Goal: Task Accomplishment & Management: Use online tool/utility

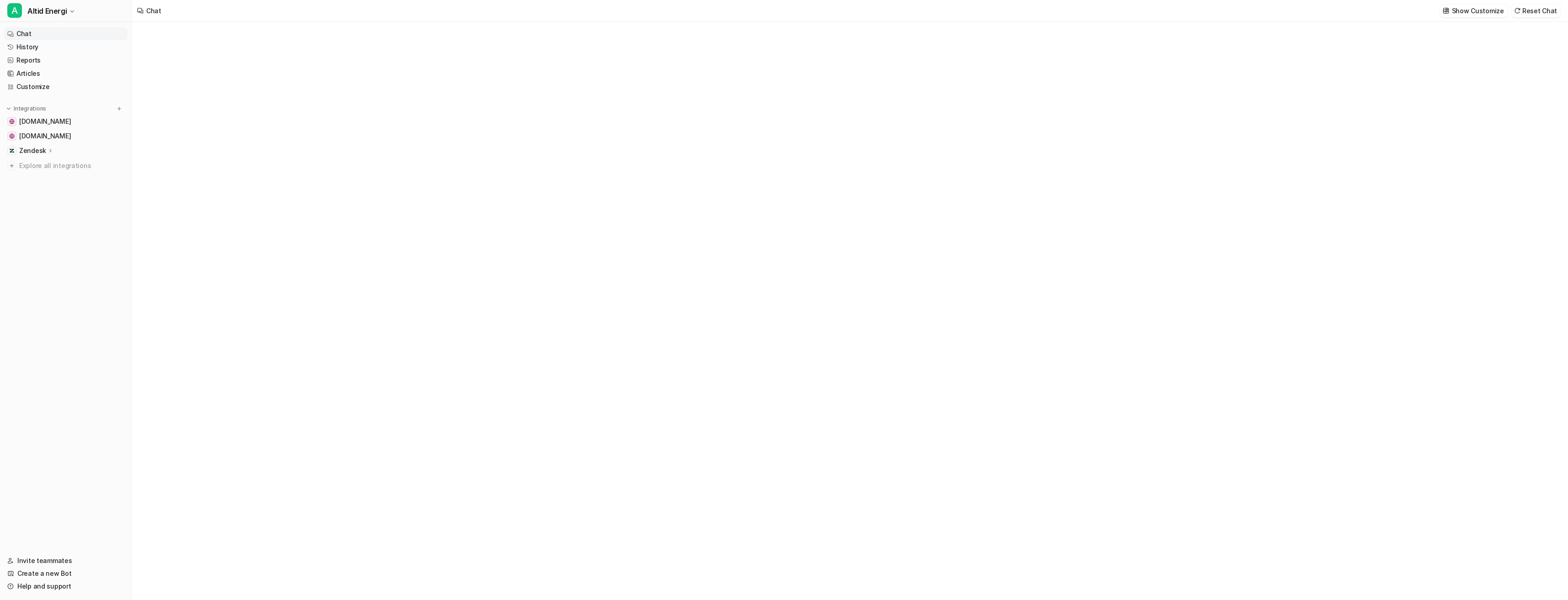
type textarea "**********"
click at [71, 130] on link "[DOMAIN_NAME]" at bounding box center [65, 136] width 124 height 13
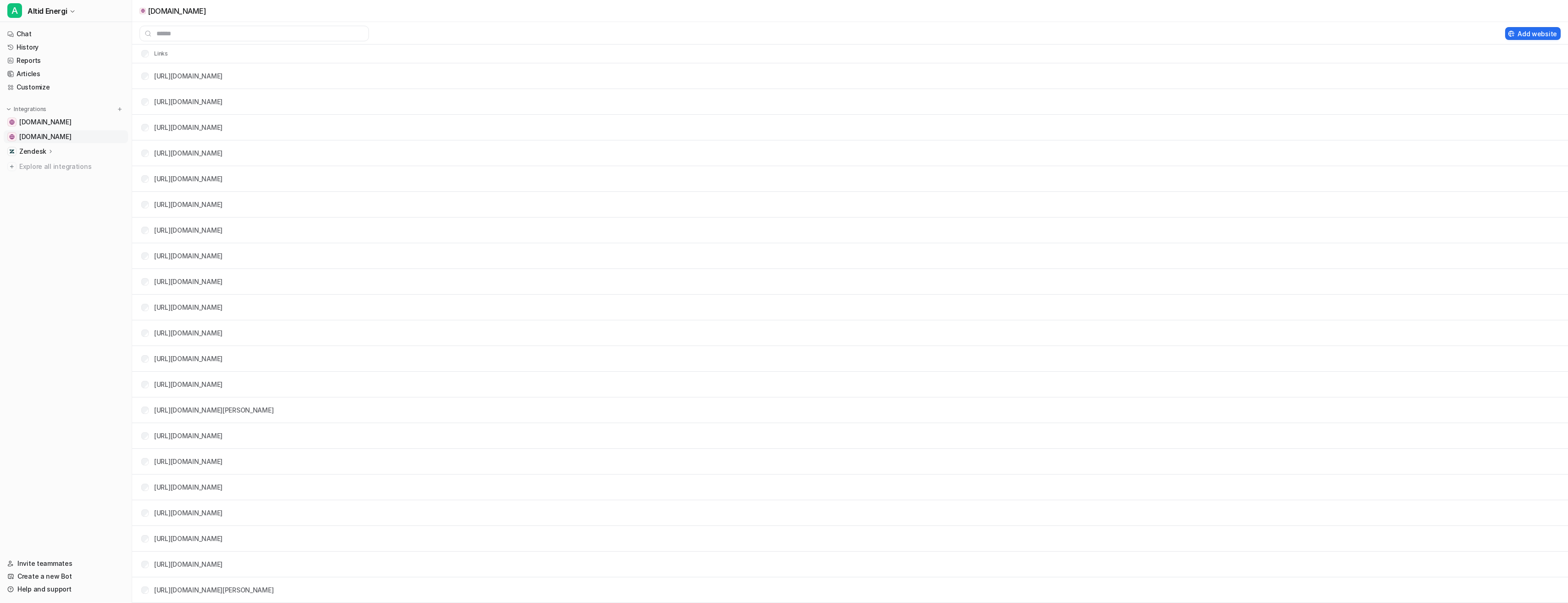
click at [63, 133] on link "[DOMAIN_NAME]" at bounding box center [65, 136] width 124 height 13
click at [37, 137] on span "[DOMAIN_NAME]" at bounding box center [45, 136] width 52 height 9
click at [157, 53] on th "Links" at bounding box center [151, 54] width 34 height 11
click at [228, 32] on input "text" at bounding box center [254, 34] width 229 height 16
click at [59, 135] on span "[DOMAIN_NAME]" at bounding box center [45, 136] width 52 height 9
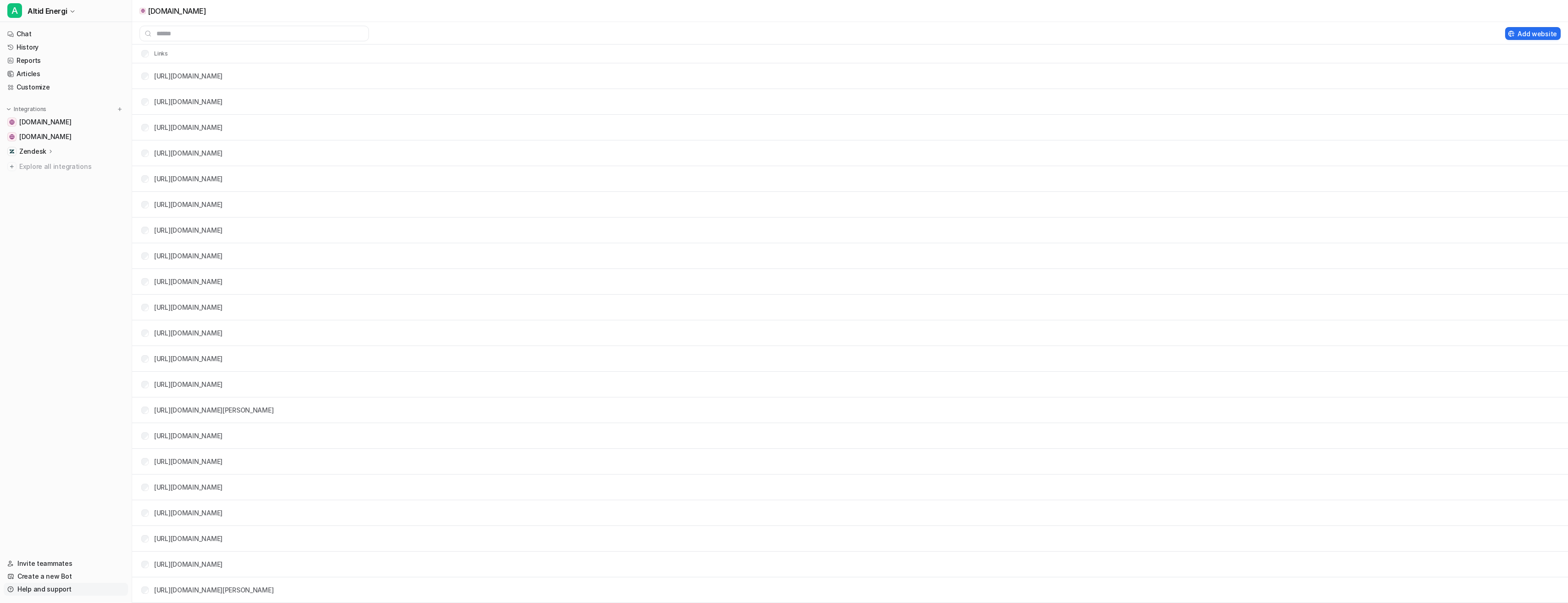
click at [40, 589] on link "Help and support" at bounding box center [65, 589] width 124 height 13
click at [1468, 65] on p "We’re a small team, but make it a priority to chat with every single customer." at bounding box center [1492, 73] width 107 height 22
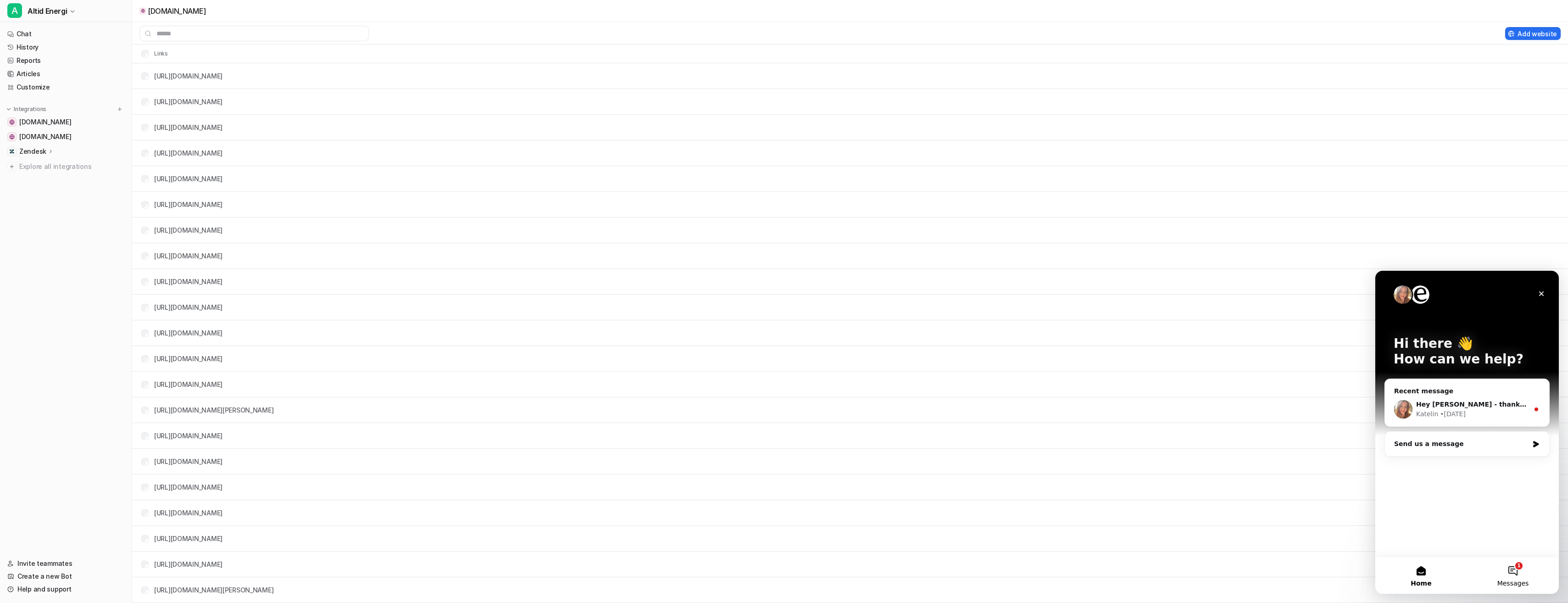
click at [1517, 568] on button "1 Messages" at bounding box center [1513, 575] width 92 height 37
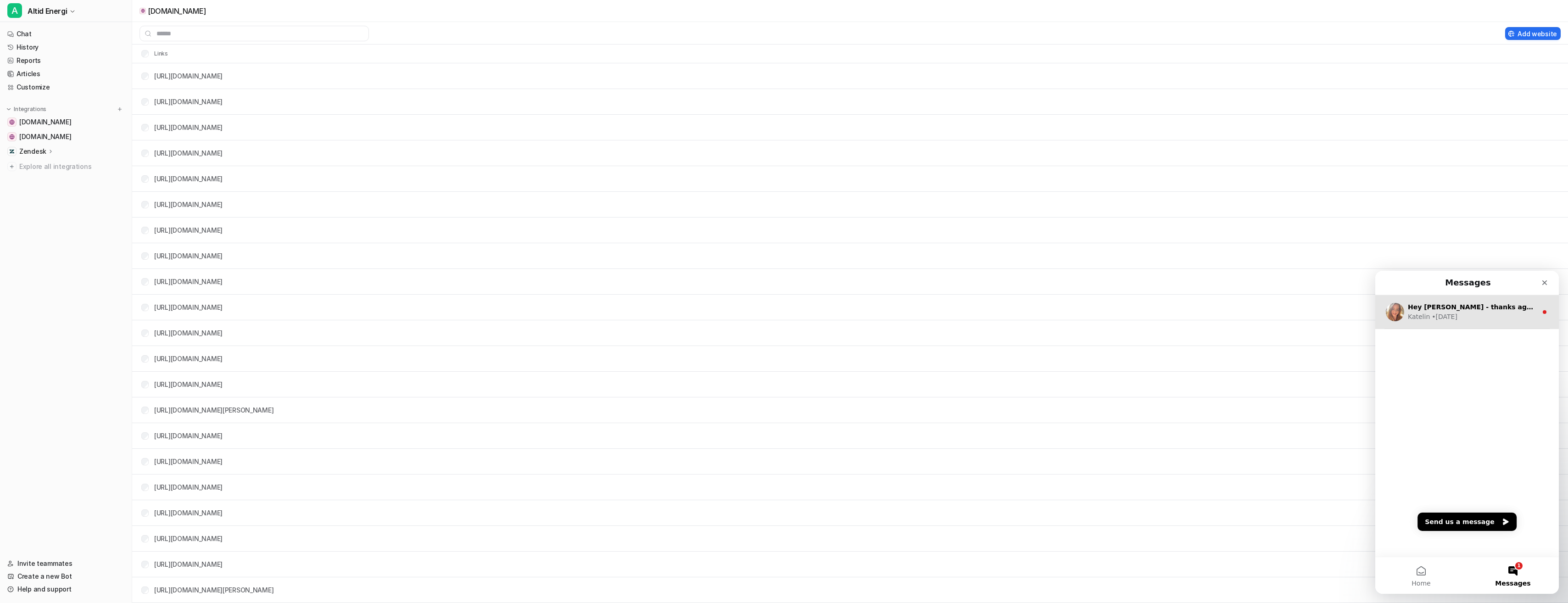
click at [1455, 313] on div "Katelin • [DATE]" at bounding box center [1473, 317] width 130 height 10
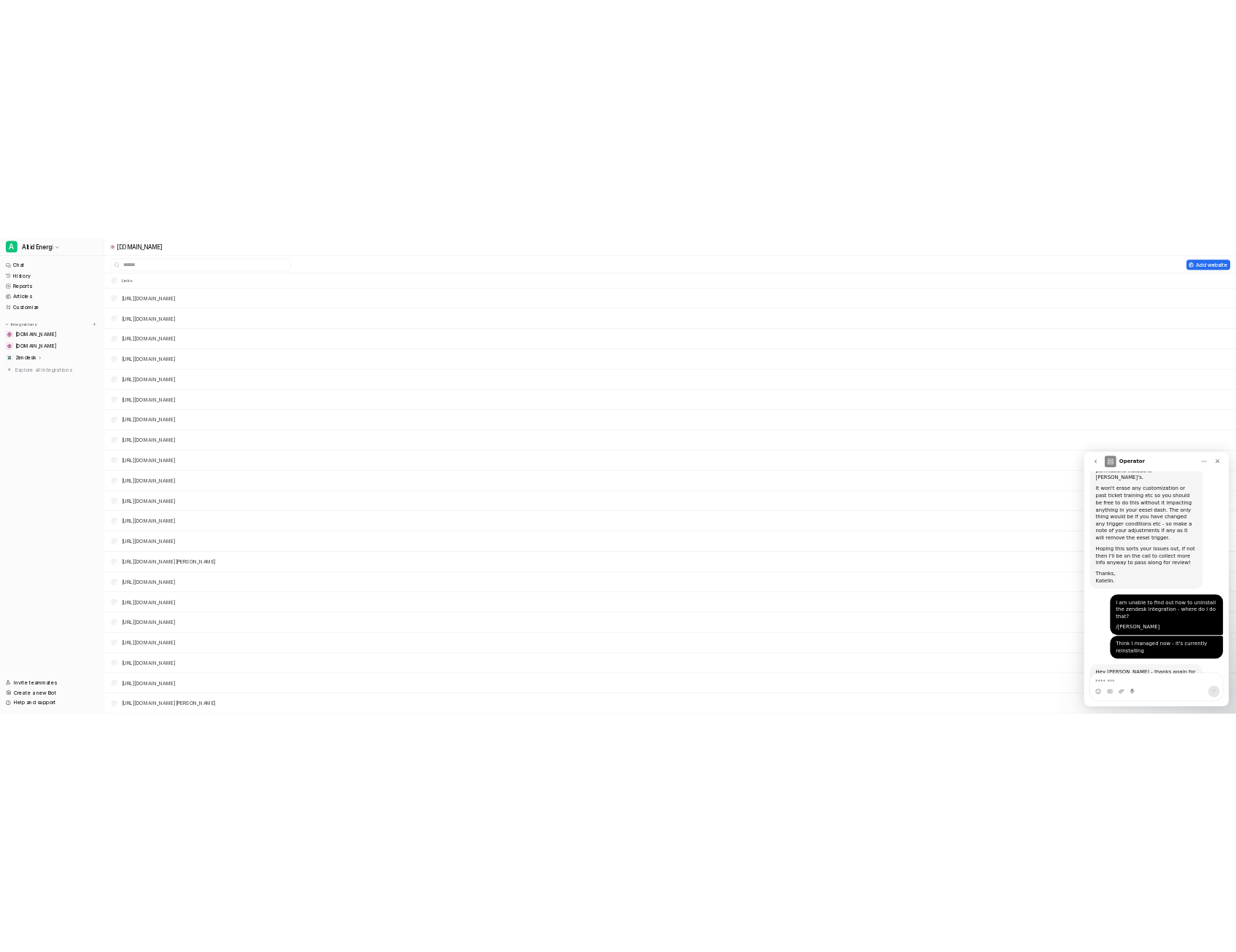
scroll to position [2125, 0]
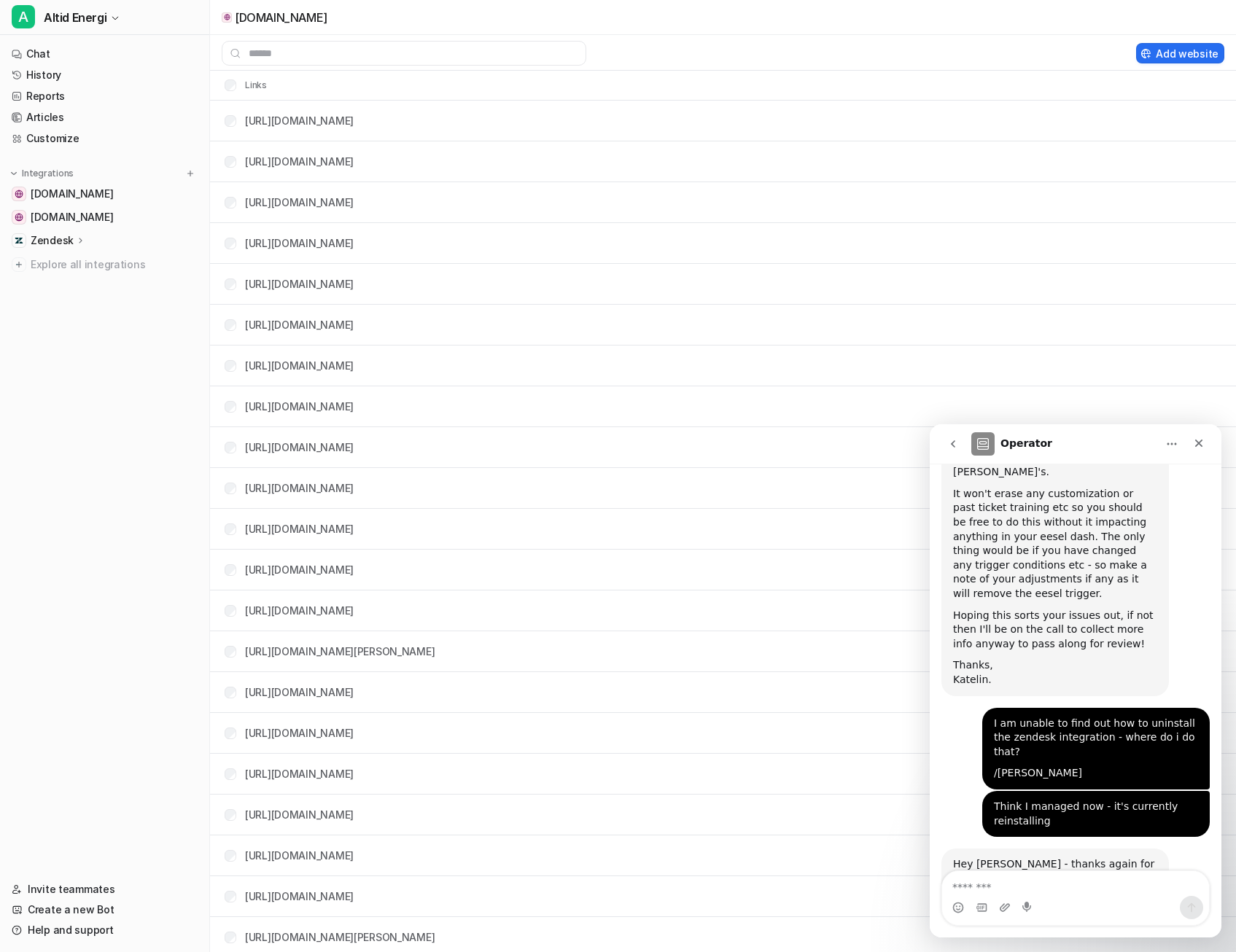
click at [955, 444] on icon "go back" at bounding box center [953, 444] width 12 height 12
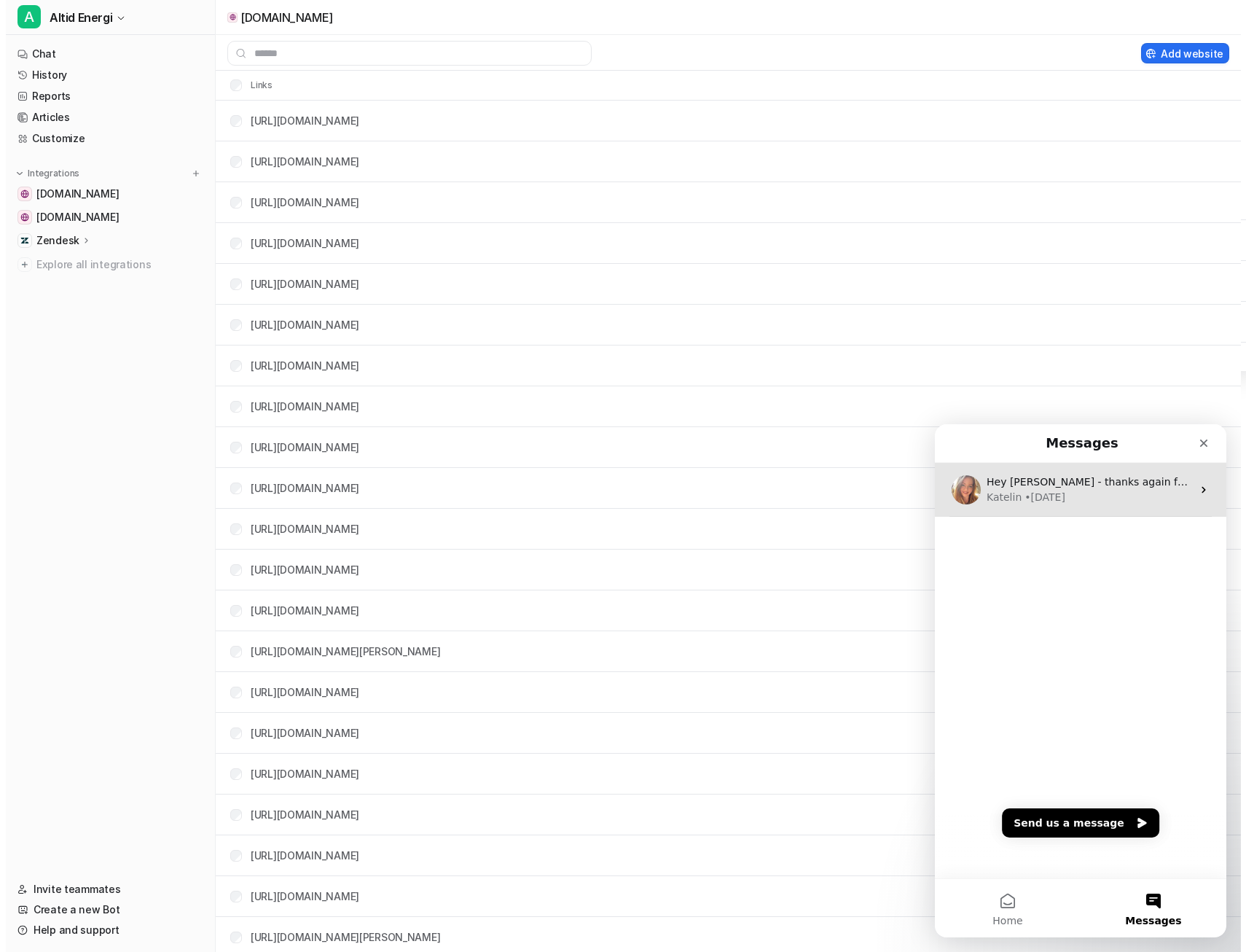
scroll to position [0, 0]
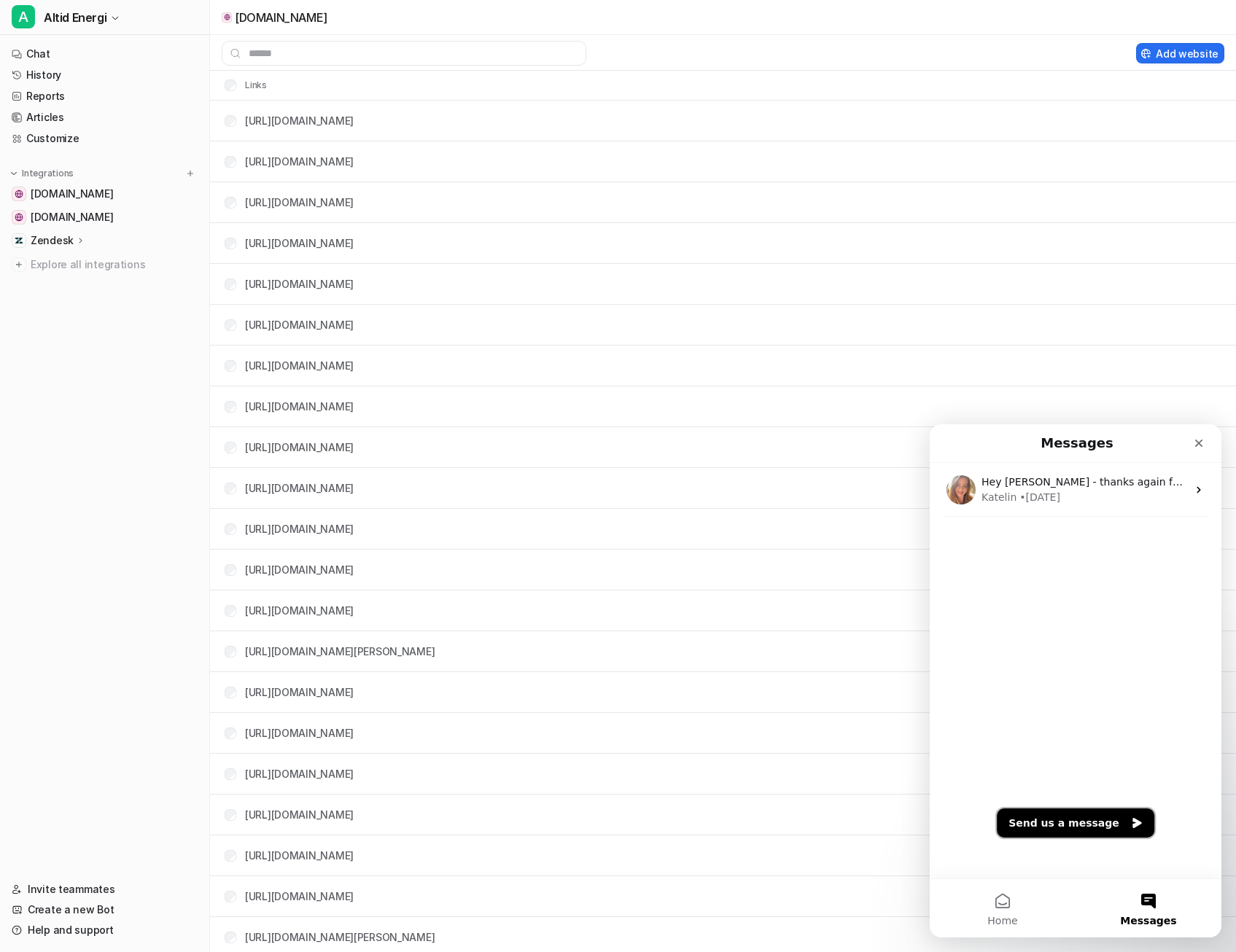
click at [1065, 827] on button "Send us a message" at bounding box center [1076, 823] width 157 height 29
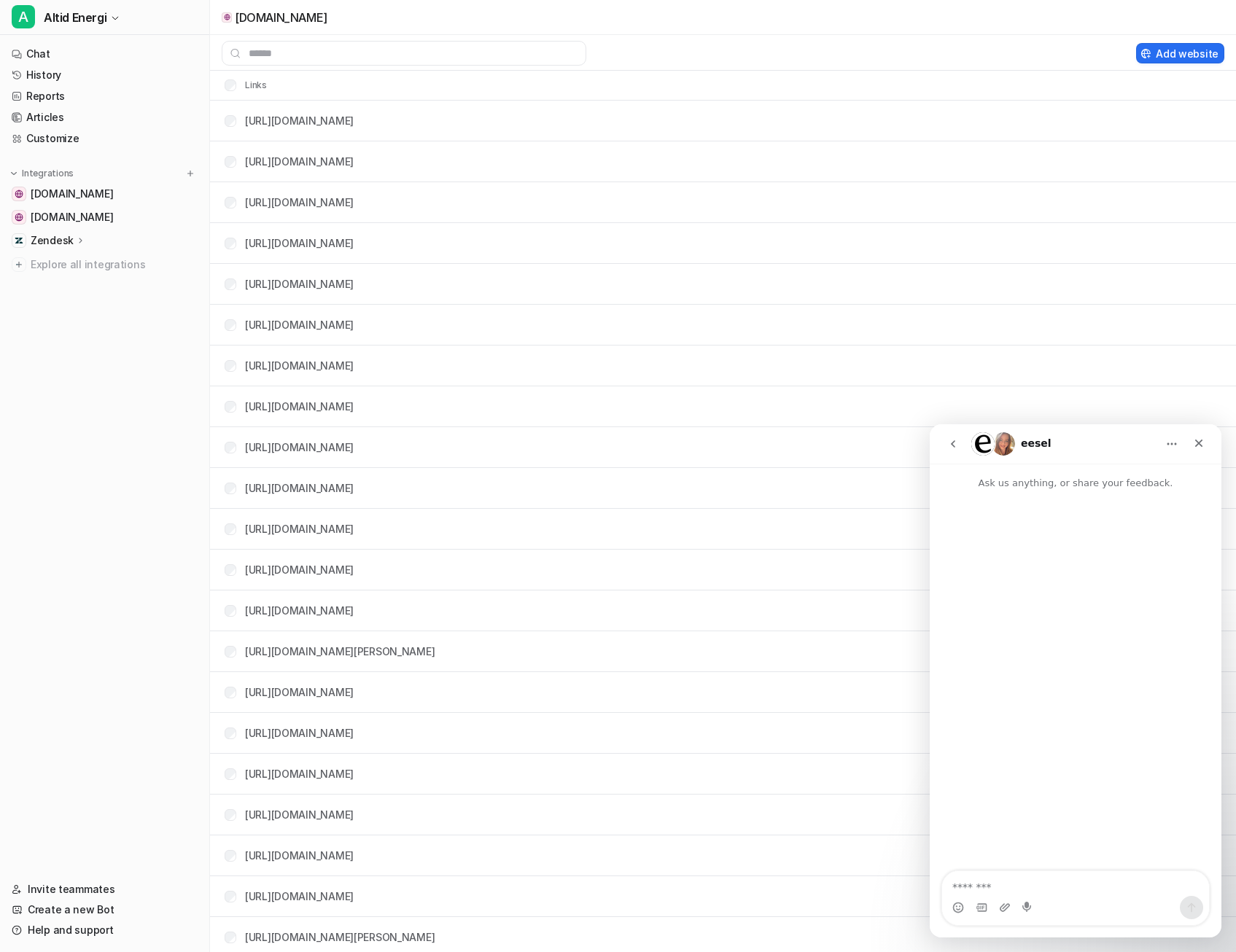
click at [1019, 881] on textarea "Message…" at bounding box center [1076, 884] width 267 height 25
type textarea "**********"
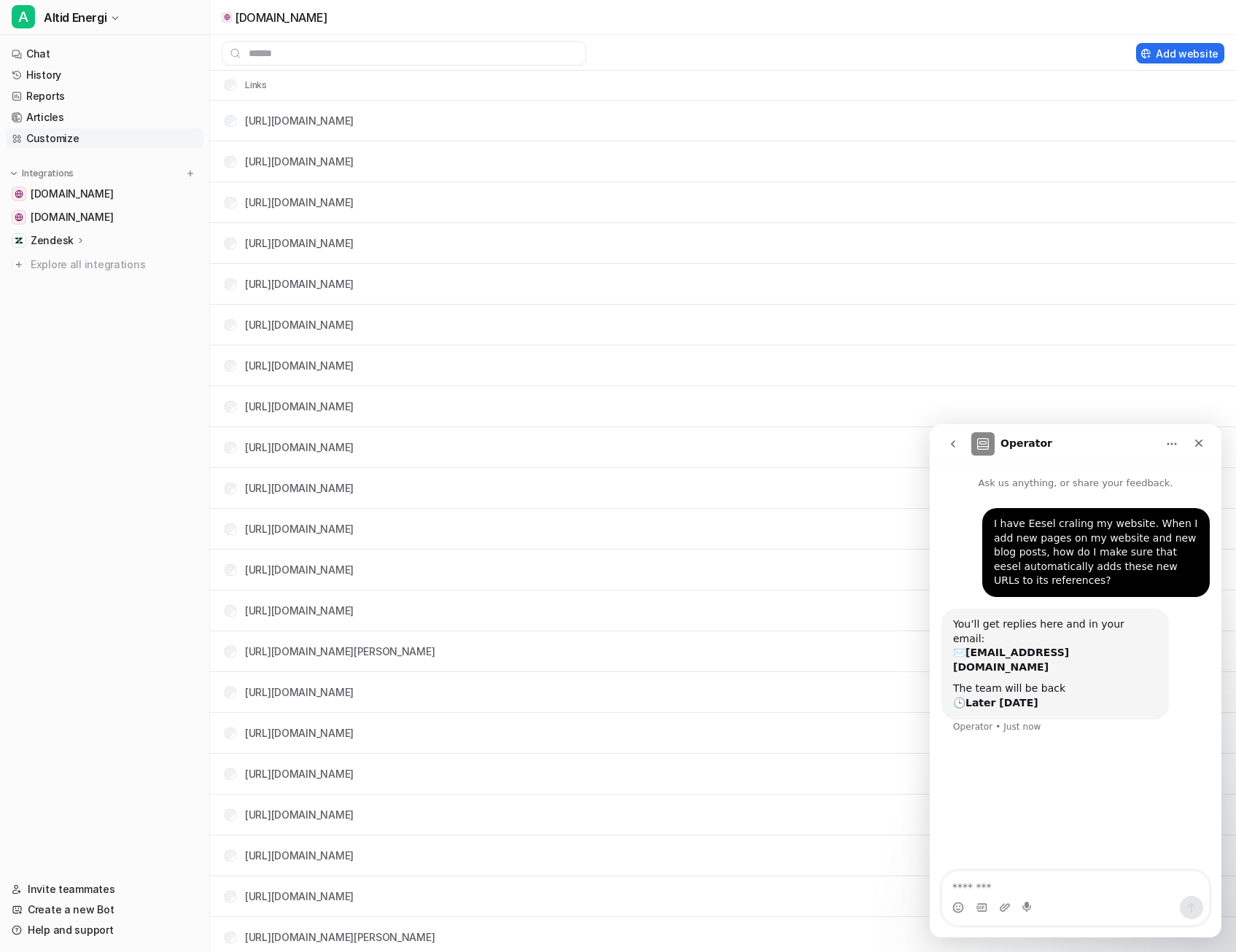
click at [91, 131] on link "Customize" at bounding box center [104, 138] width 197 height 20
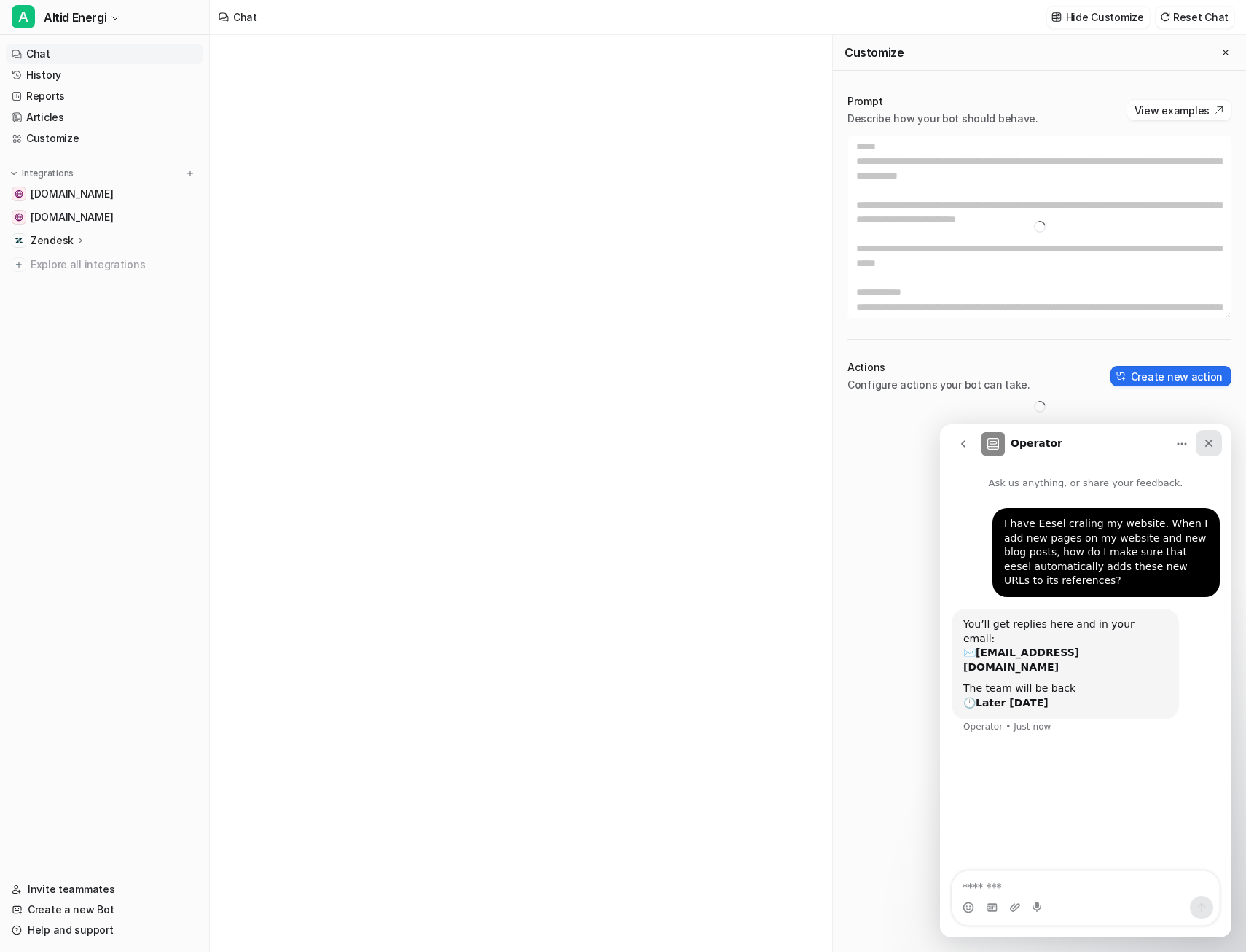
click at [1207, 446] on icon "Close" at bounding box center [1209, 444] width 8 height 8
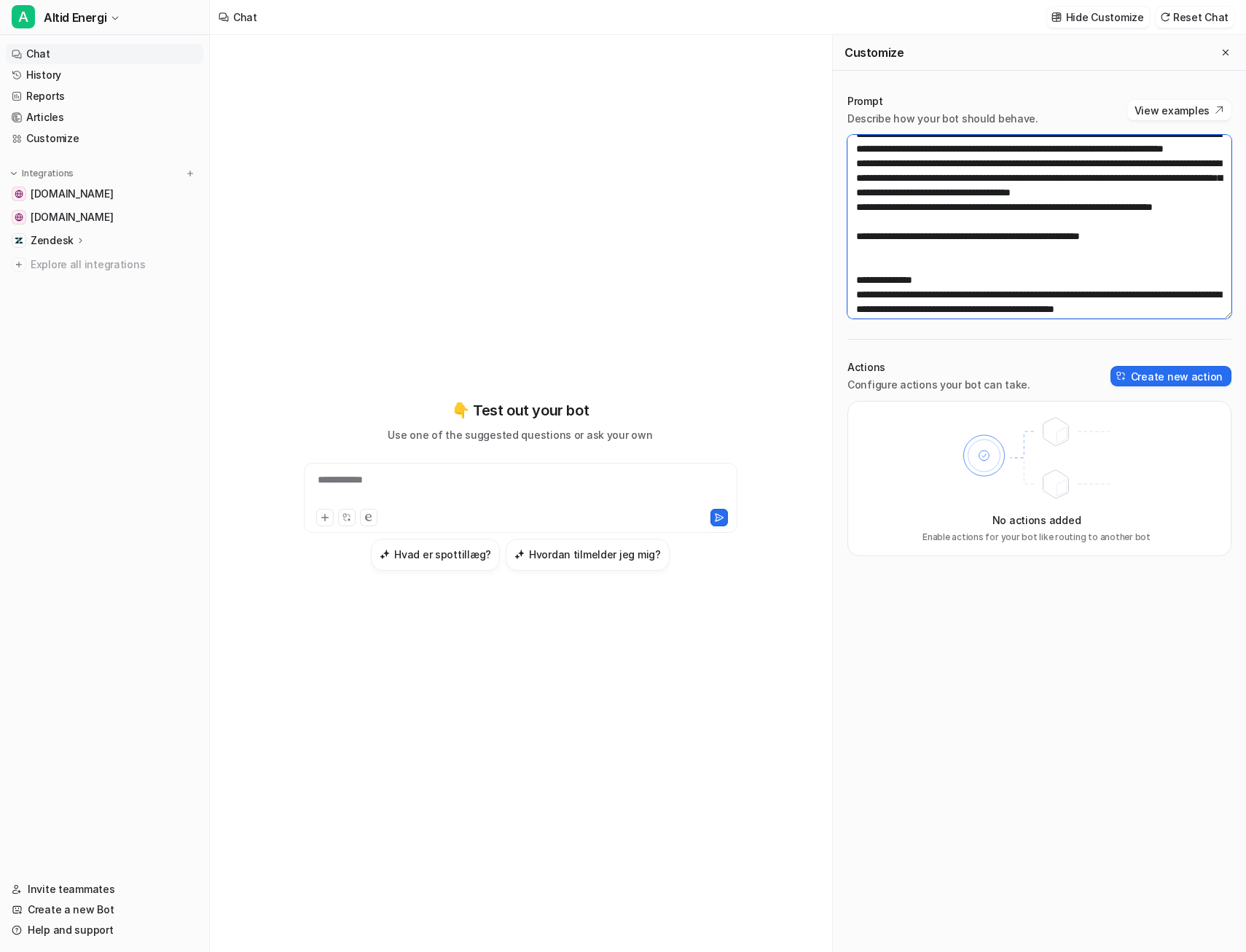
scroll to position [732, 0]
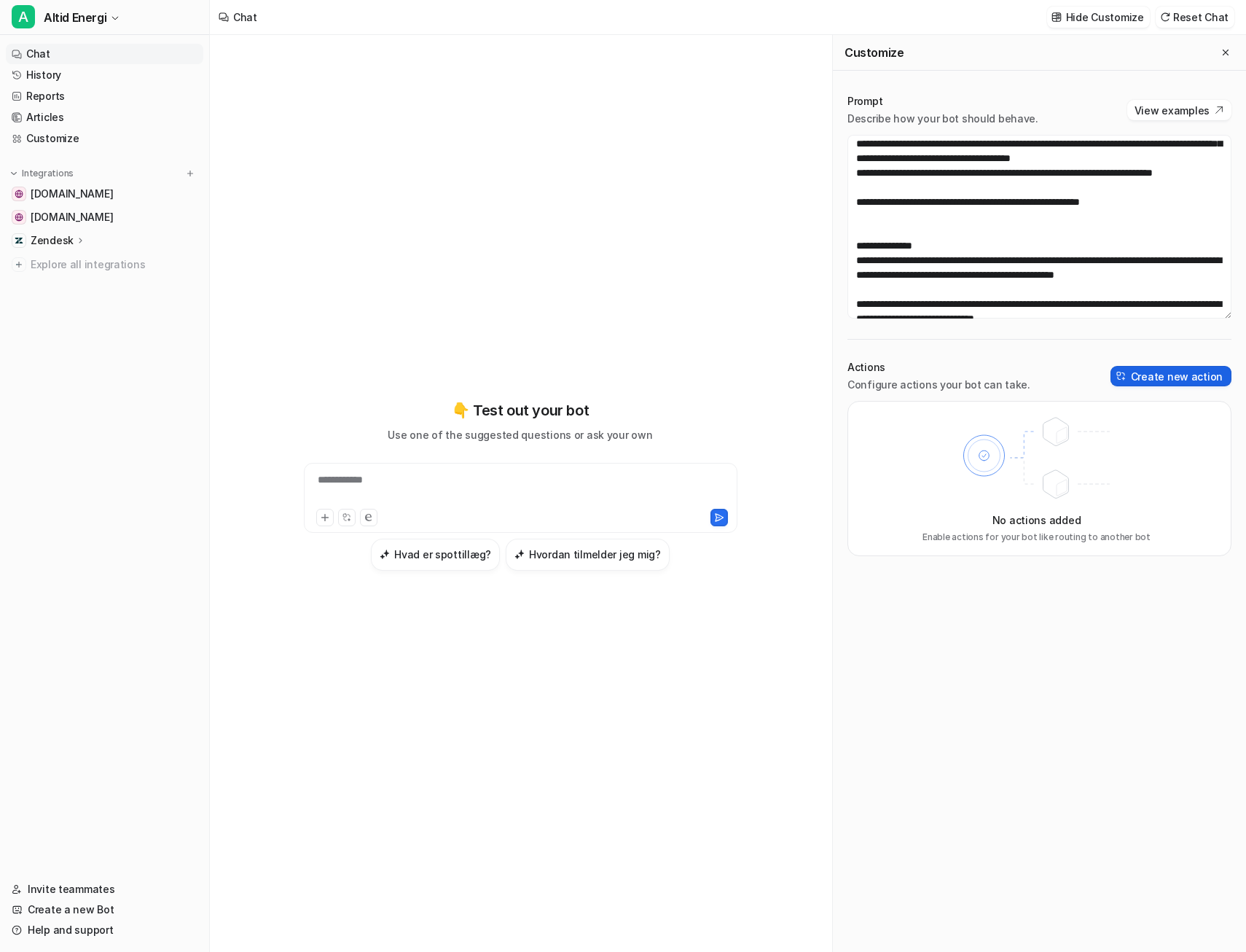
click at [1179, 376] on button "Create new action" at bounding box center [1171, 376] width 121 height 20
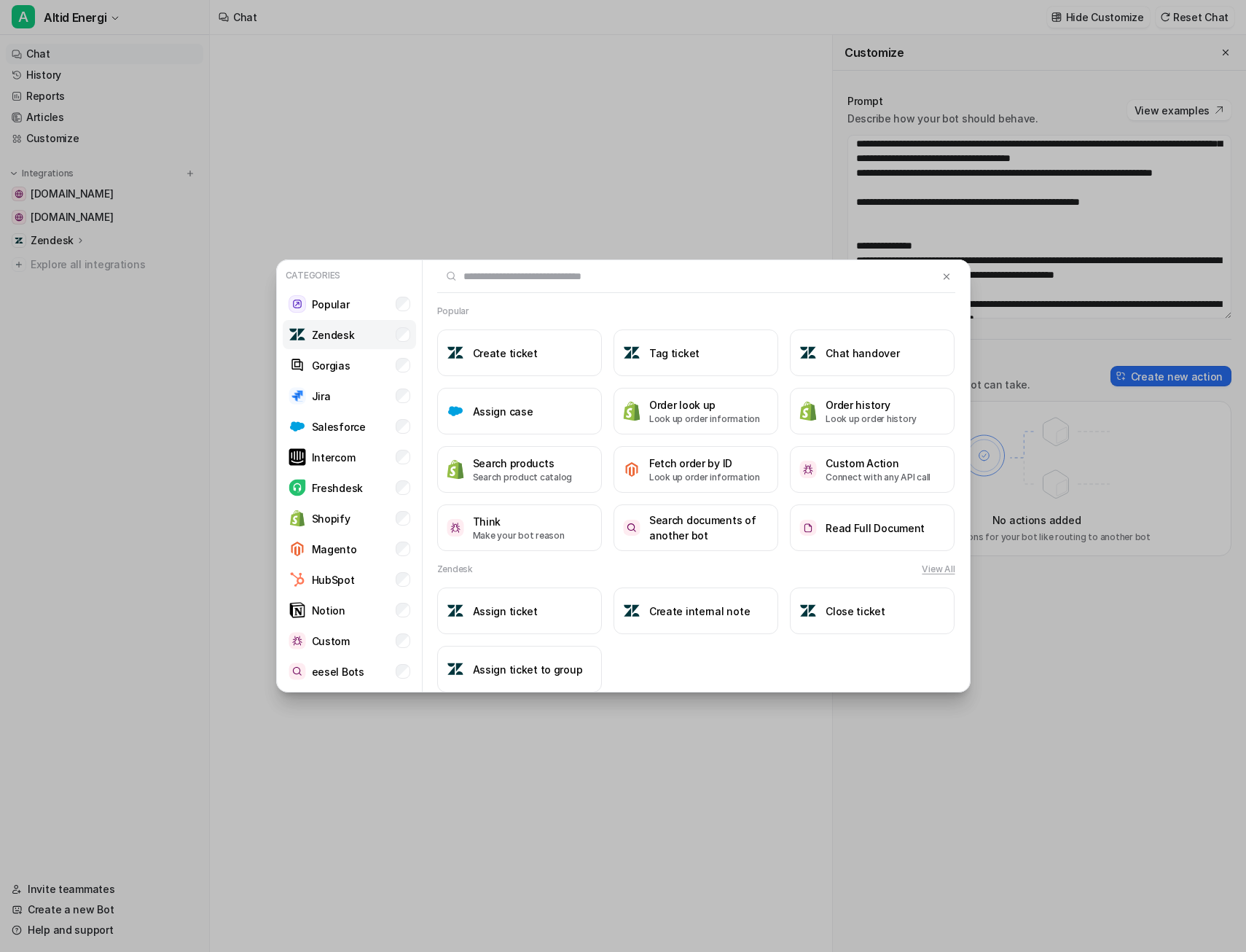
click at [376, 332] on li "Zendesk" at bounding box center [349, 335] width 133 height 29
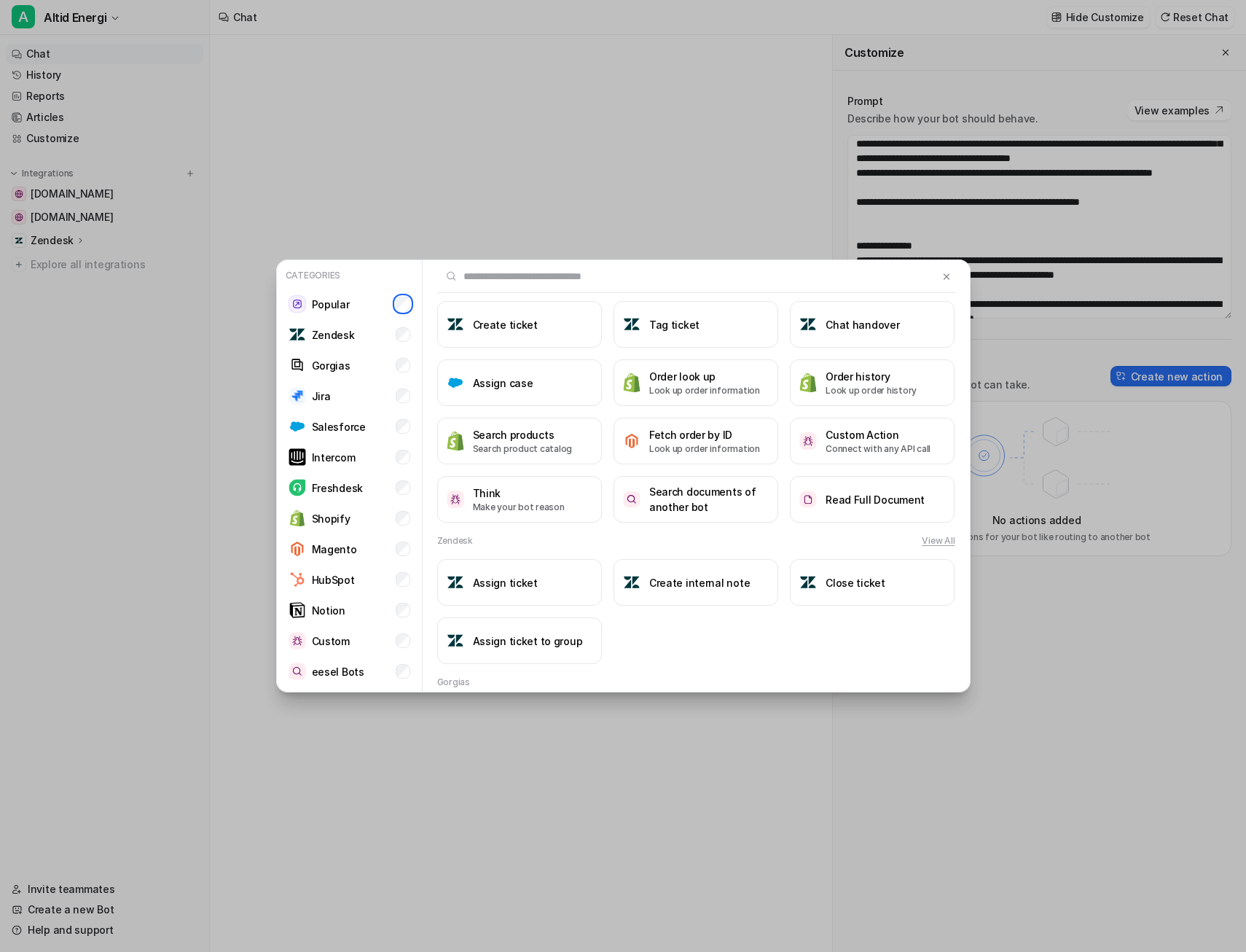
scroll to position [0, 0]
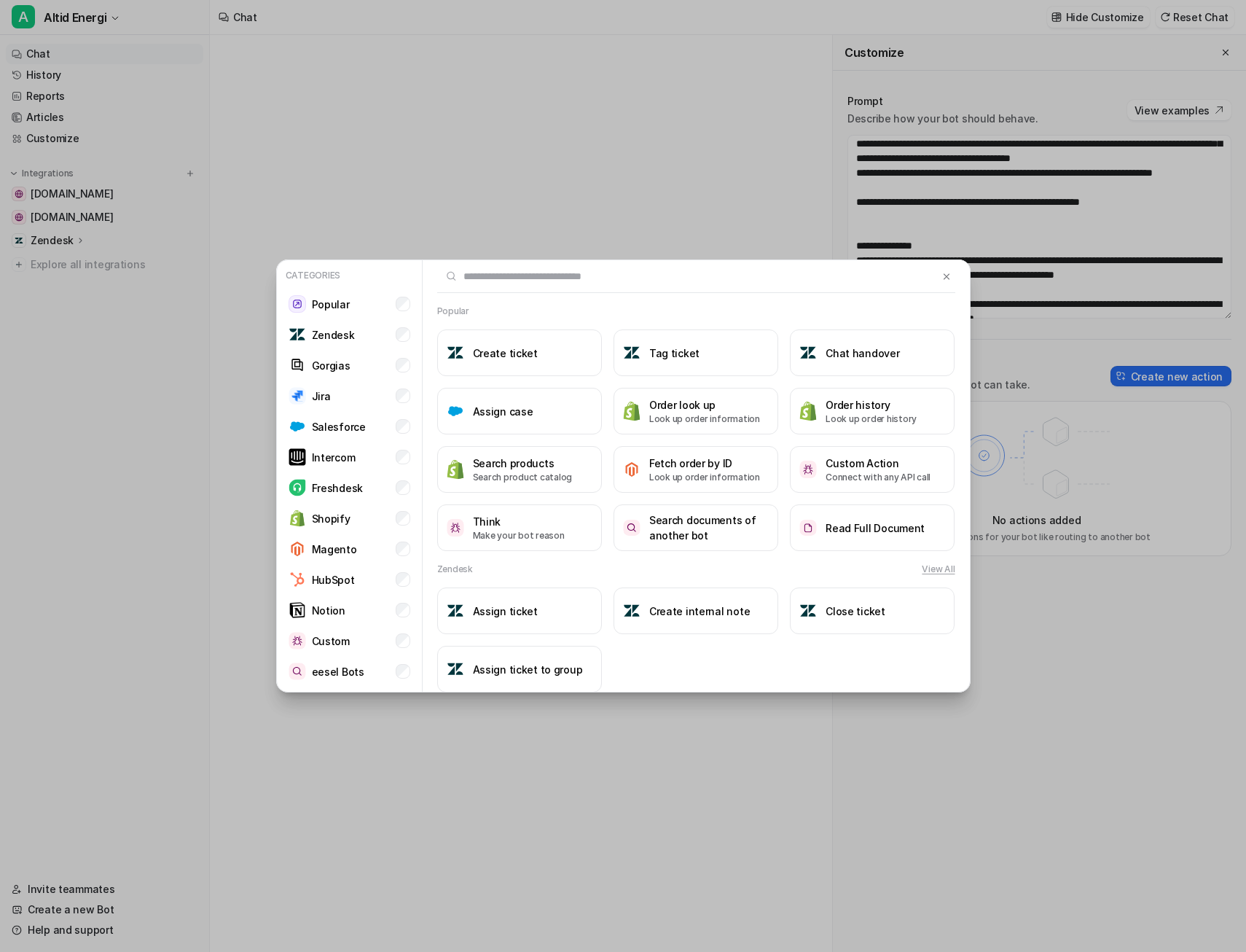
click at [934, 567] on button "View All" at bounding box center [938, 569] width 33 height 14
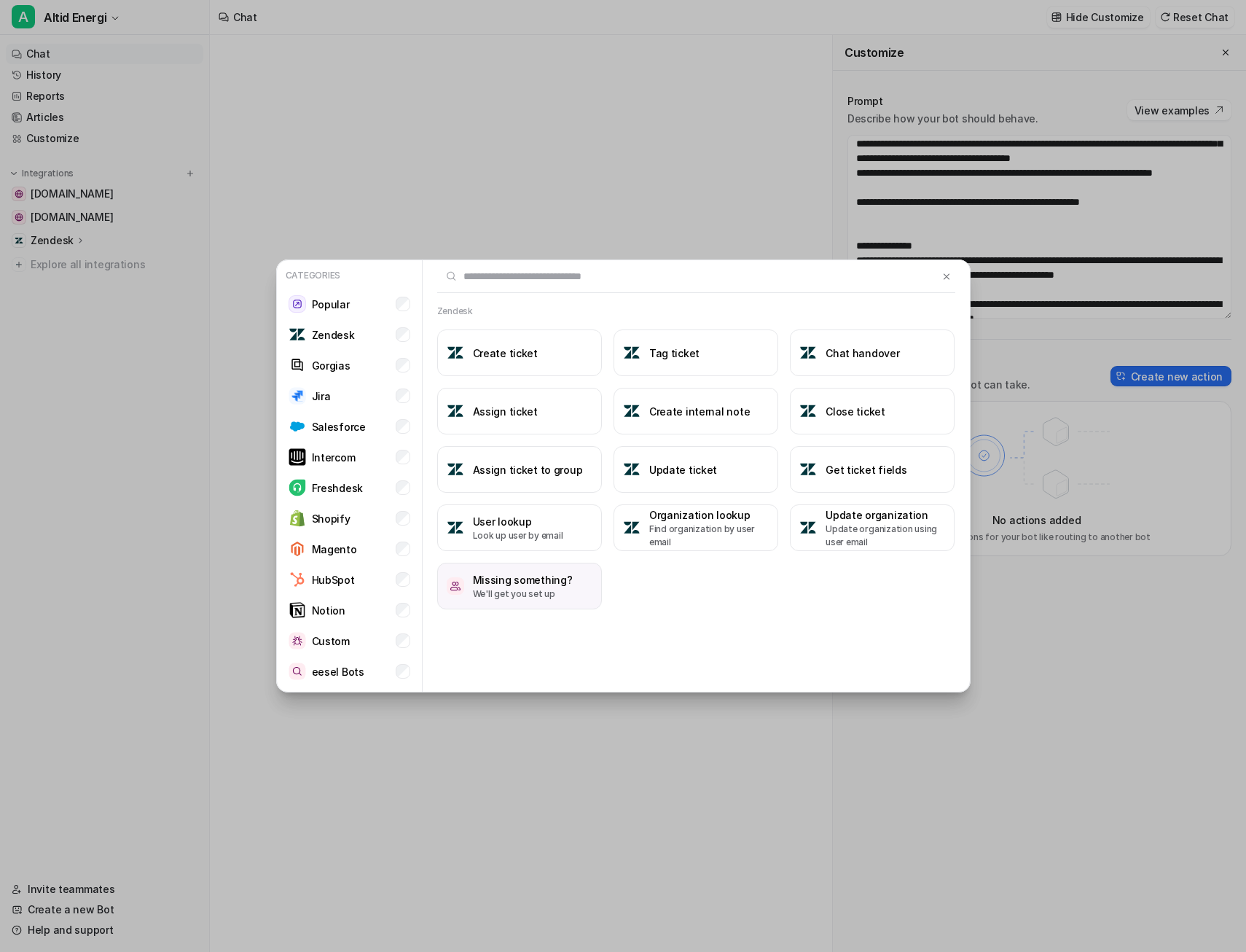
click at [556, 588] on p "We'll get you set up" at bounding box center [522, 595] width 100 height 14
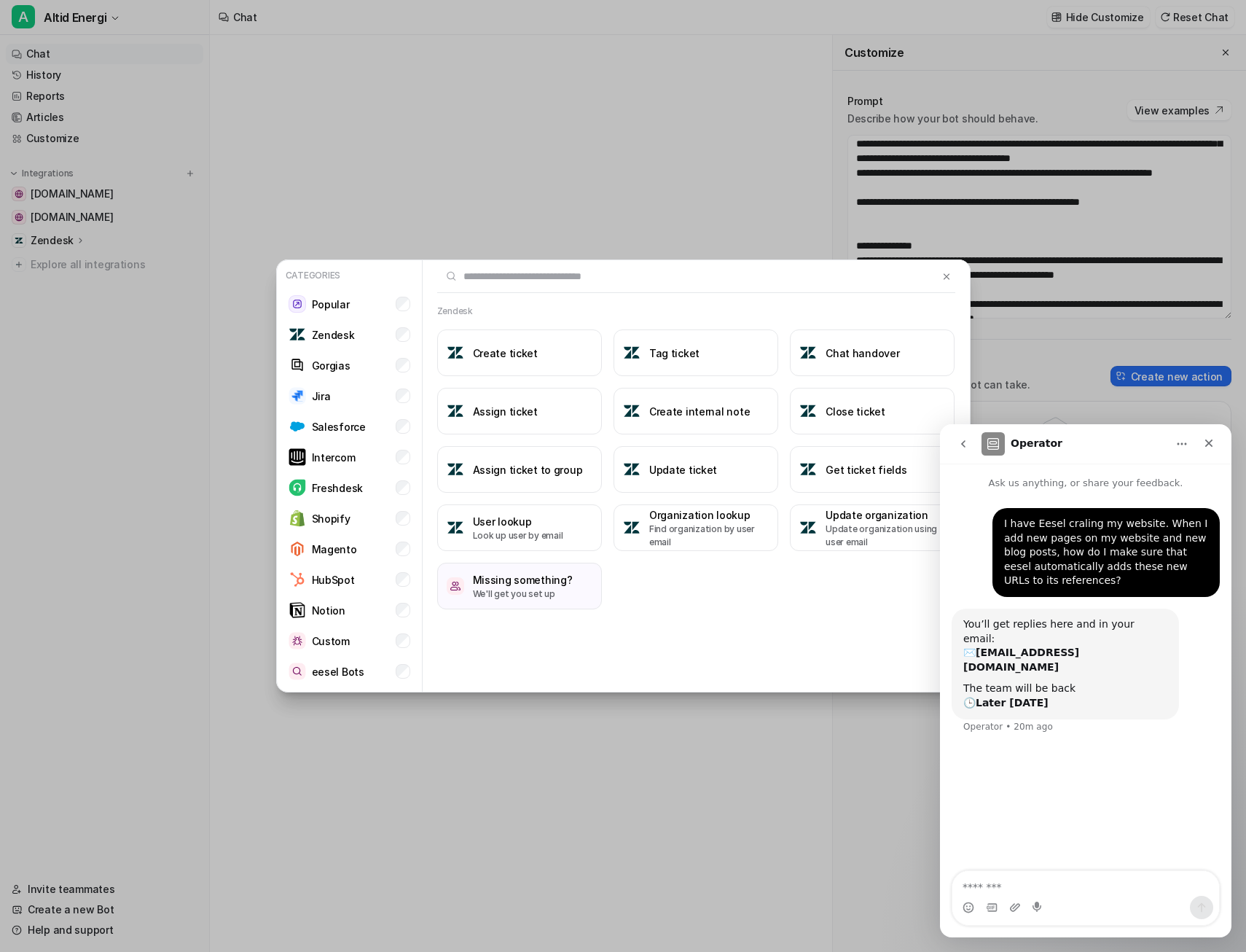
click at [693, 599] on div "Create ticket Tag ticket Chat handover Assign ticket Create internal note Close…" at bounding box center [696, 469] width 519 height 280
click at [1202, 441] on div "Close" at bounding box center [1209, 443] width 26 height 26
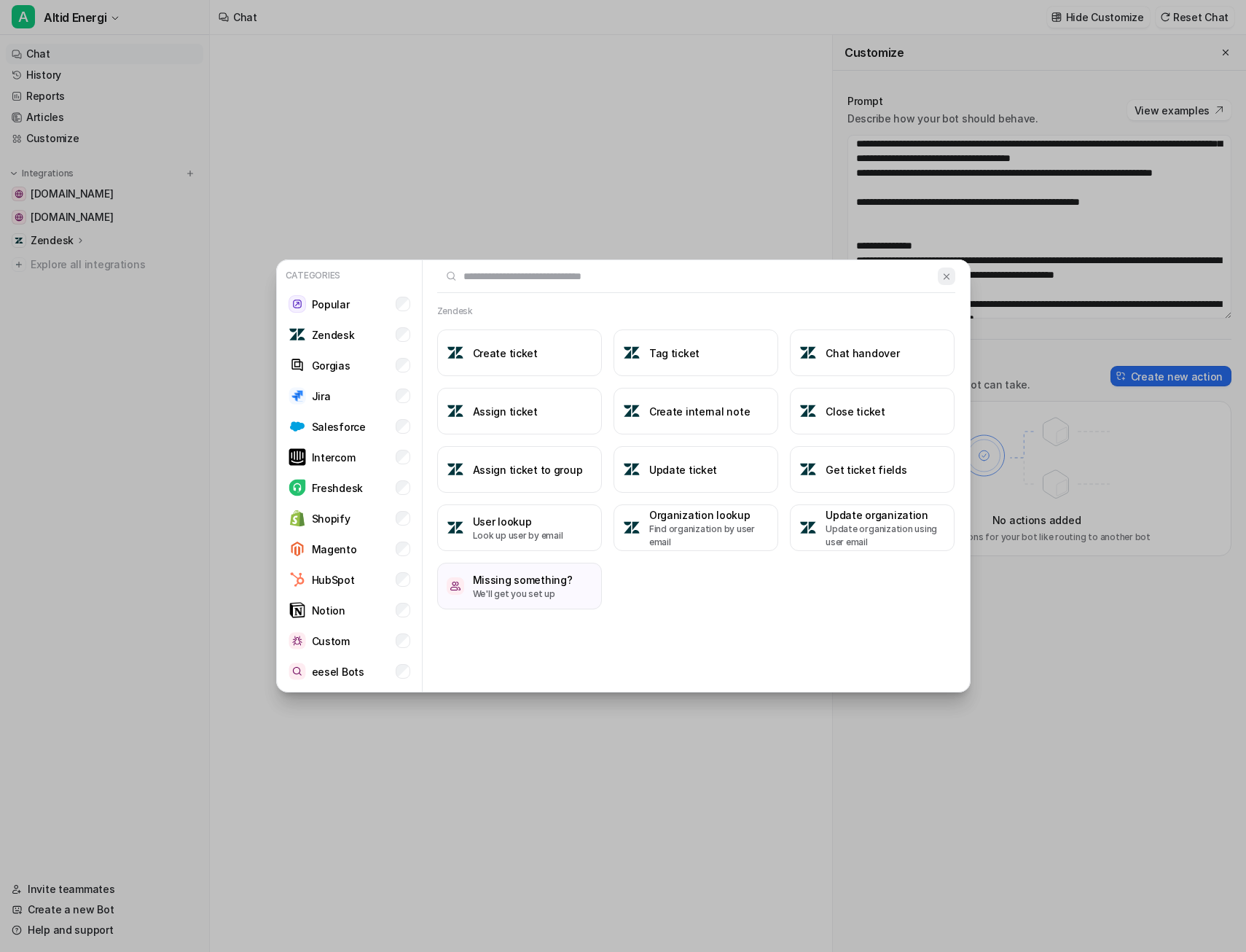
click at [950, 281] on img at bounding box center [947, 276] width 11 height 11
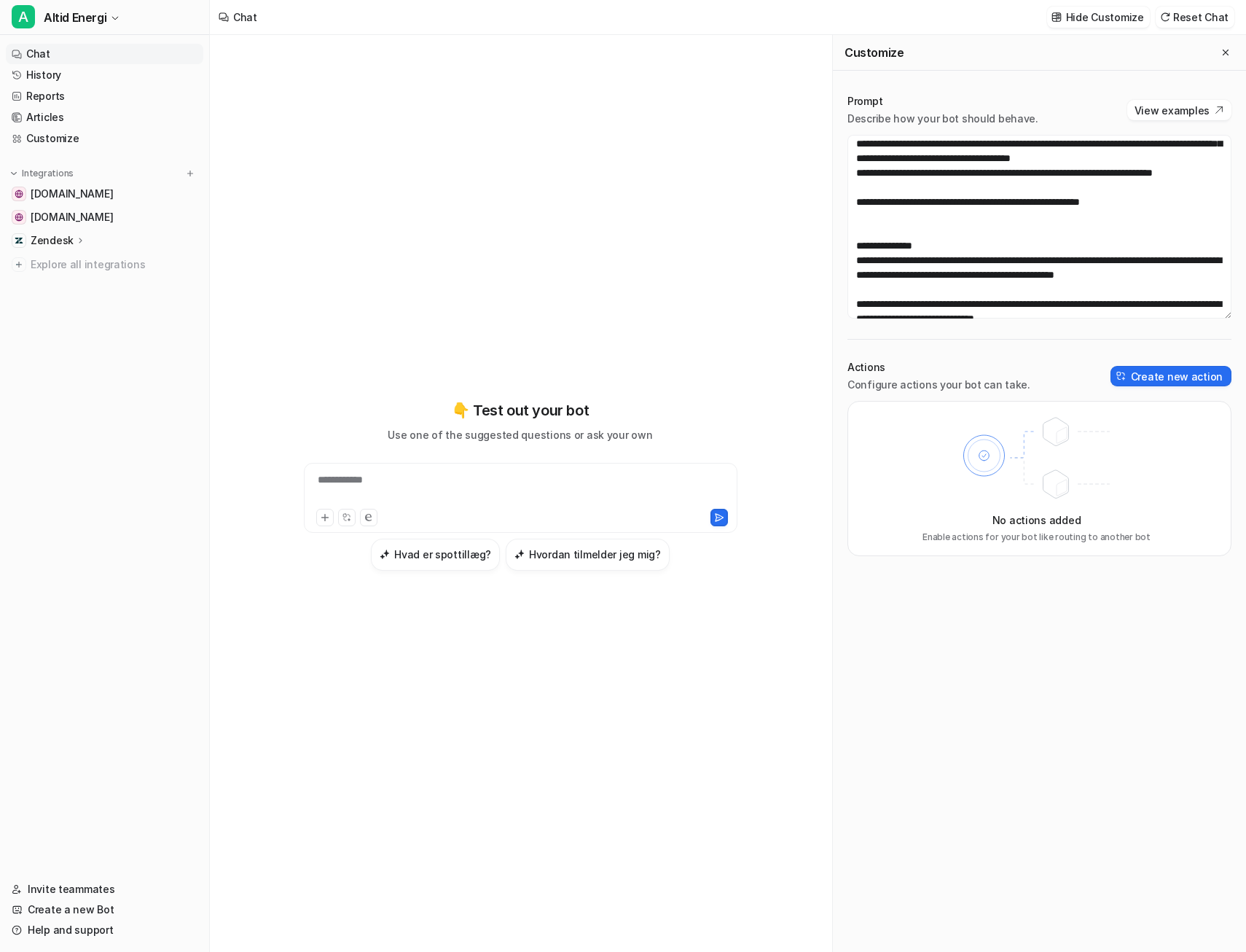
click at [1041, 484] on icon at bounding box center [1037, 459] width 190 height 102
click at [992, 452] on icon at bounding box center [985, 456] width 41 height 41
click at [1150, 379] on button "Create new action" at bounding box center [1171, 376] width 121 height 20
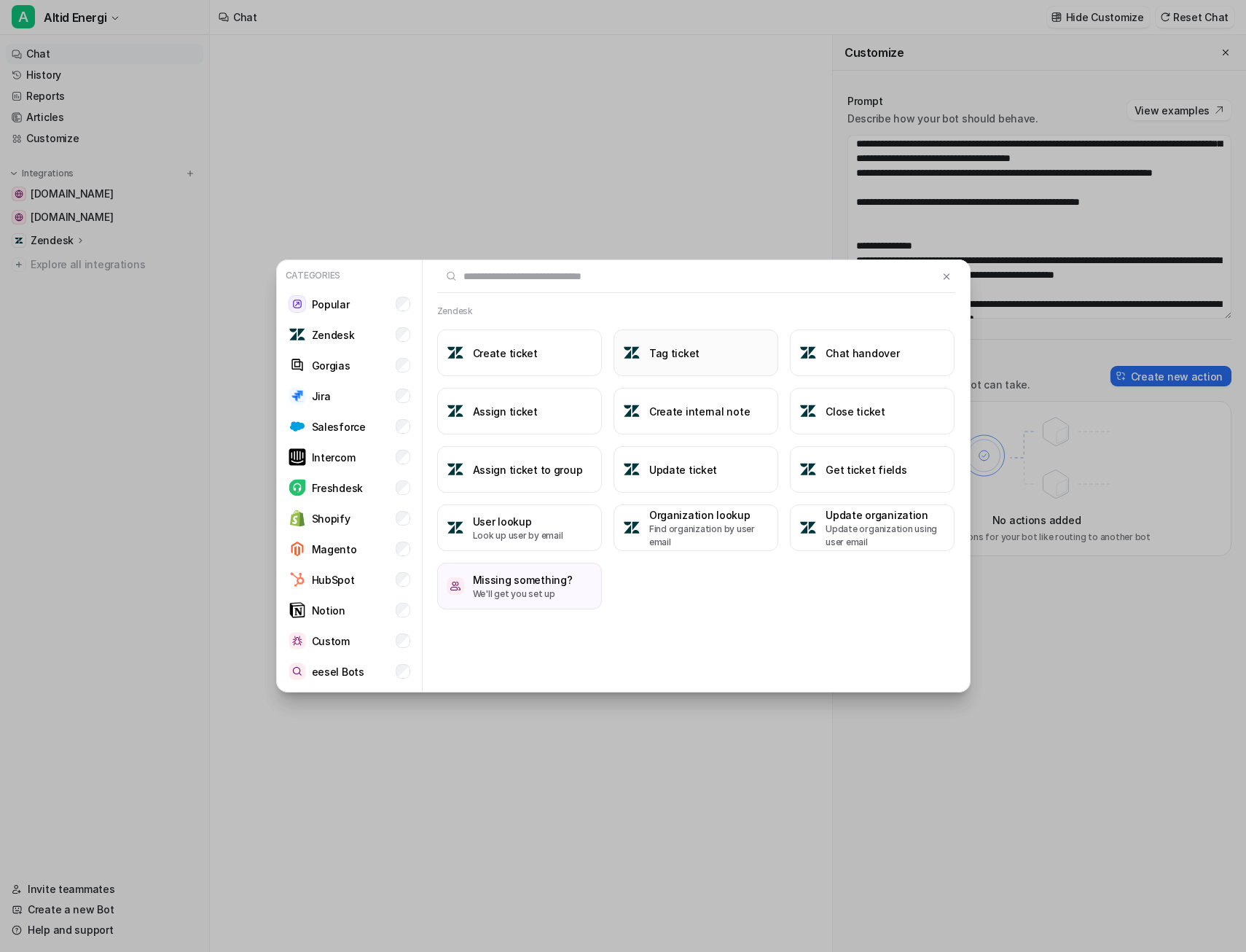
click at [710, 355] on button "Tag ticket" at bounding box center [696, 353] width 165 height 47
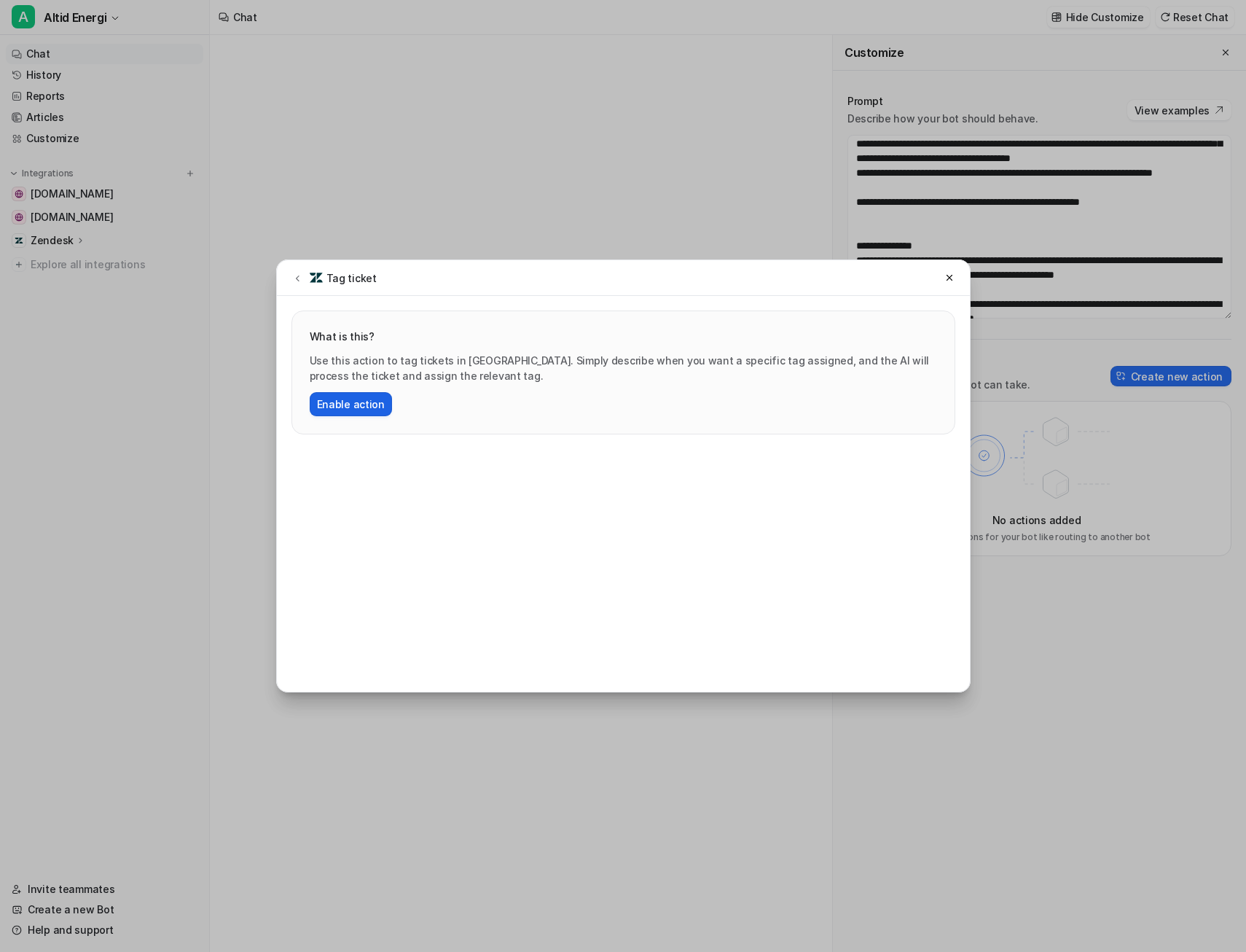
click at [355, 408] on button "Enable action" at bounding box center [351, 404] width 83 height 24
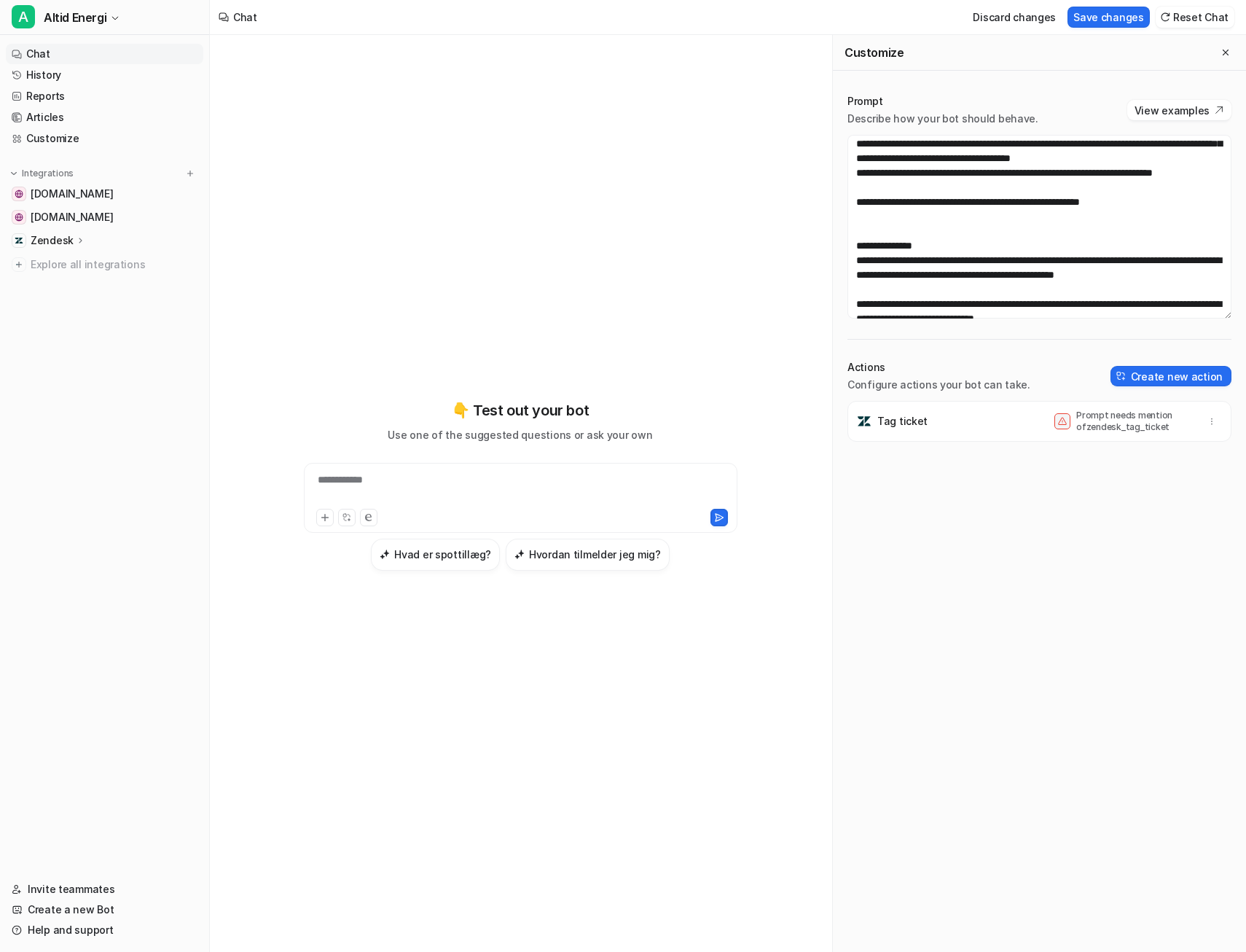
scroll to position [747, 0]
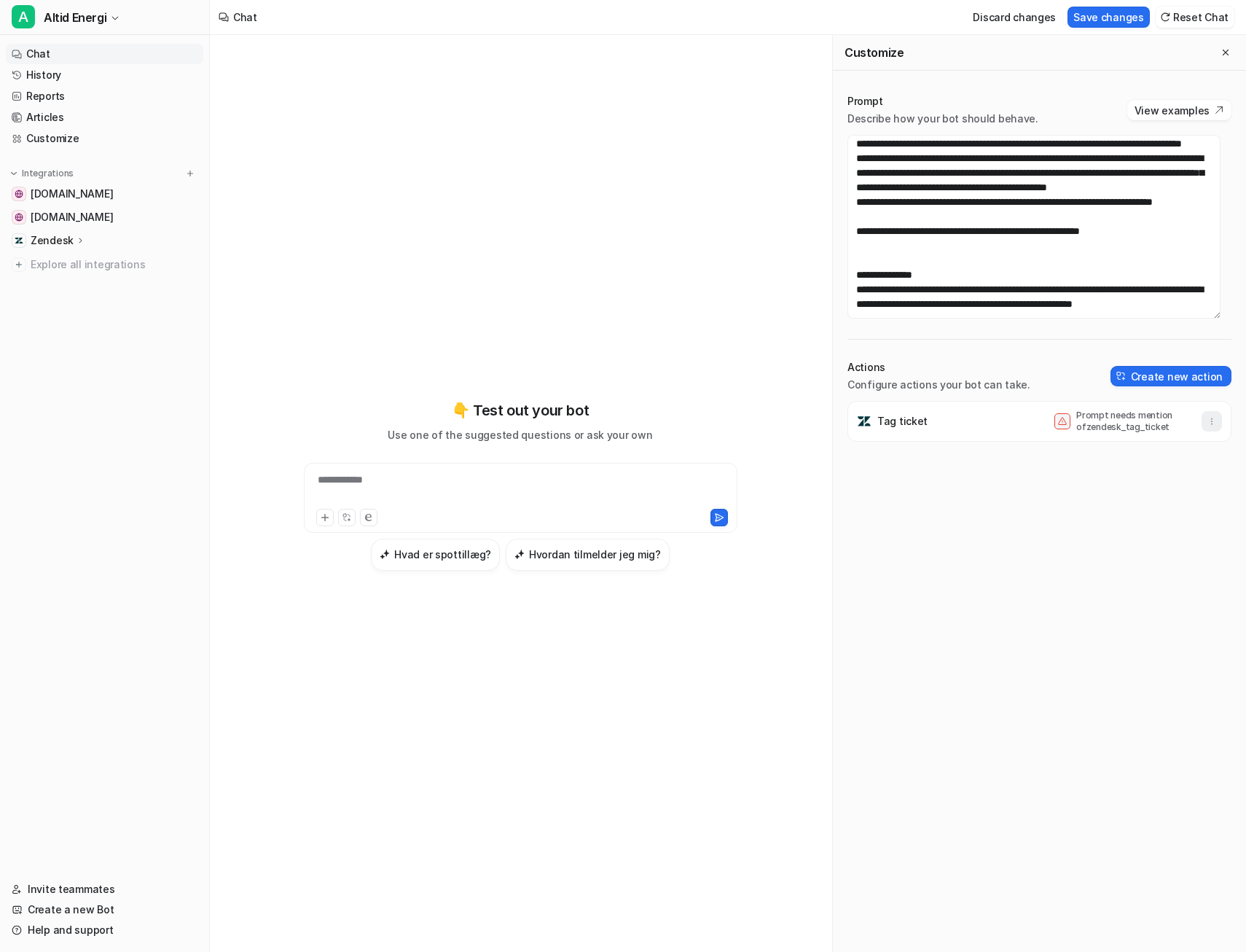
click at [1207, 420] on icon "button" at bounding box center [1212, 422] width 11 height 11
click at [1134, 450] on button "Delete" at bounding box center [1141, 454] width 157 height 27
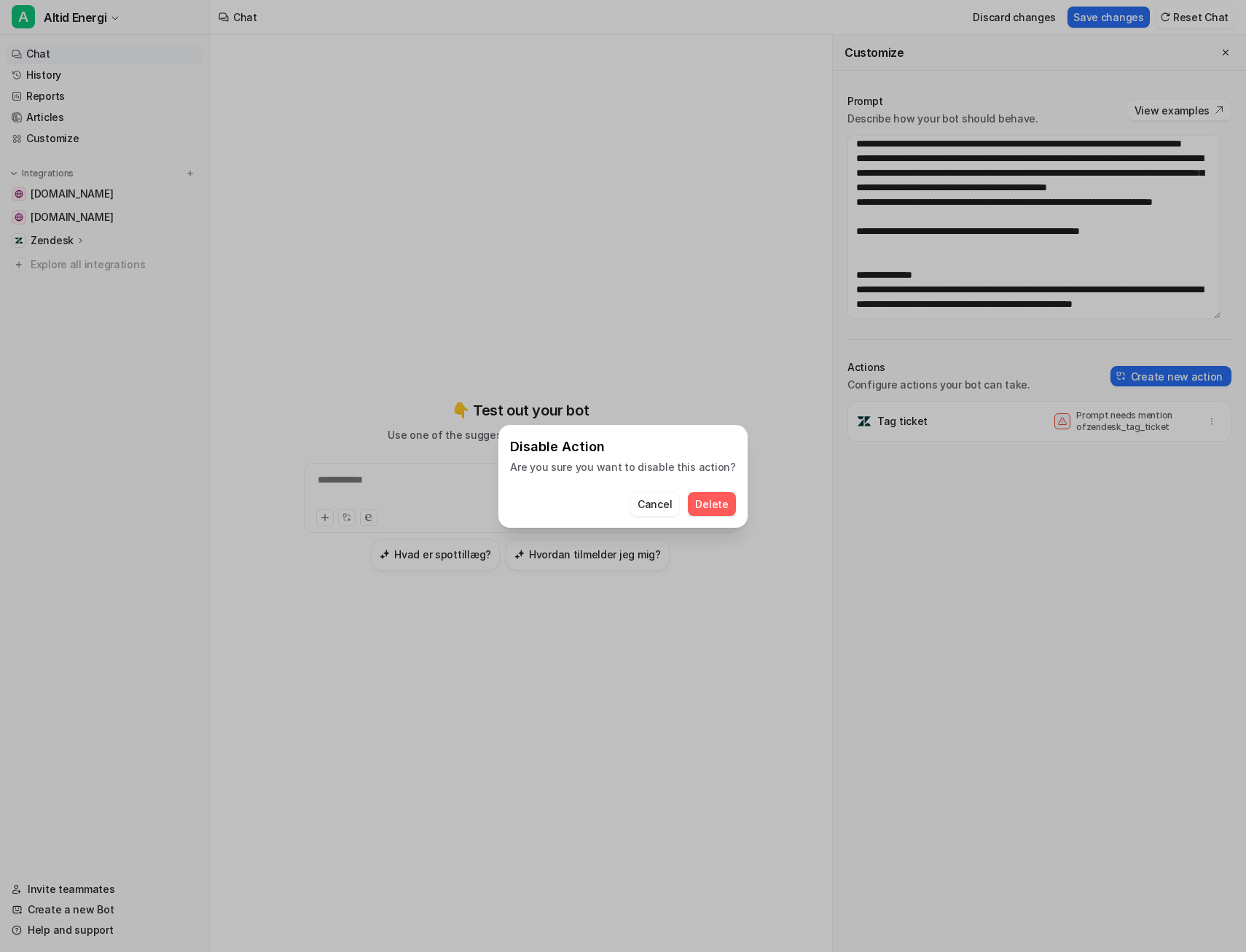
click at [714, 498] on span "Delete" at bounding box center [712, 504] width 33 height 16
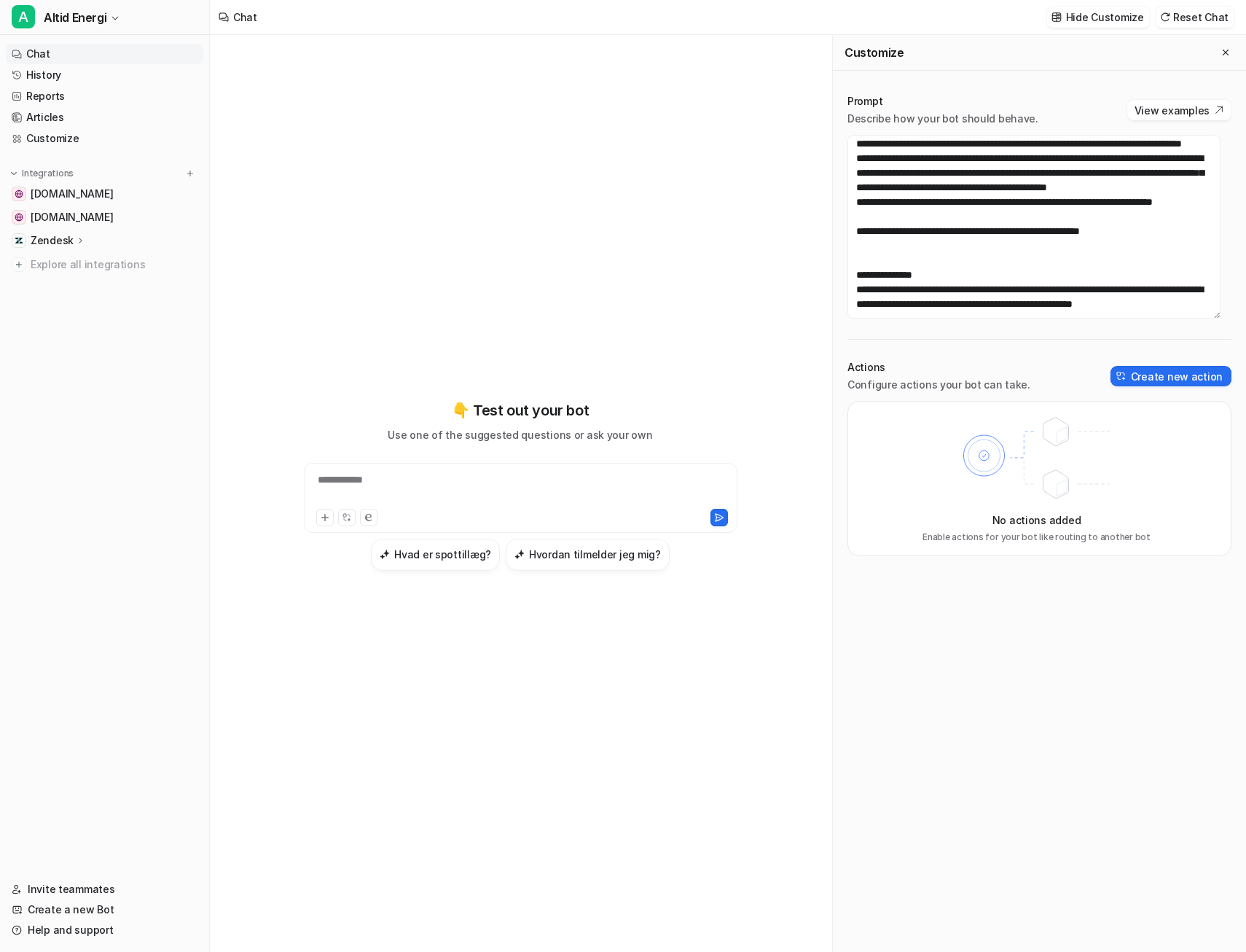
scroll to position [732, 0]
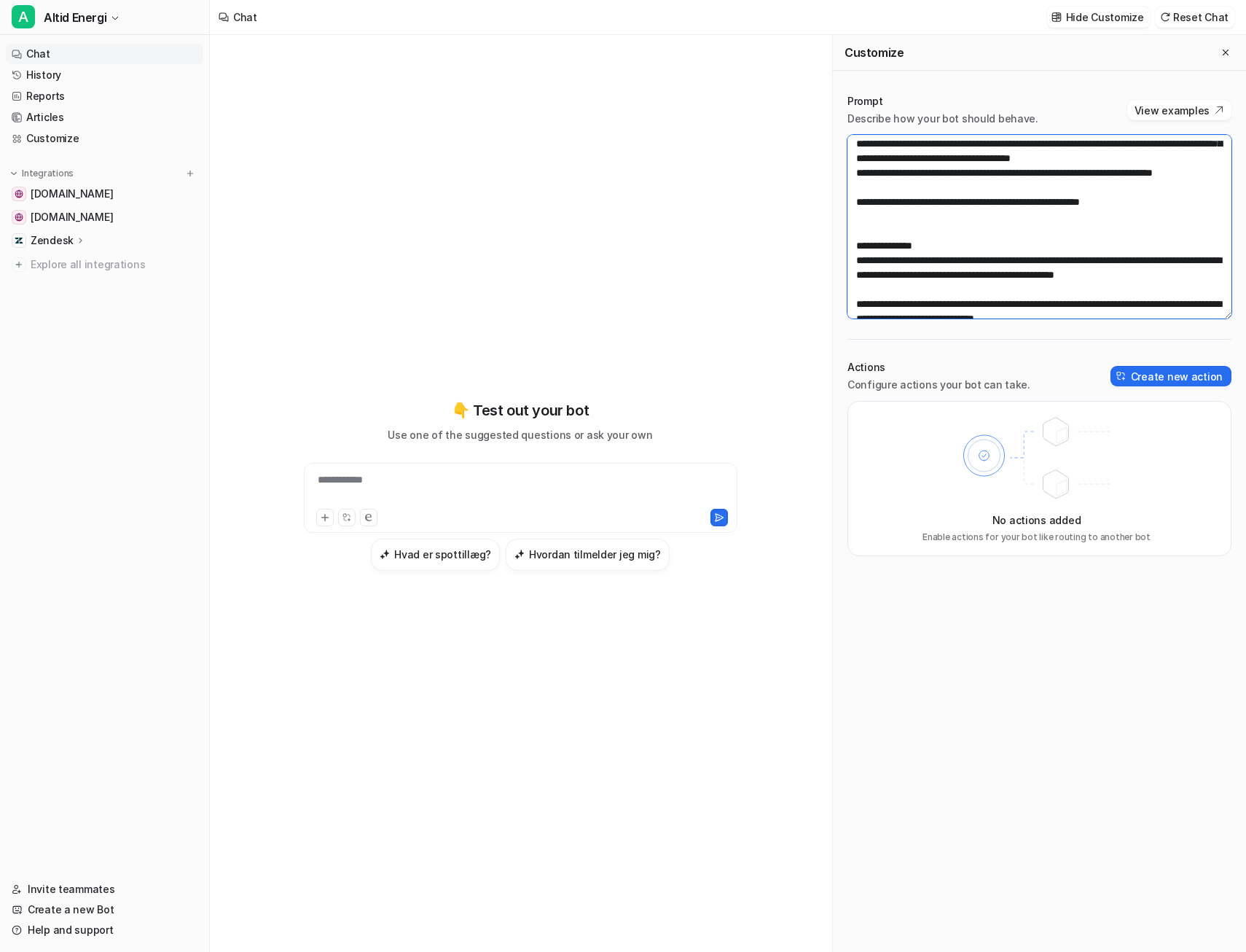
click at [1013, 204] on textarea at bounding box center [1040, 226] width 385 height 184
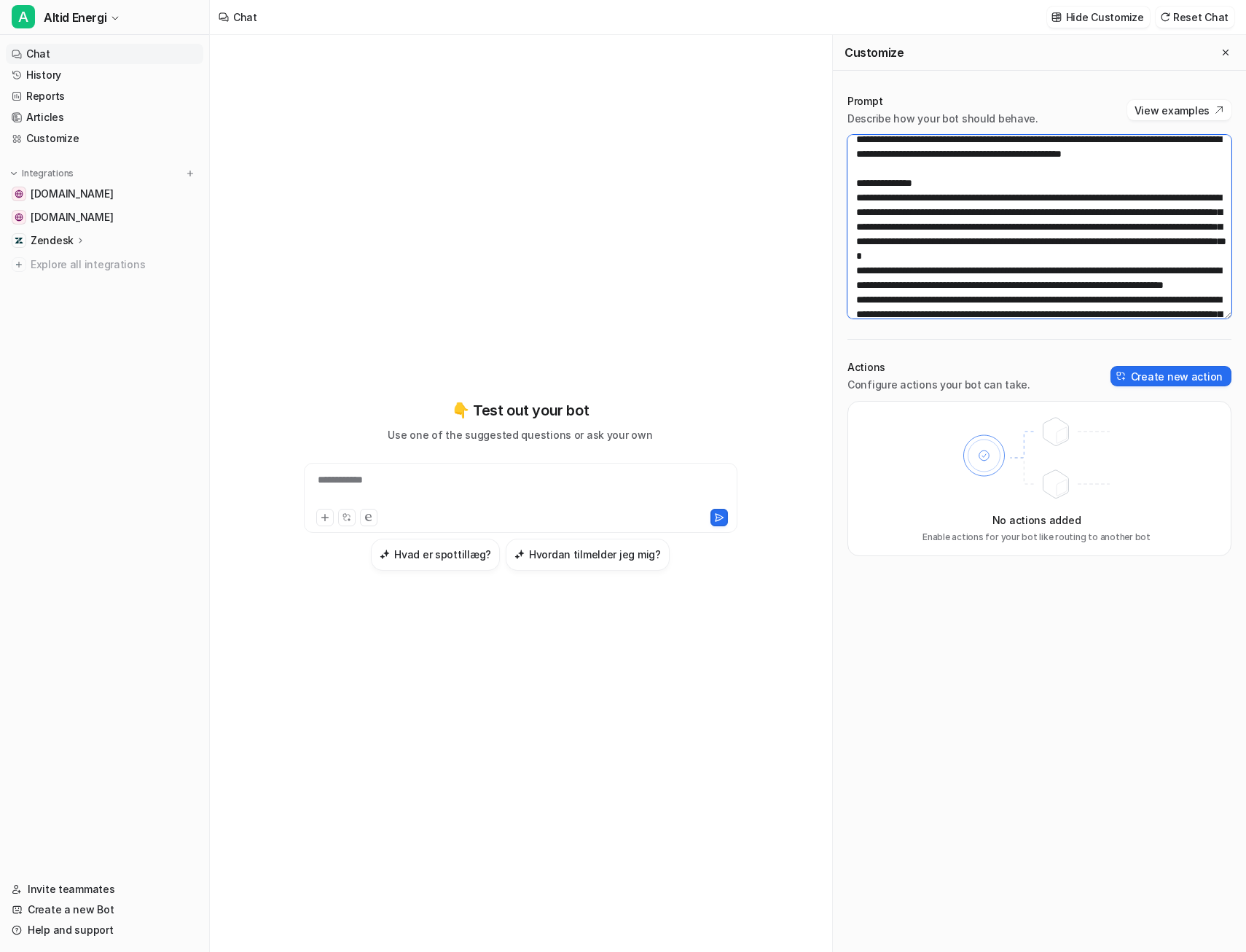
scroll to position [586, 0]
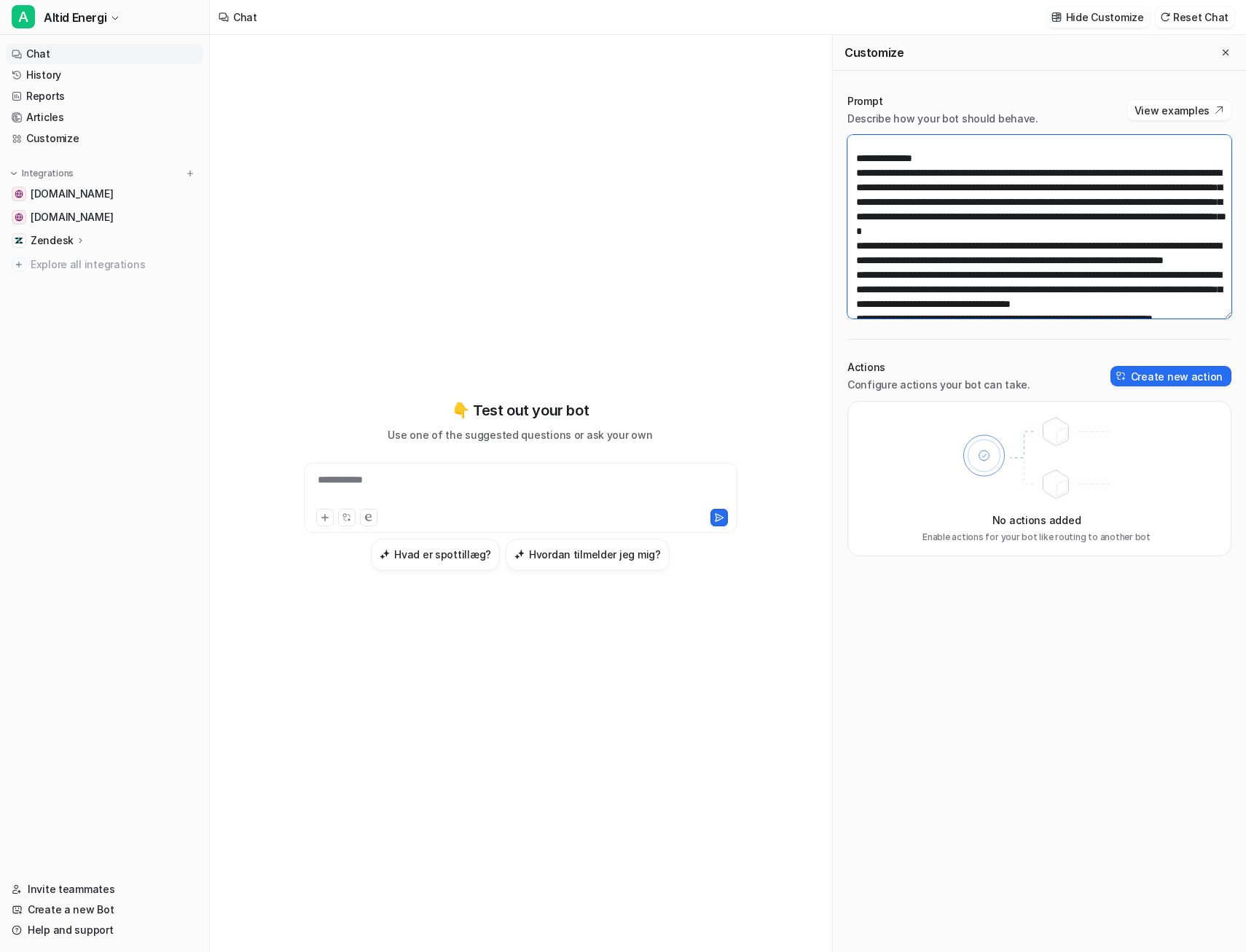
click at [929, 218] on textarea at bounding box center [1040, 226] width 385 height 184
click at [1151, 382] on button "Create new action" at bounding box center [1171, 376] width 121 height 20
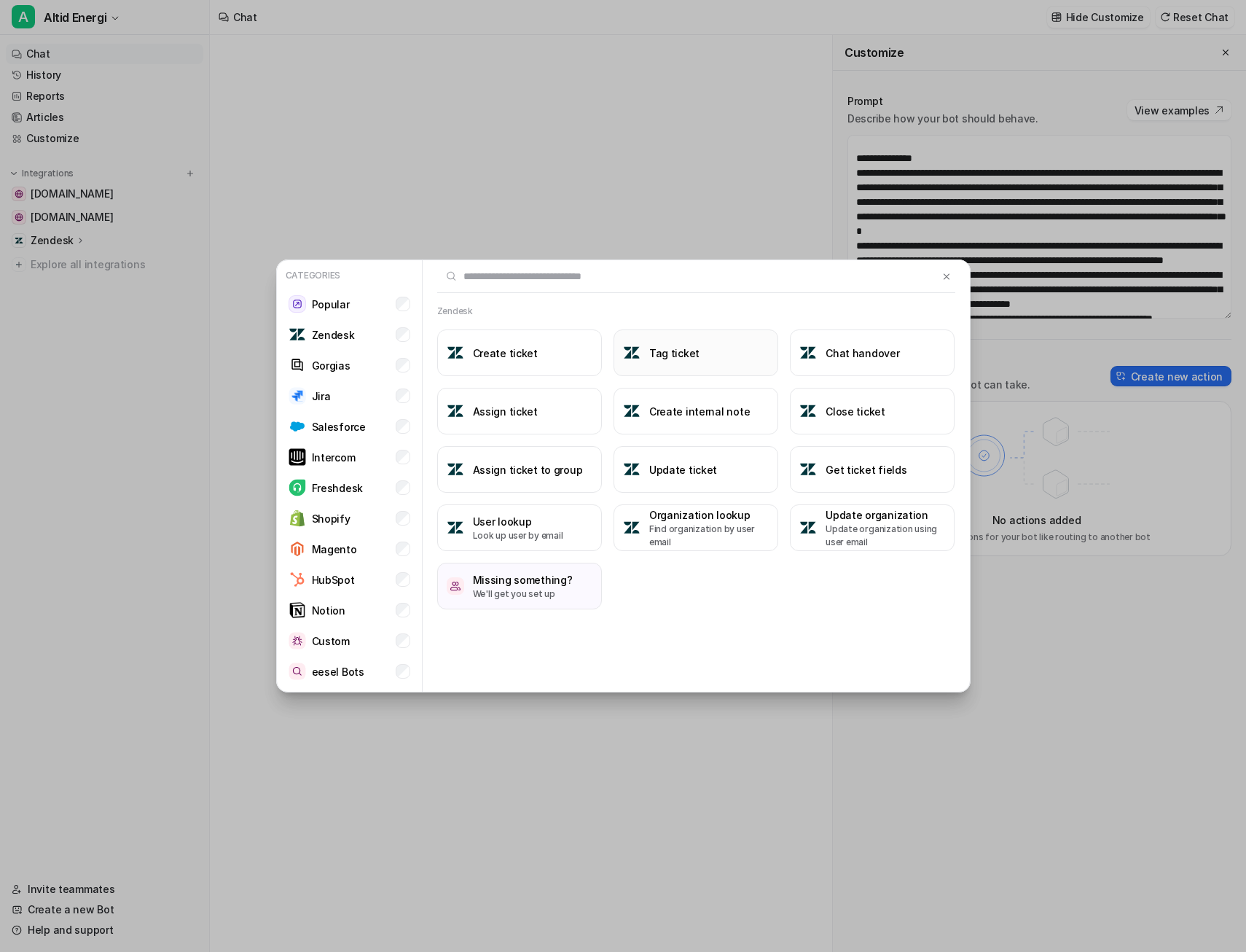
click at [689, 367] on button "Tag ticket" at bounding box center [696, 353] width 165 height 47
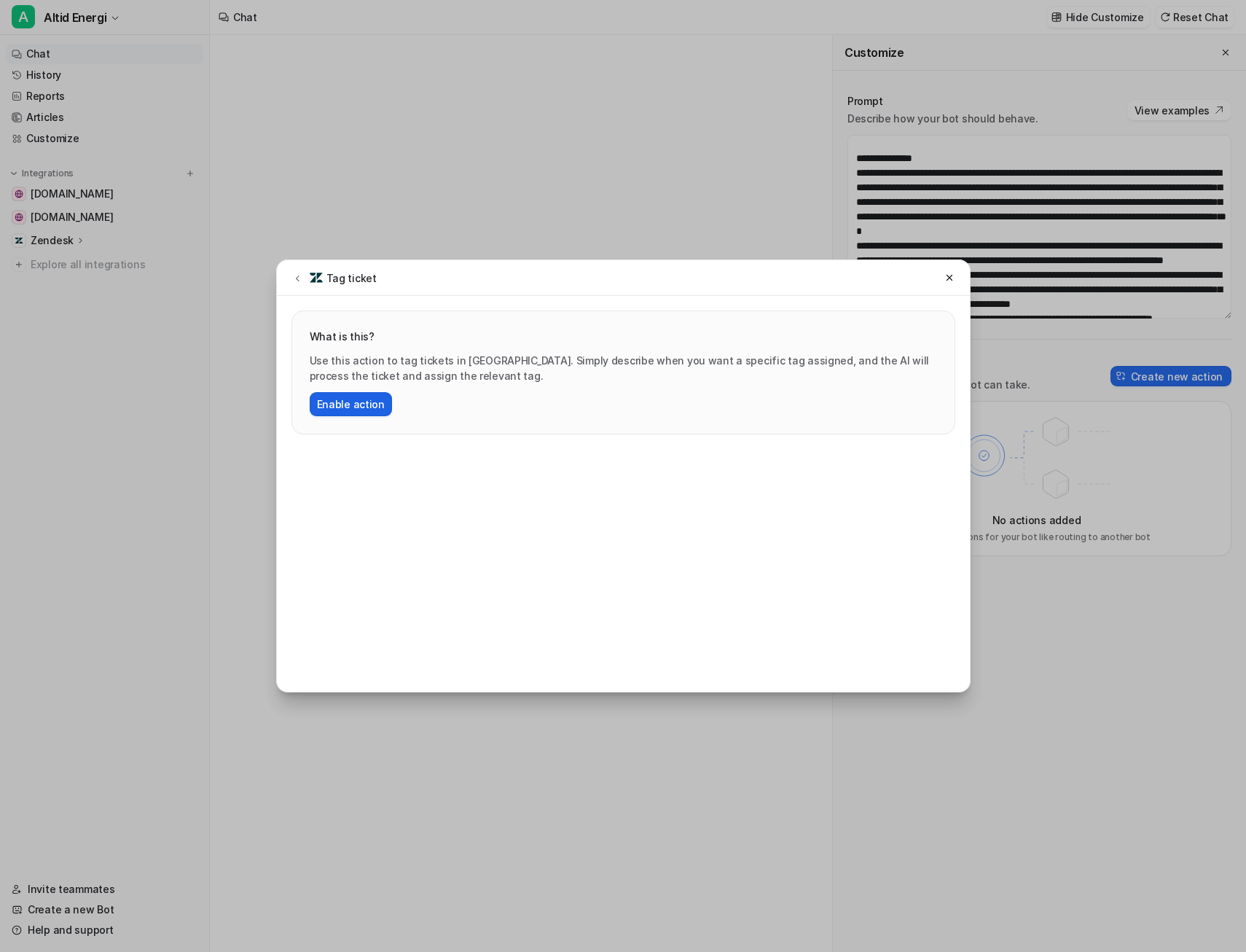
click at [365, 407] on button "Enable action" at bounding box center [351, 404] width 83 height 24
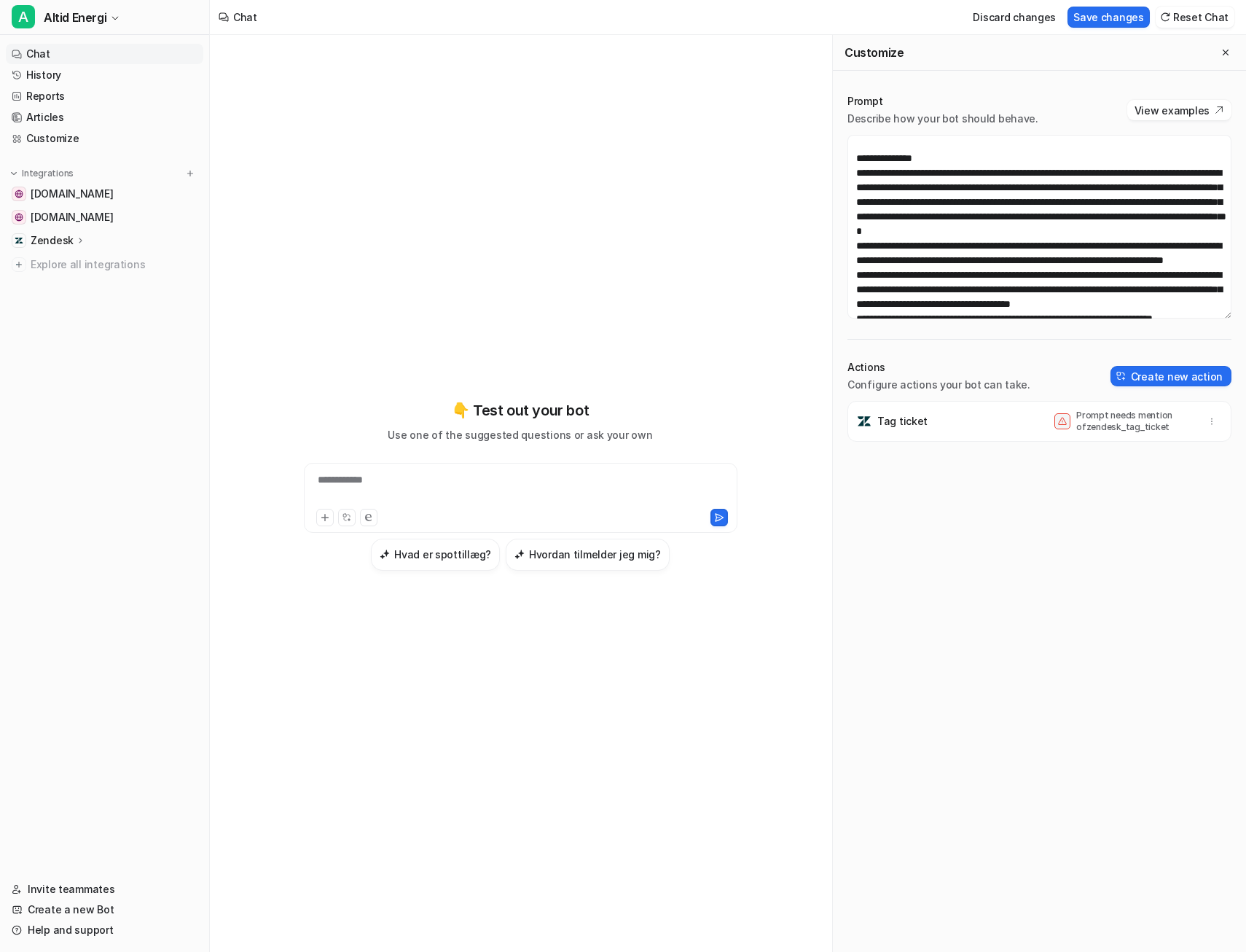
scroll to position [600, 0]
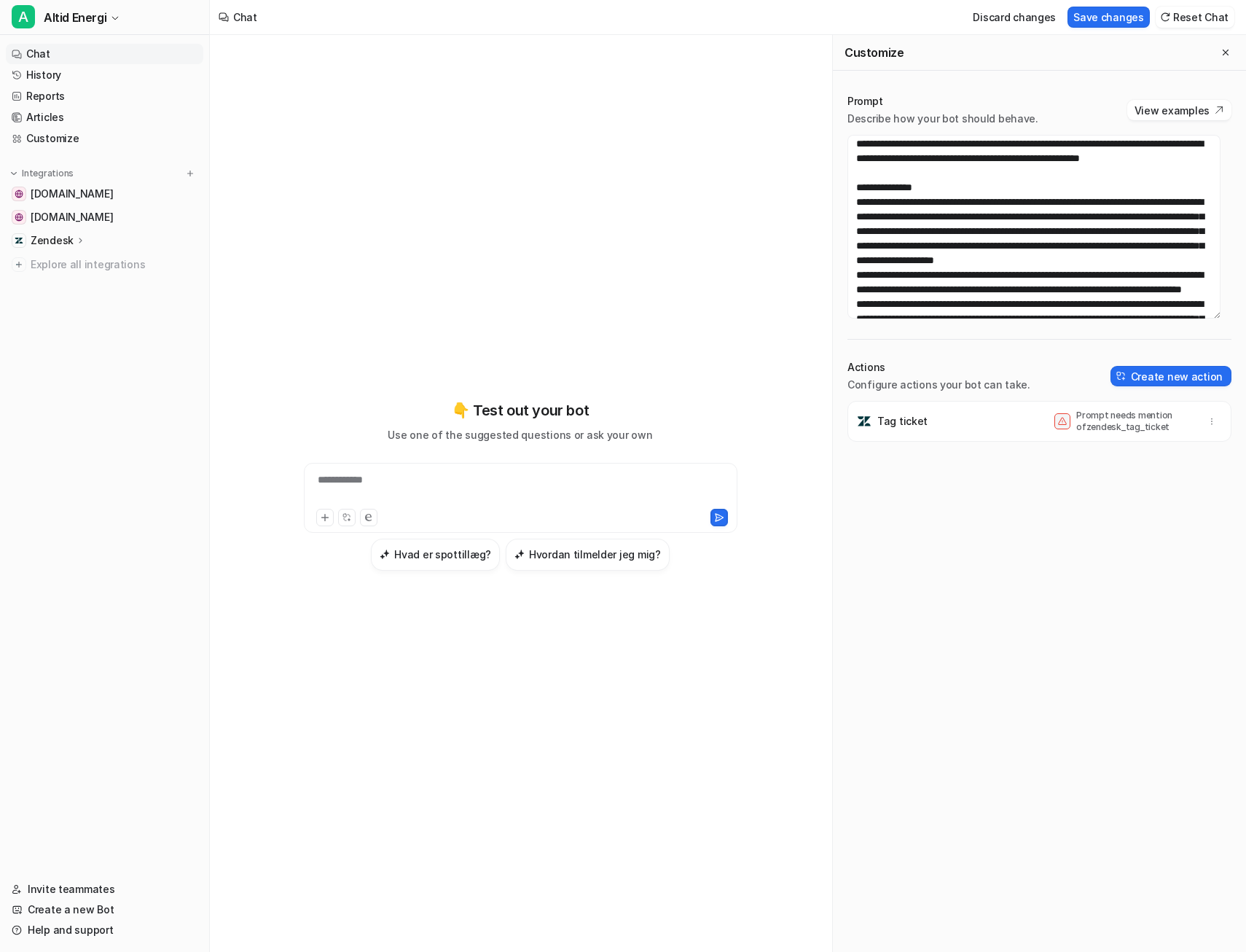
click at [1104, 431] on p "Prompt needs mention of zendesk_tag_ticket" at bounding box center [1135, 422] width 117 height 23
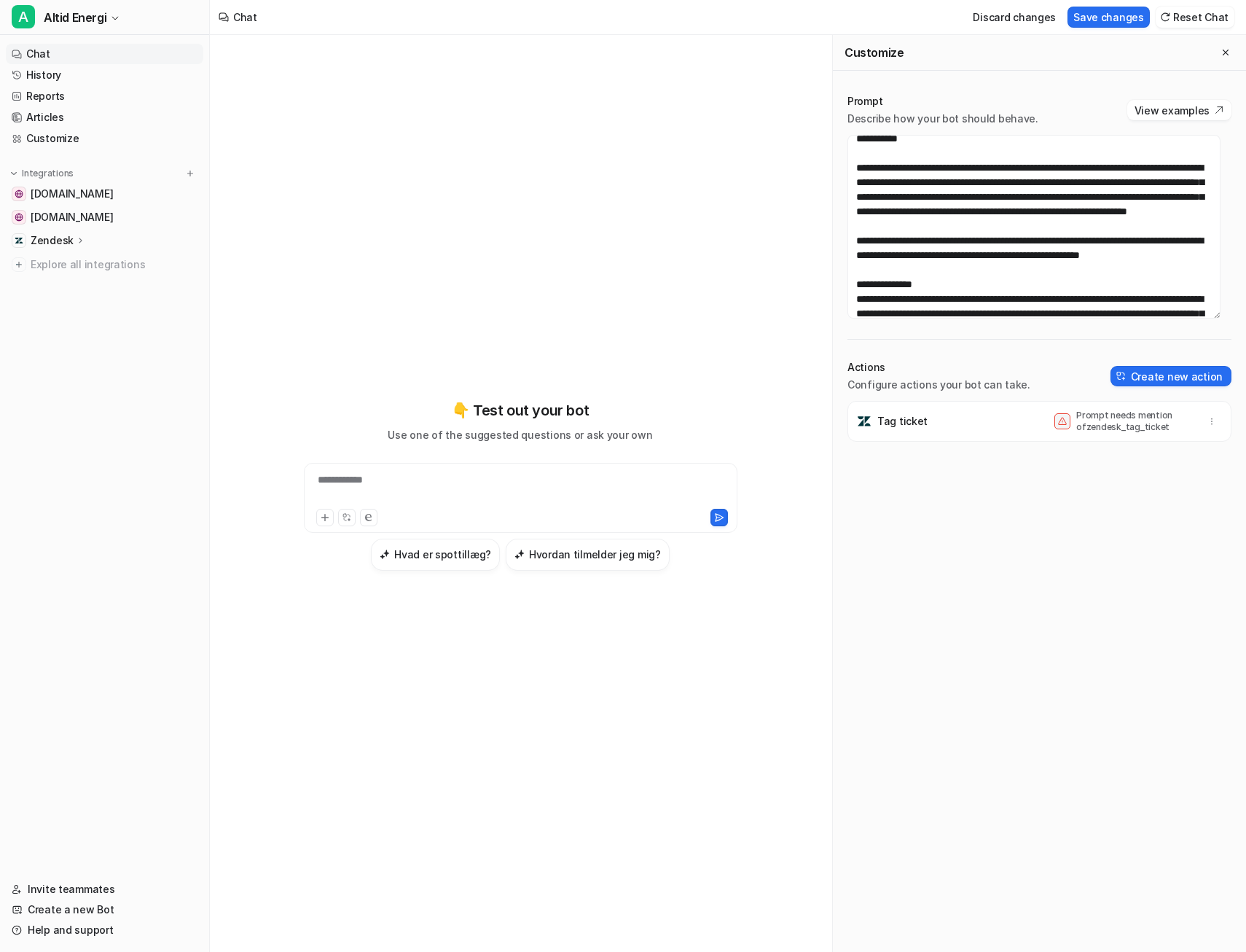
scroll to position [527, 0]
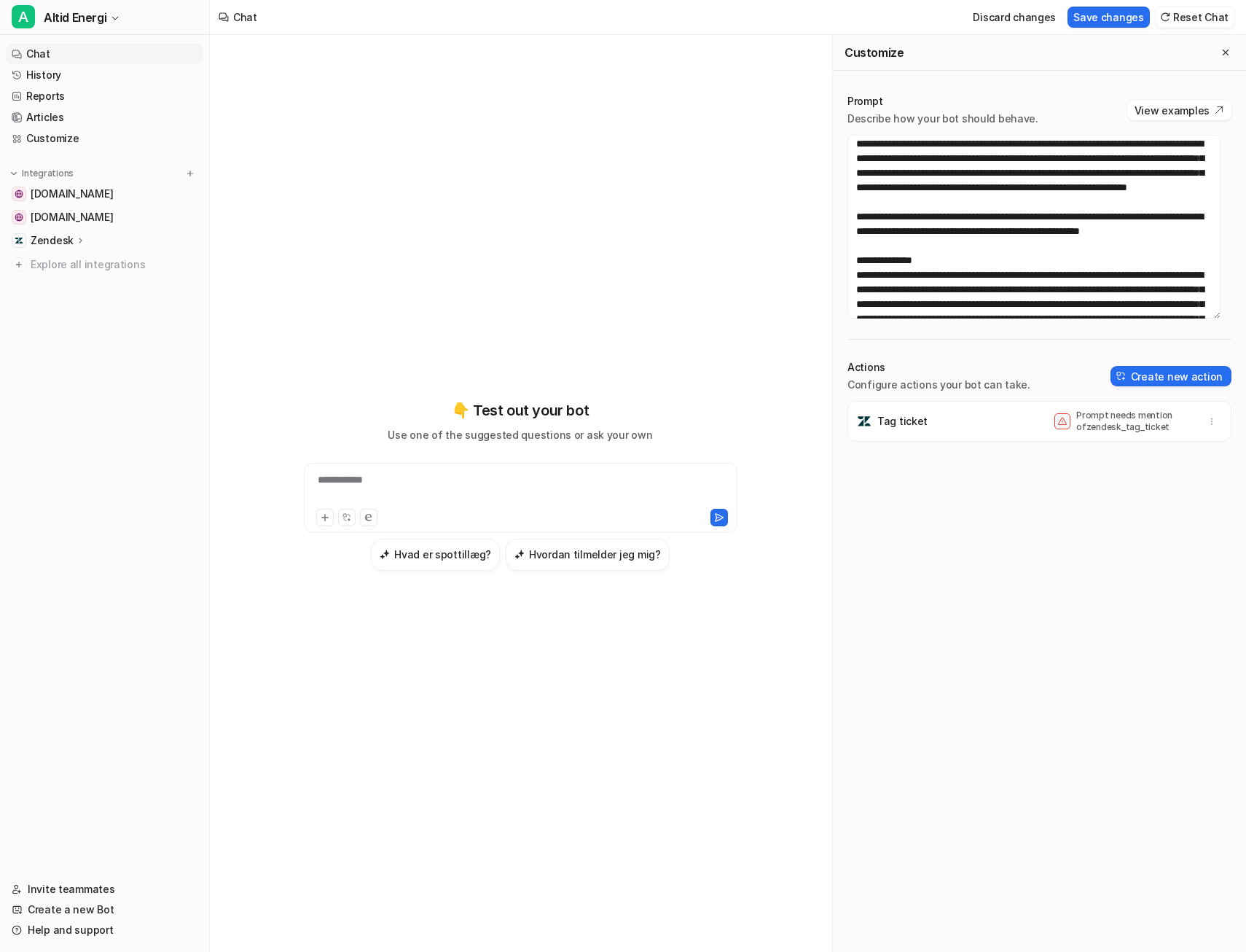
click at [1027, 545] on div "Tag ticket Prompt needs mention of zendesk_tag_ticket" at bounding box center [1040, 676] width 385 height 551
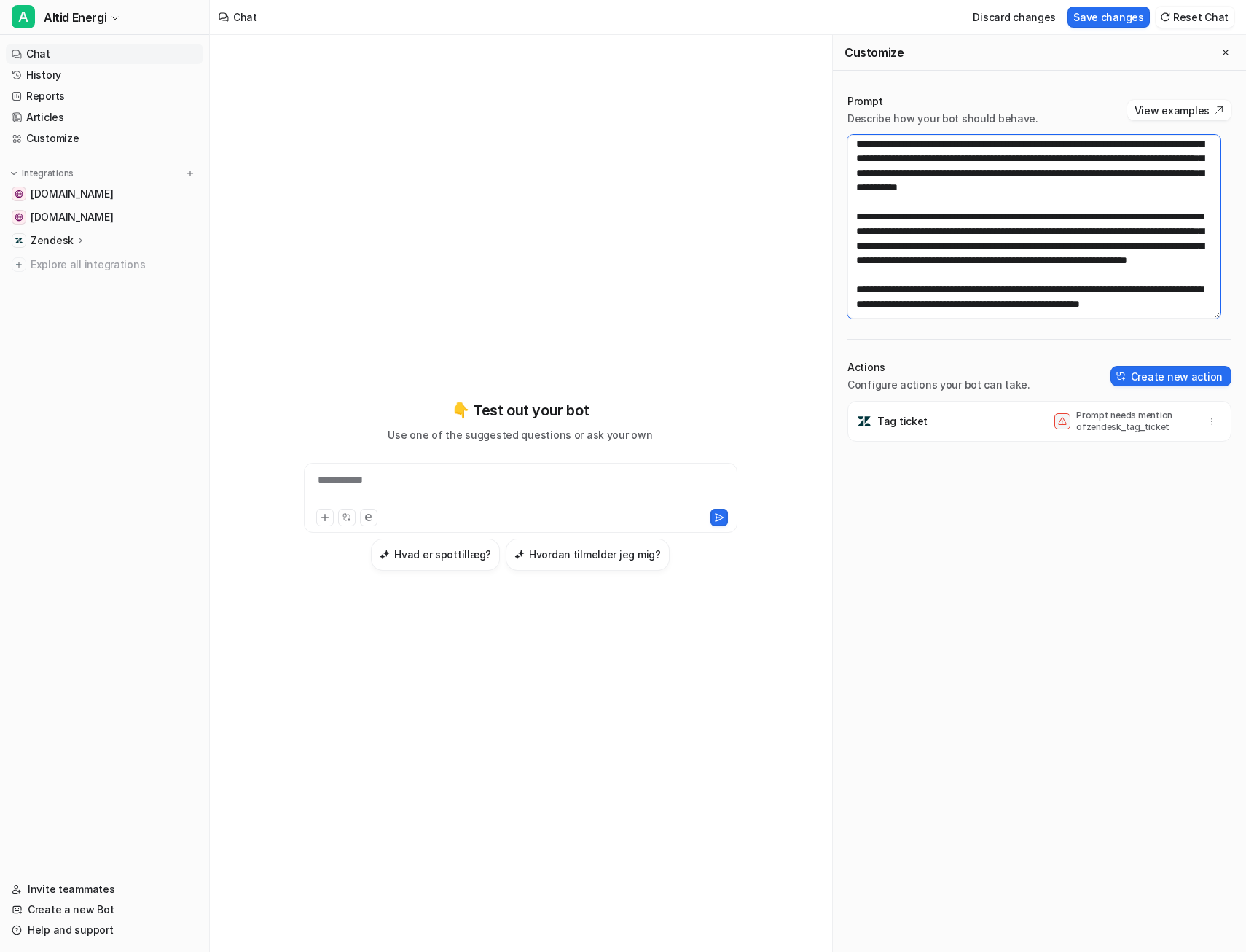
click at [1001, 244] on textarea at bounding box center [1034, 226] width 373 height 184
drag, startPoint x: 925, startPoint y: 288, endPoint x: 852, endPoint y: 241, distance: 86.8
click at [852, 241] on textarea at bounding box center [1034, 226] width 373 height 184
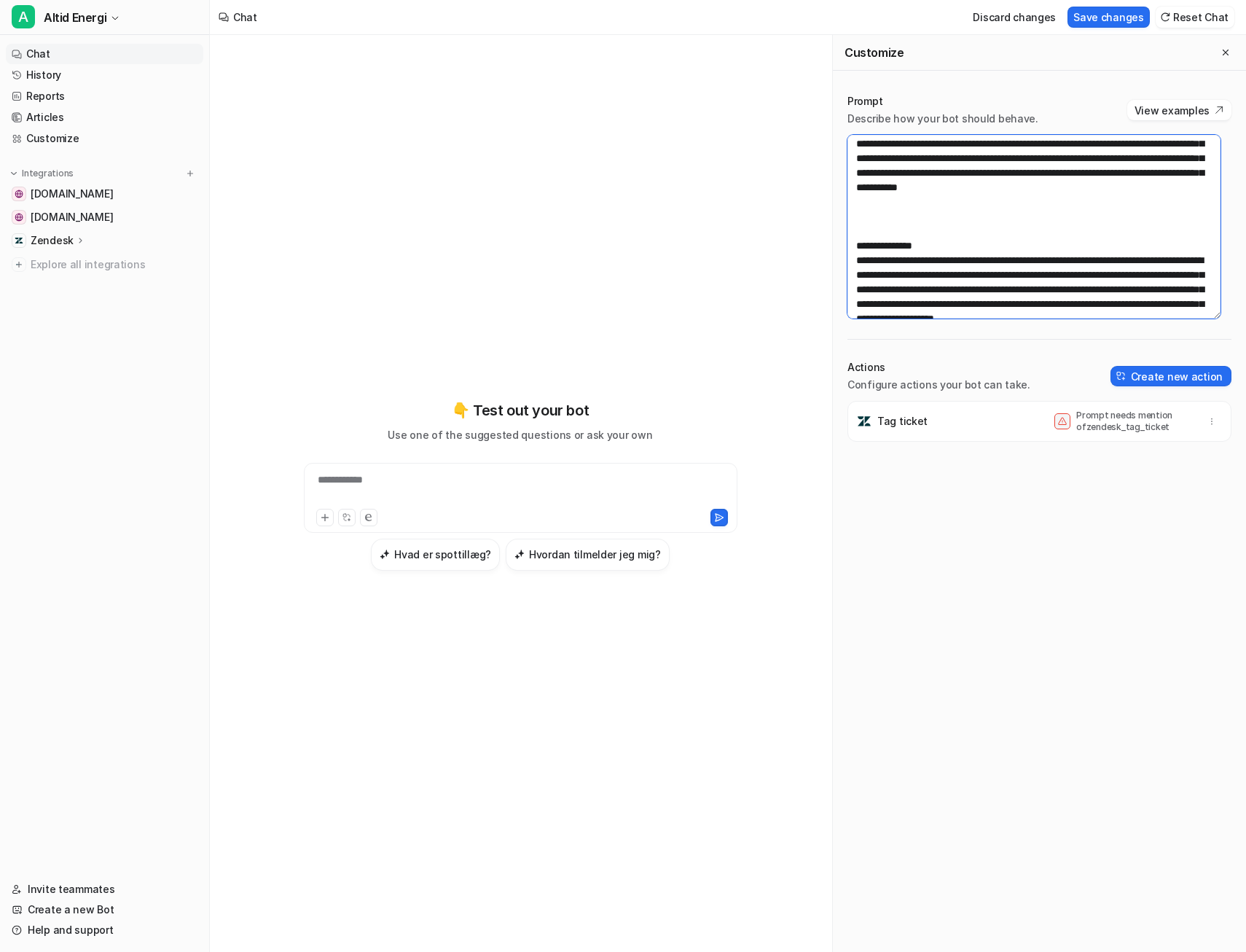
click at [862, 237] on textarea at bounding box center [1034, 226] width 373 height 184
paste textarea "**********"
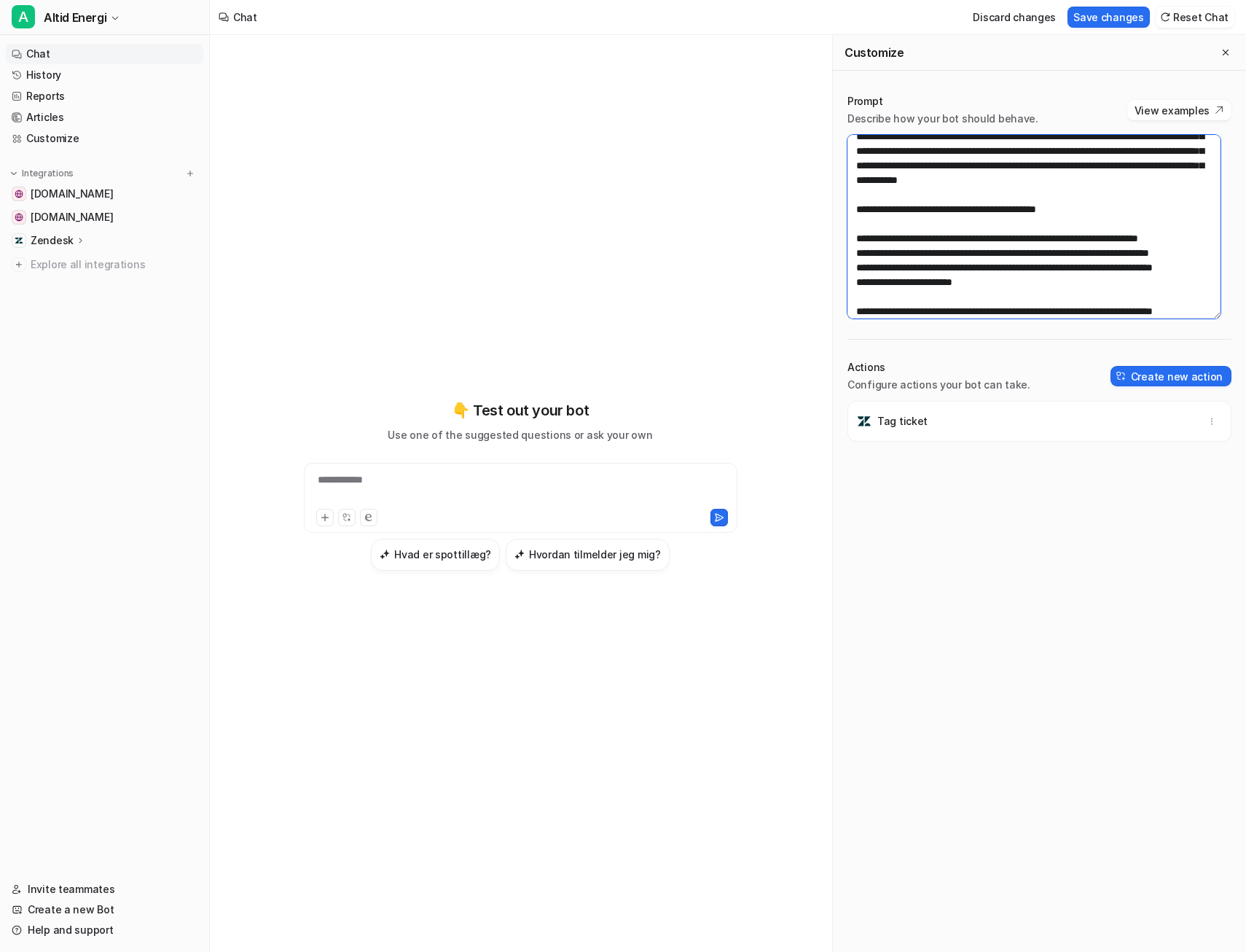
scroll to position [431, 0]
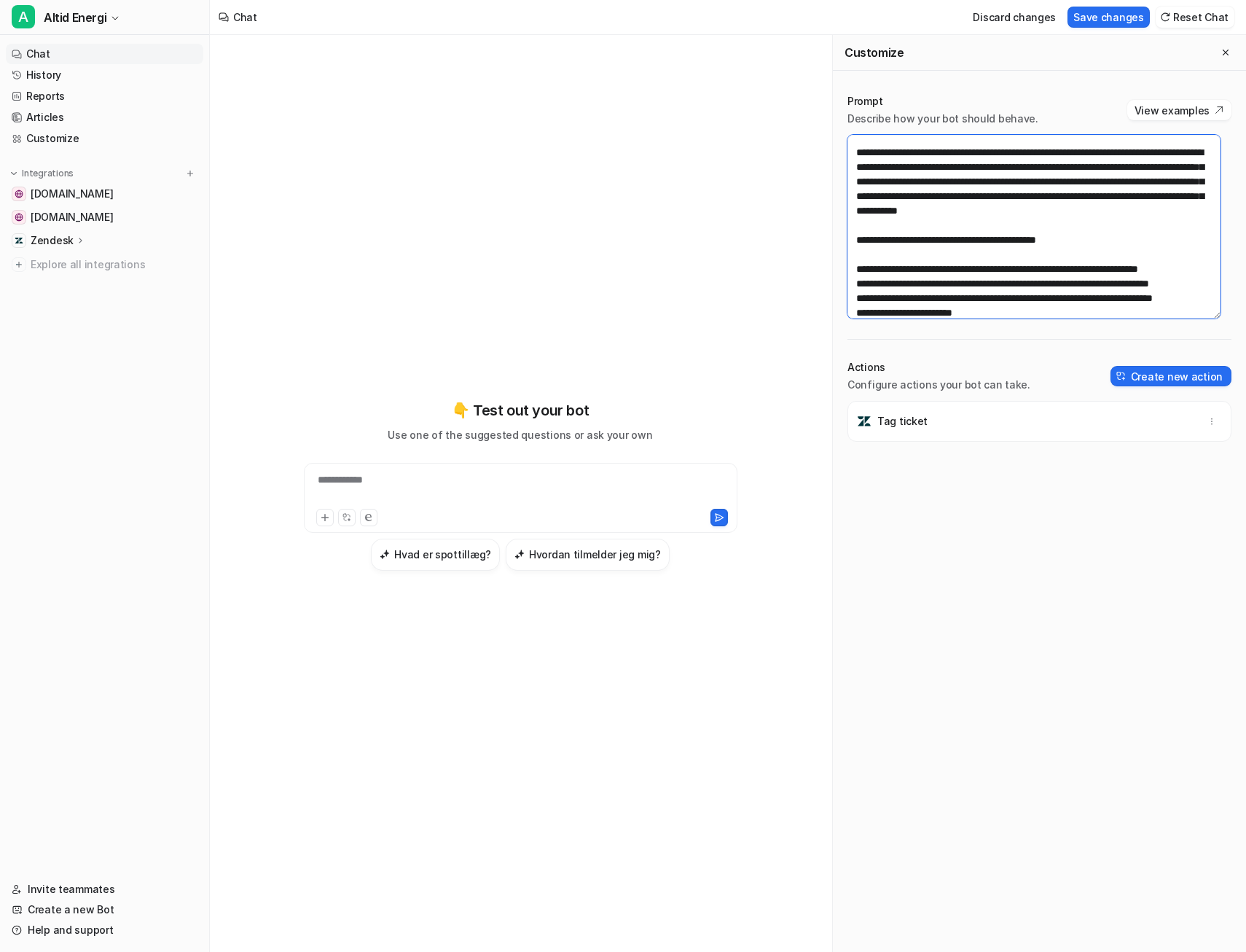
click at [947, 256] on textarea at bounding box center [1034, 226] width 373 height 184
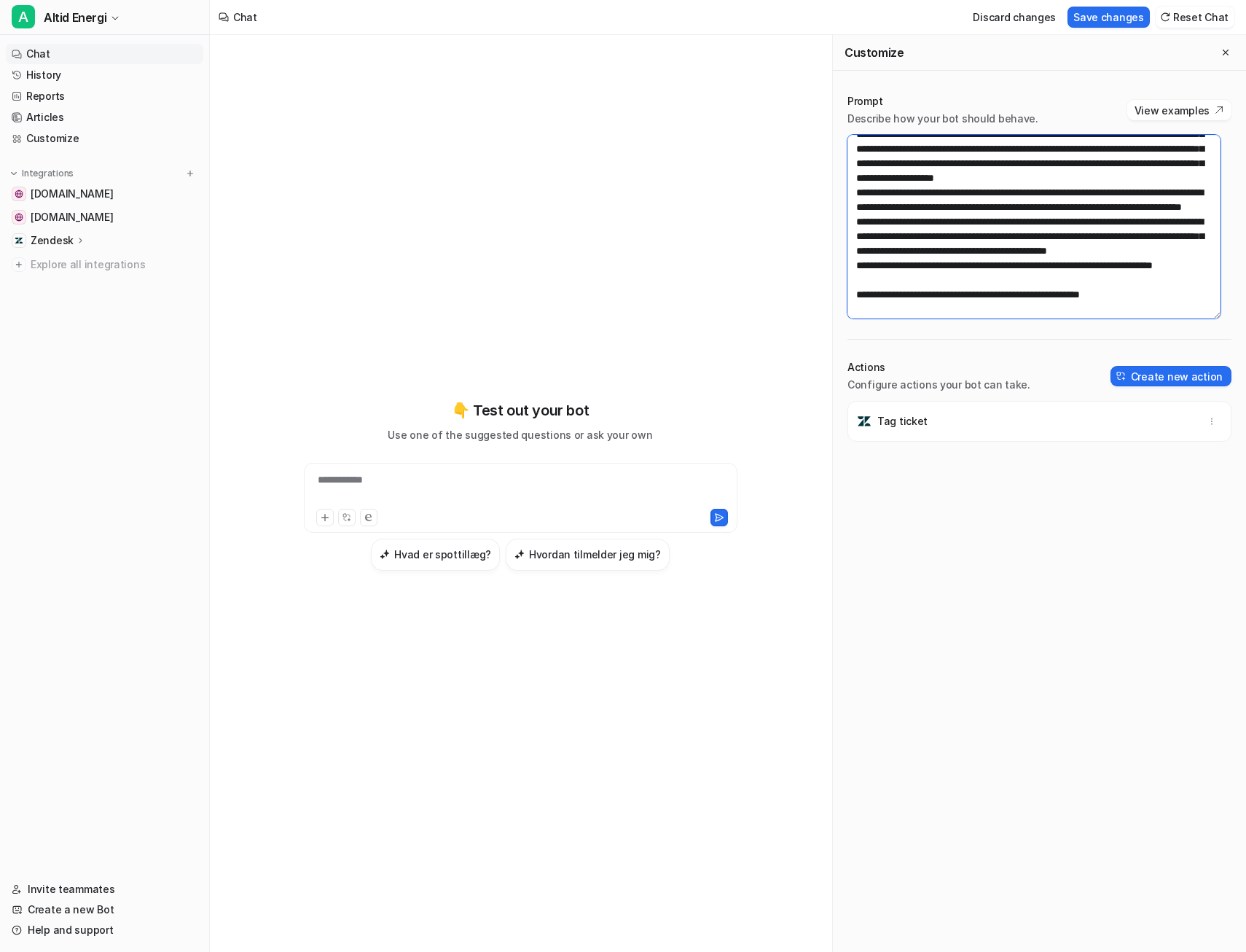
scroll to position [869, 0]
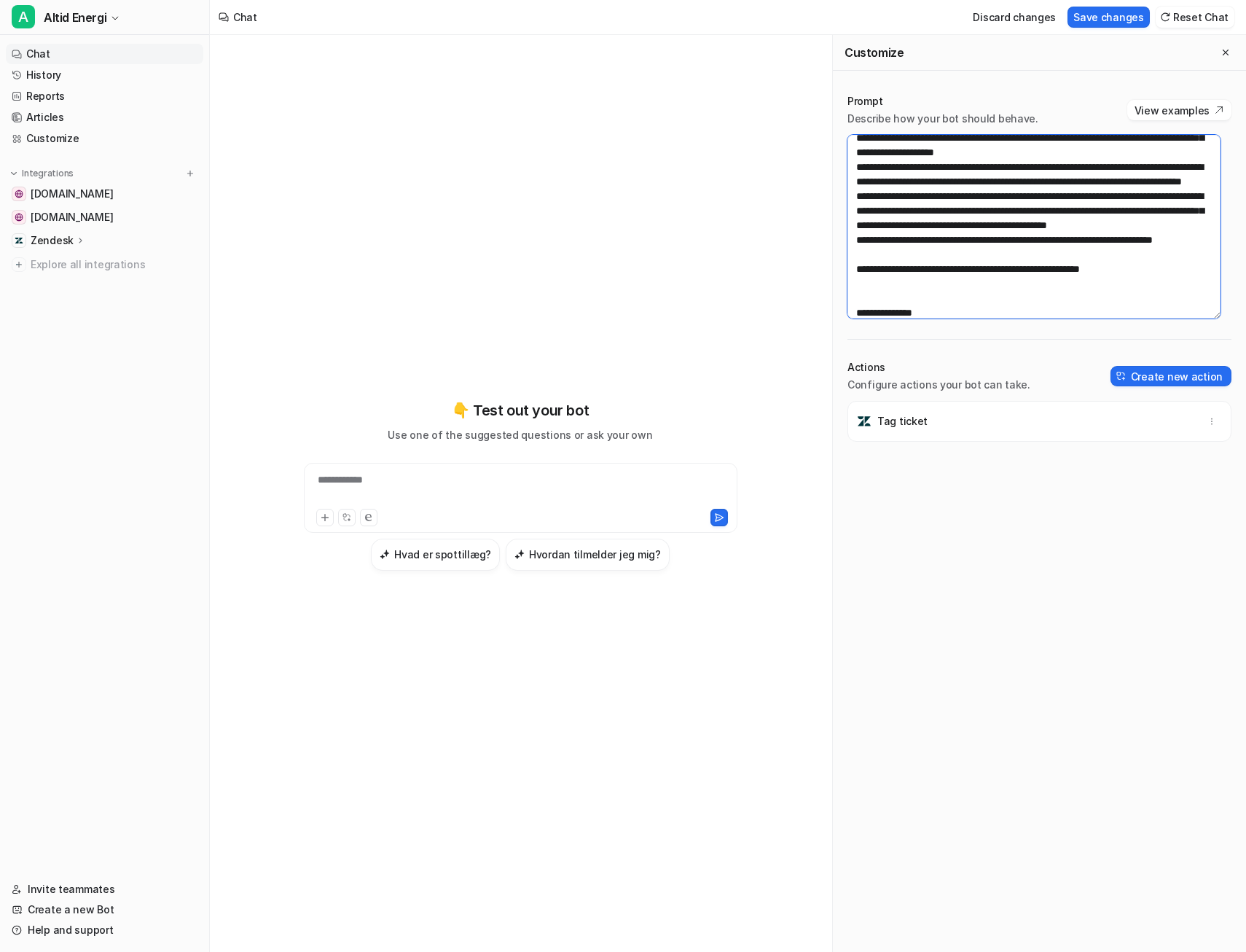
click at [915, 192] on textarea at bounding box center [1034, 226] width 373 height 184
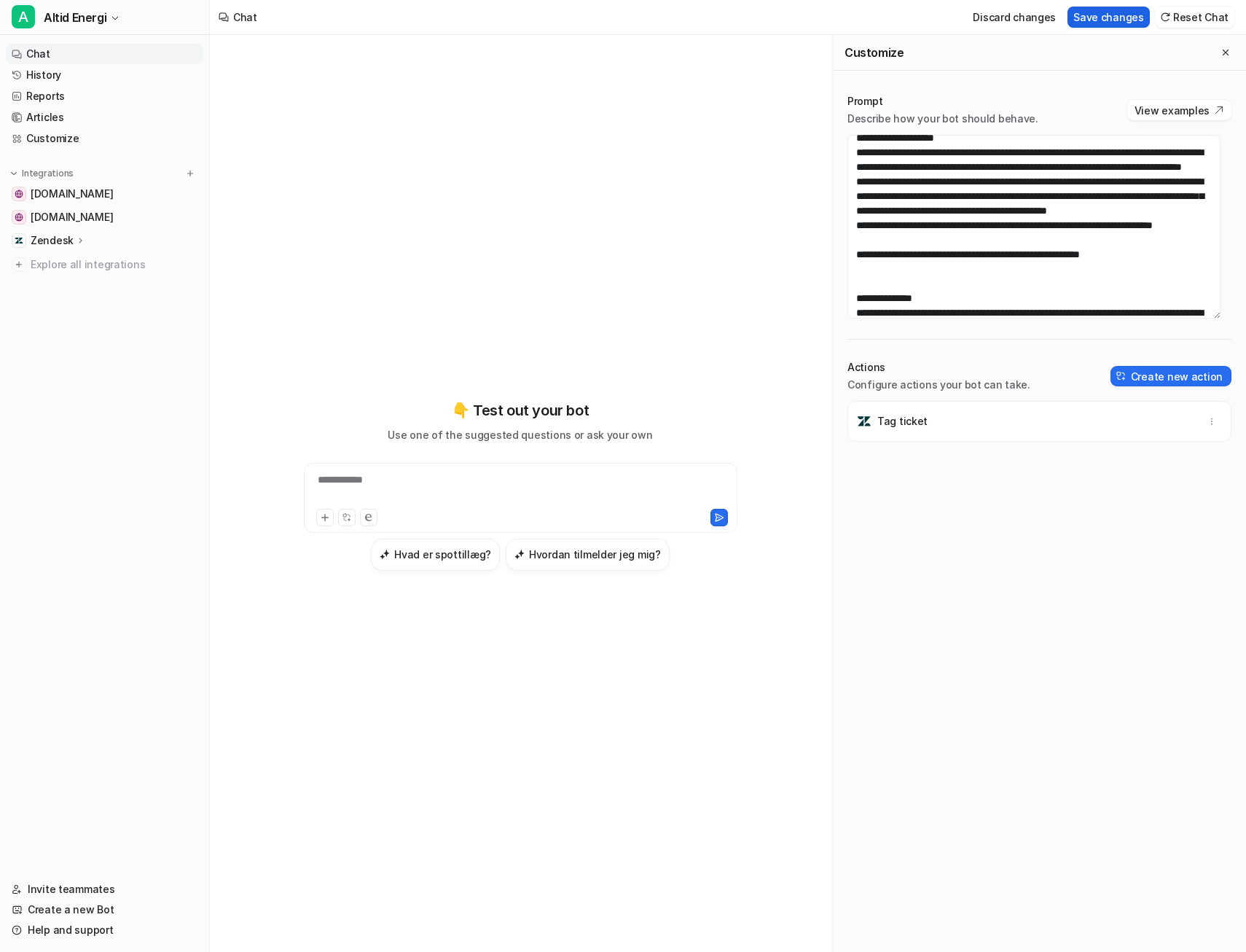
click at [1103, 18] on button "Save changes" at bounding box center [1109, 17] width 83 height 21
click at [1206, 423] on button "button" at bounding box center [1212, 421] width 20 height 20
click at [944, 222] on textarea at bounding box center [1034, 226] width 373 height 184
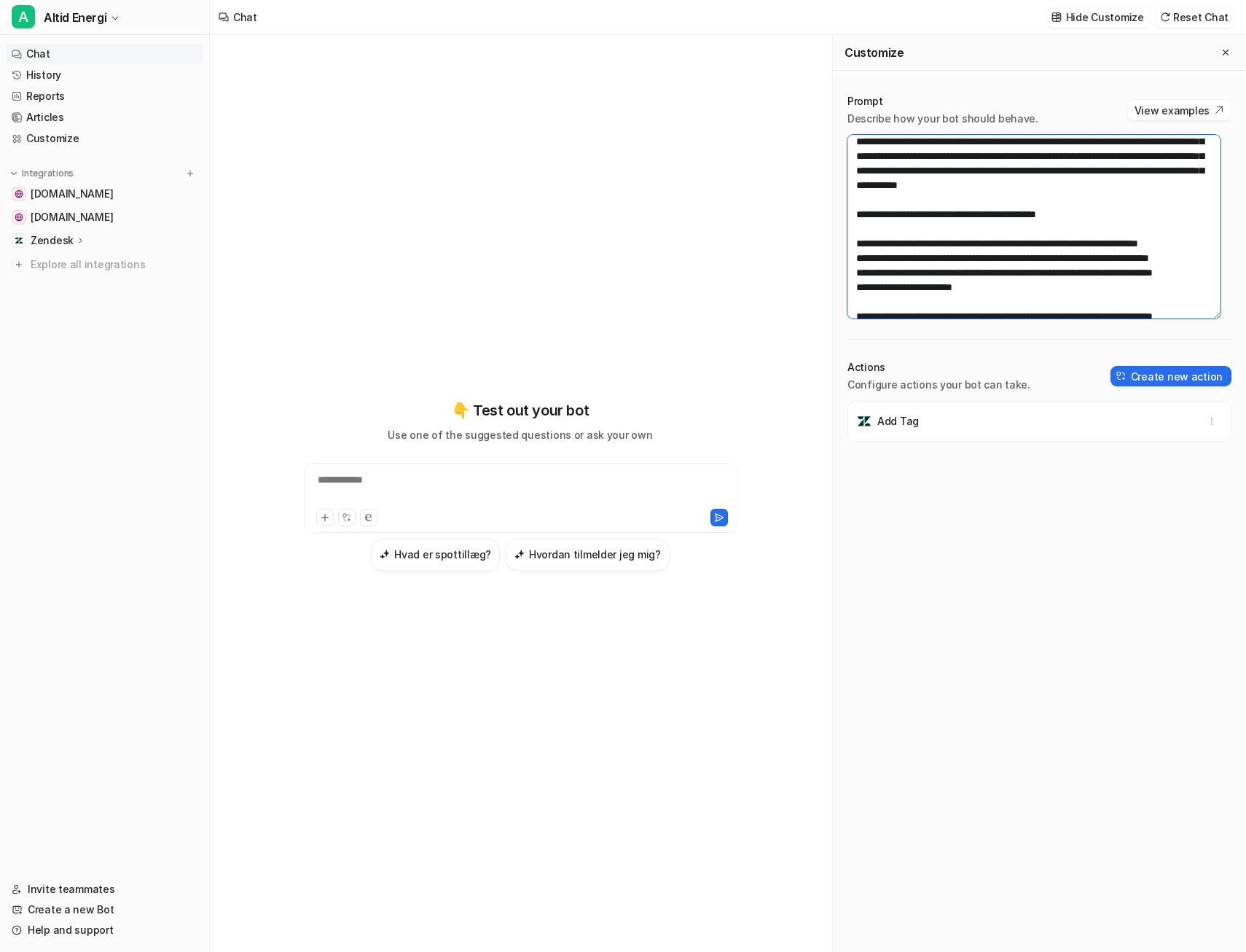
scroll to position [431, 0]
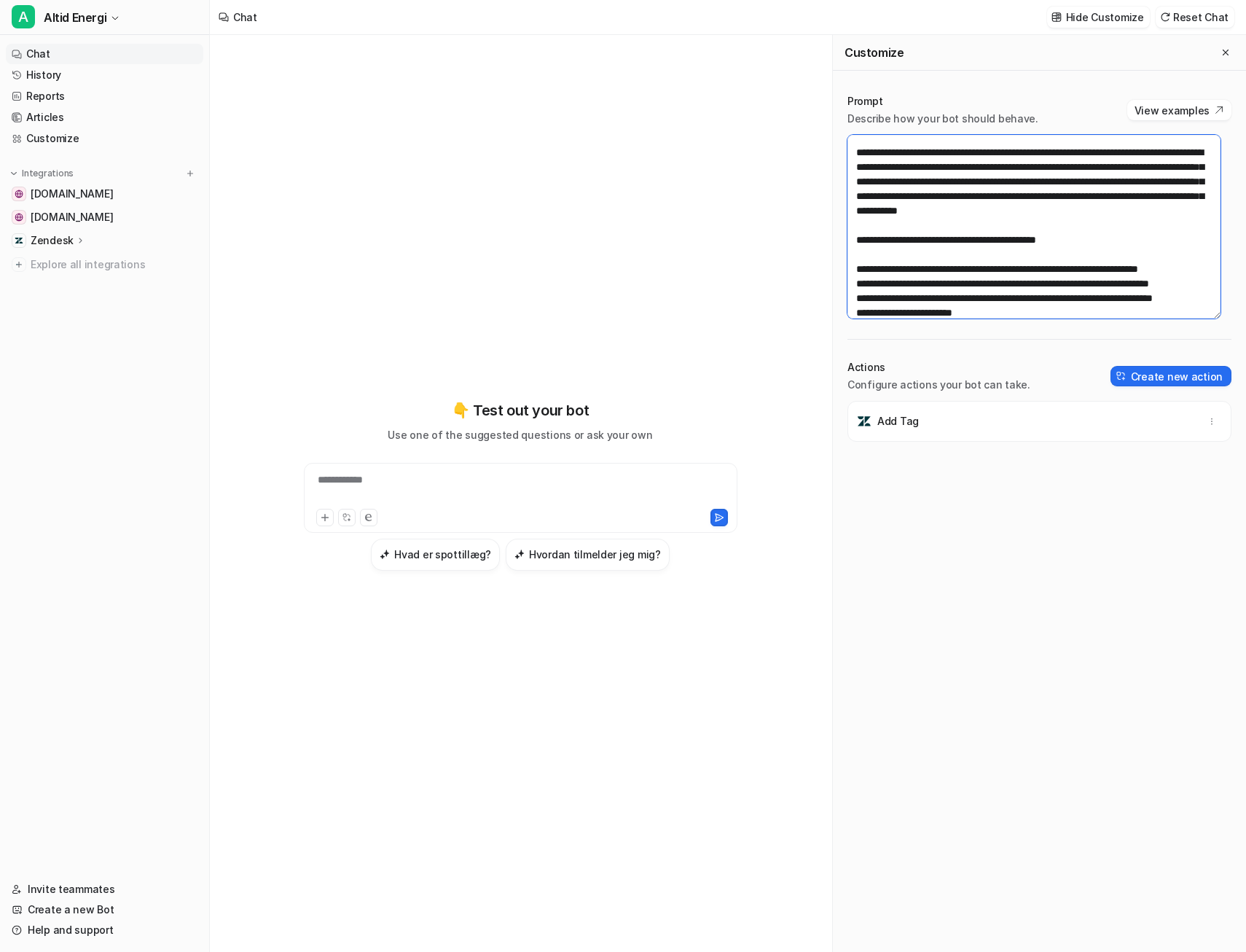
click at [1081, 227] on textarea at bounding box center [1034, 226] width 373 height 184
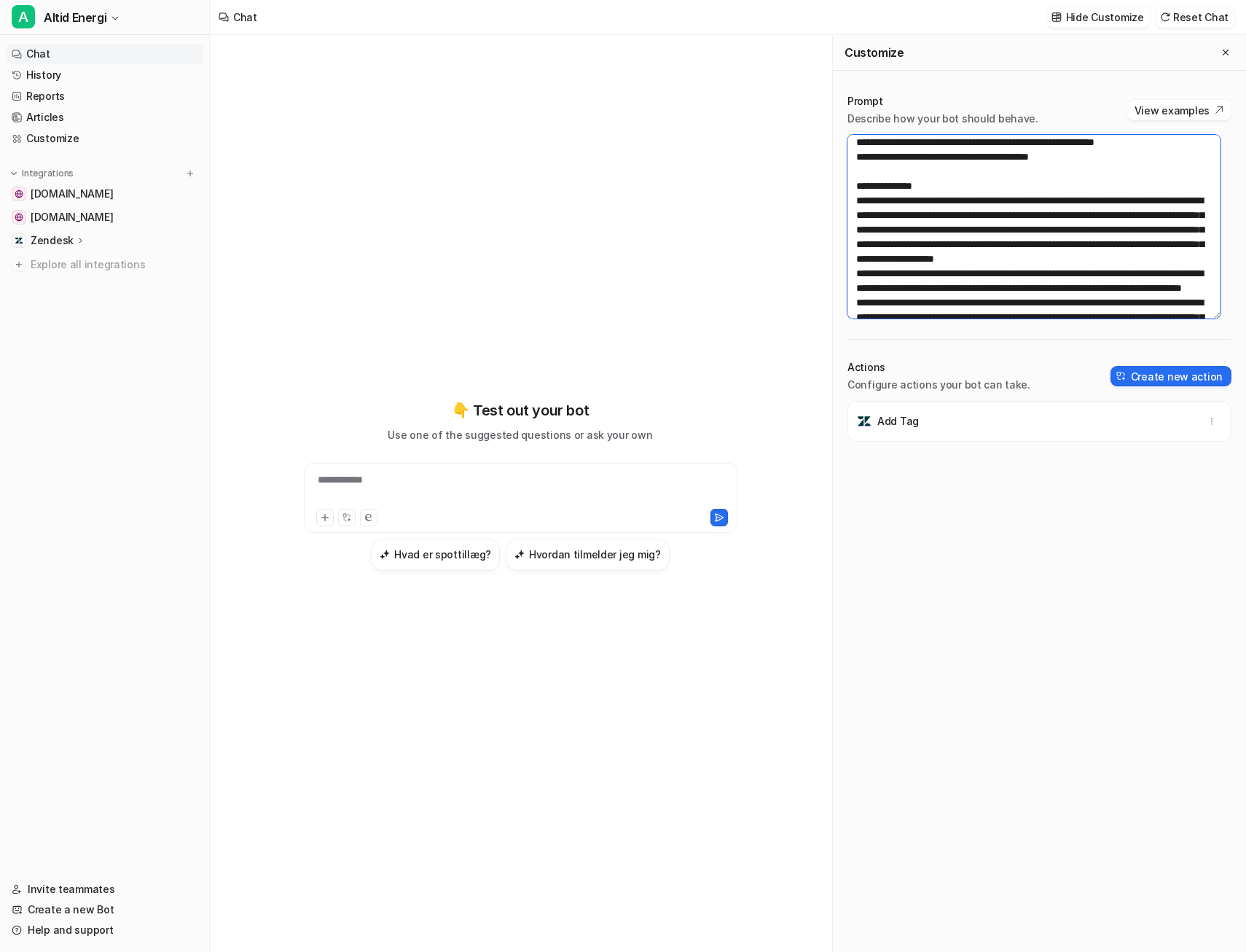
scroll to position [724, 0]
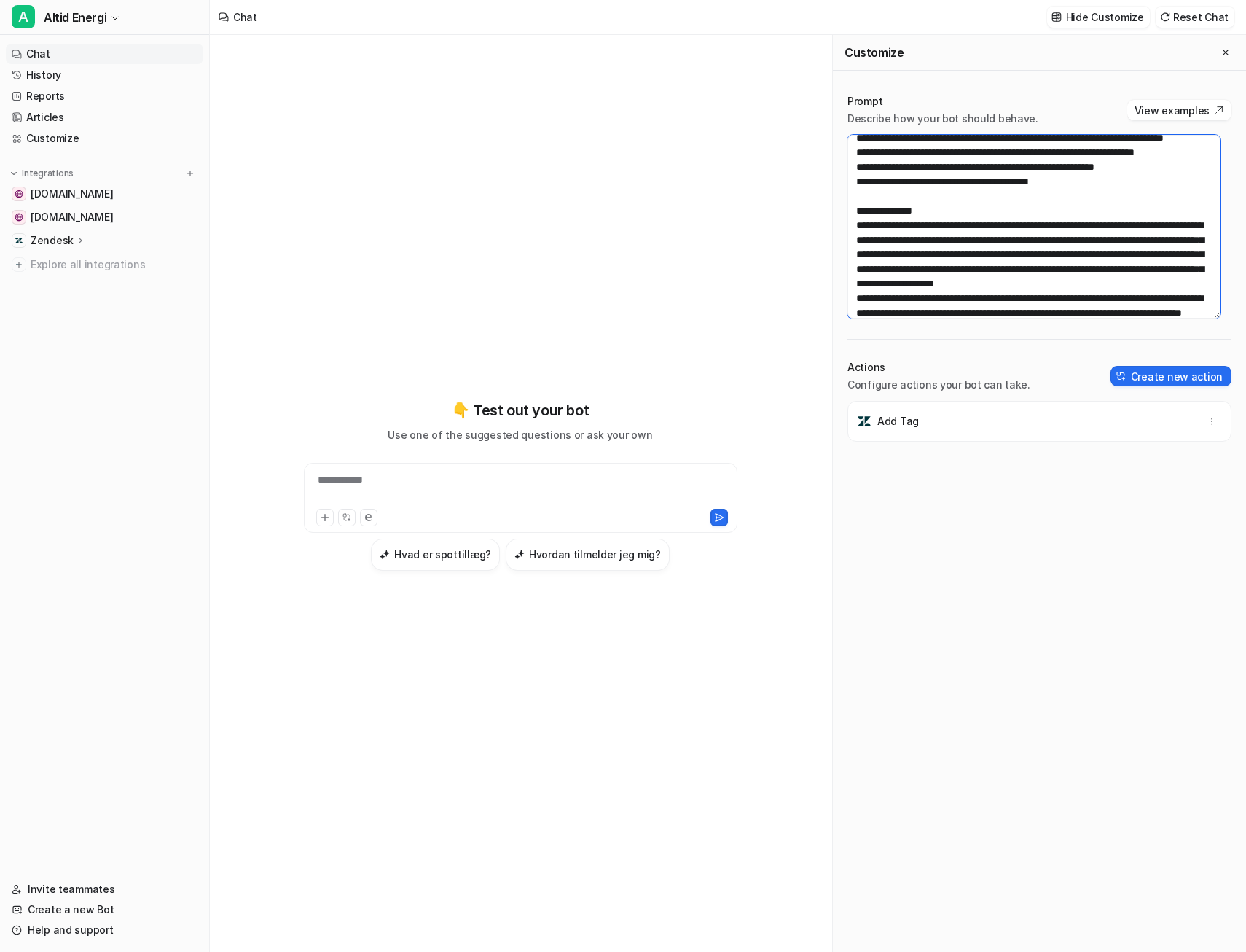
click at [1023, 211] on textarea at bounding box center [1034, 226] width 373 height 184
click at [910, 229] on textarea at bounding box center [1034, 226] width 373 height 184
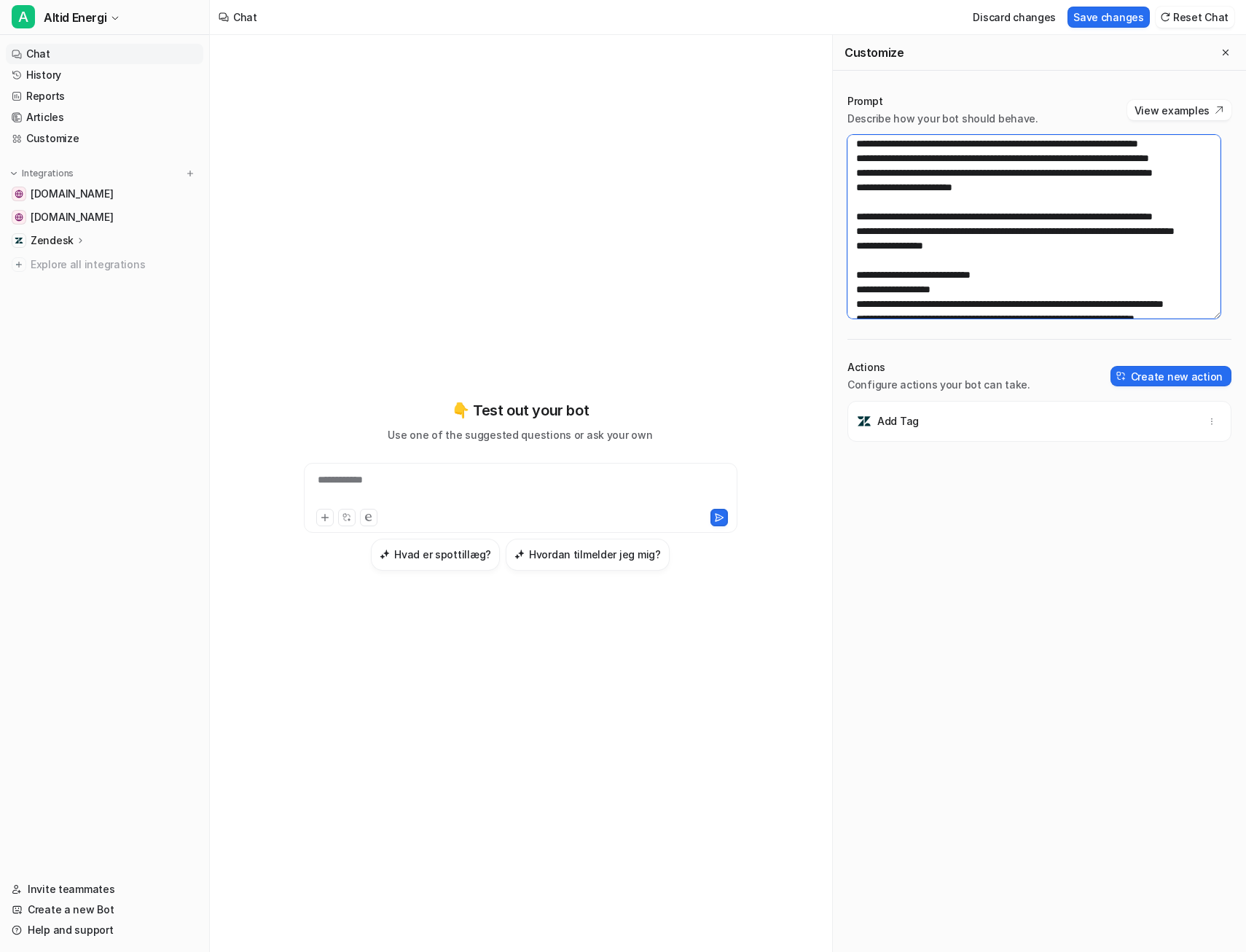
scroll to position [577, 0]
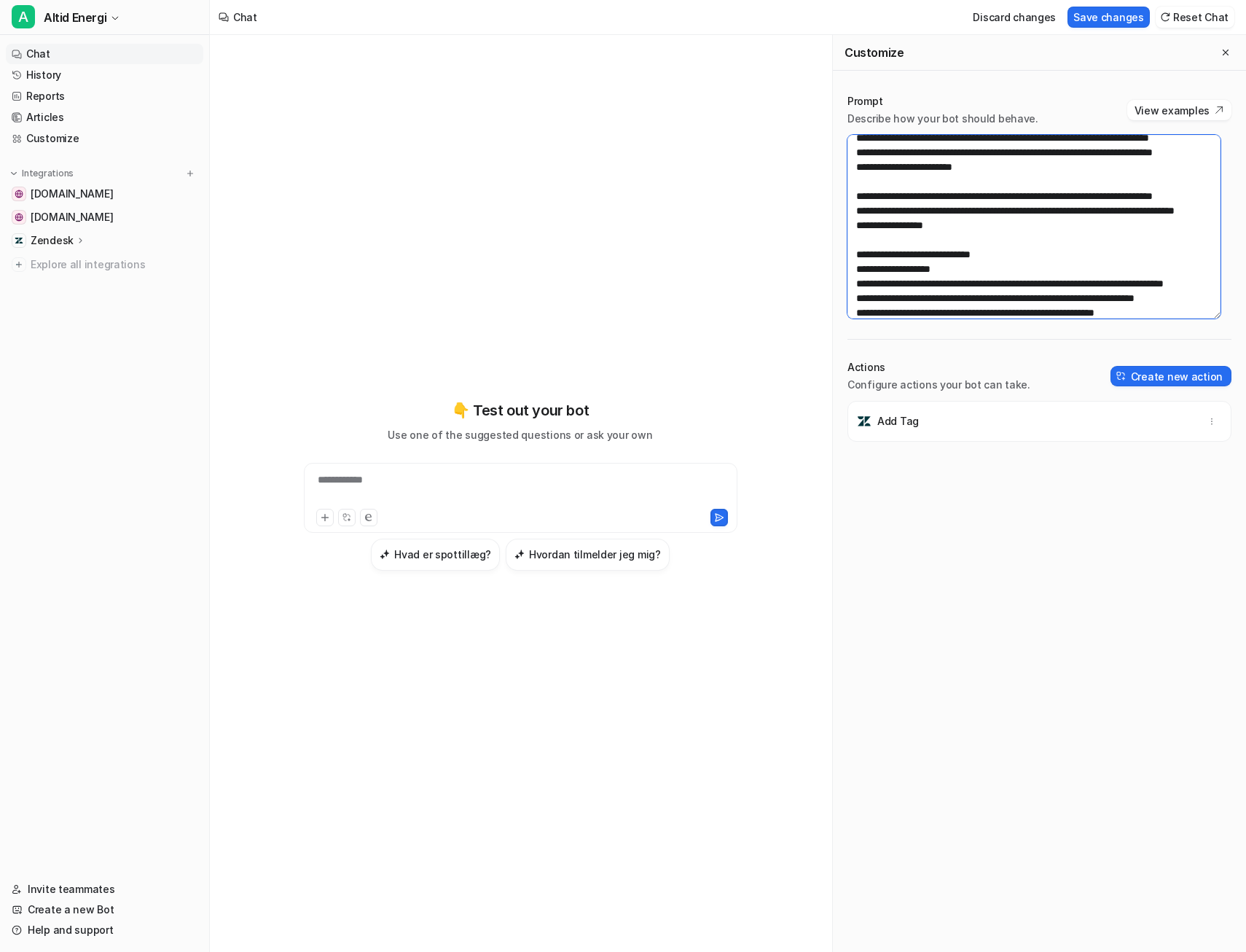
type textarea "**********"
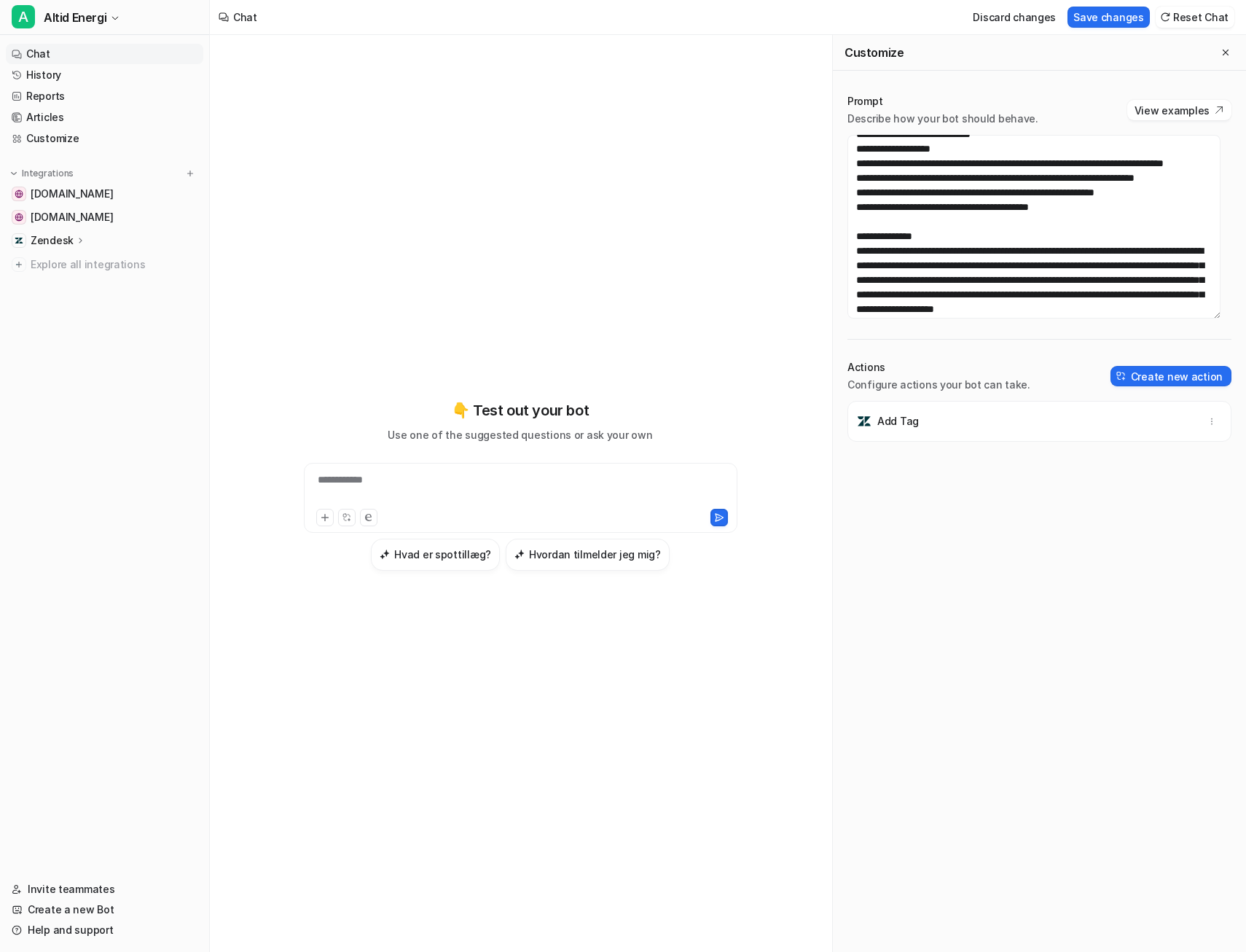
scroll to position [724, 0]
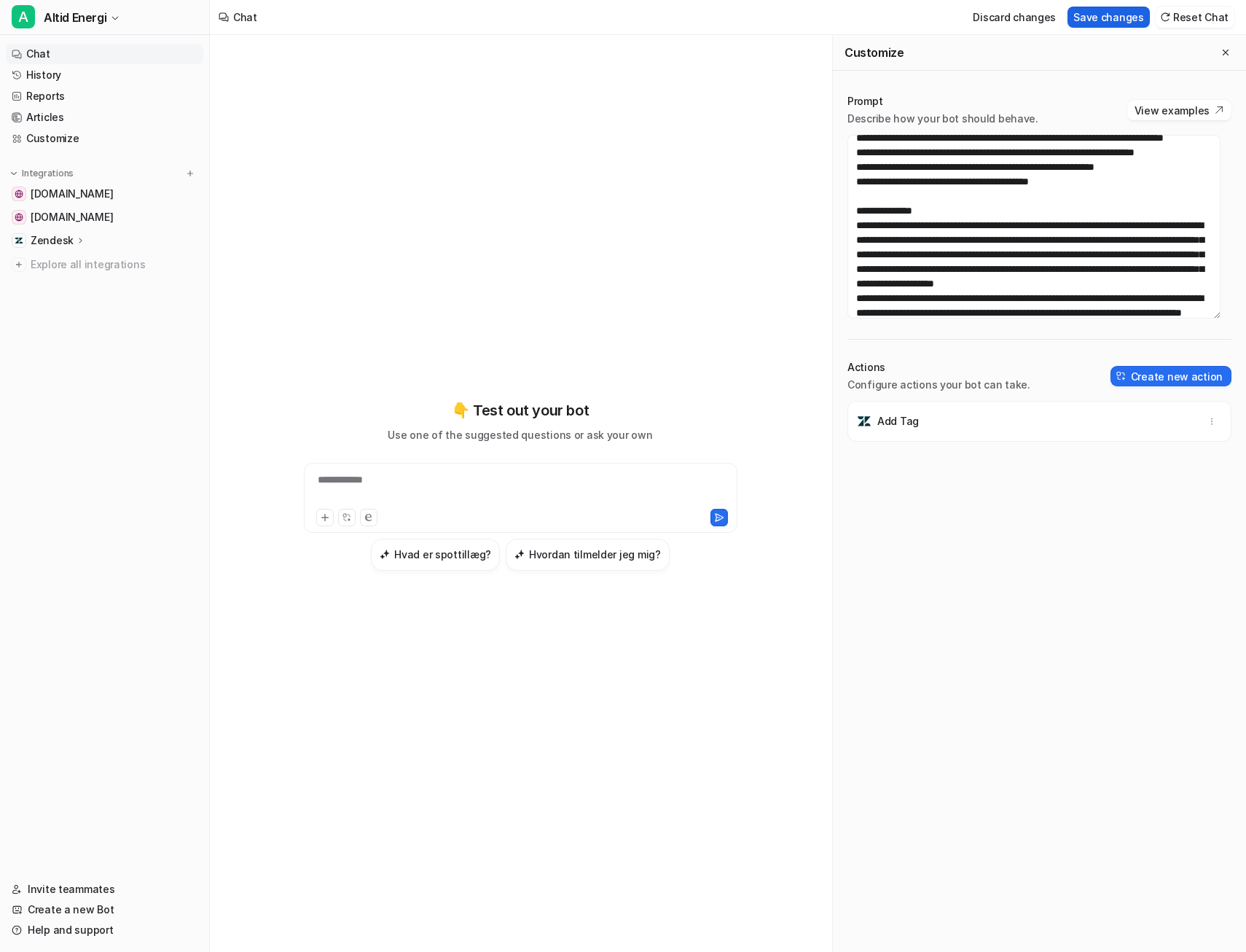
click at [1126, 17] on button "Save changes" at bounding box center [1109, 17] width 83 height 21
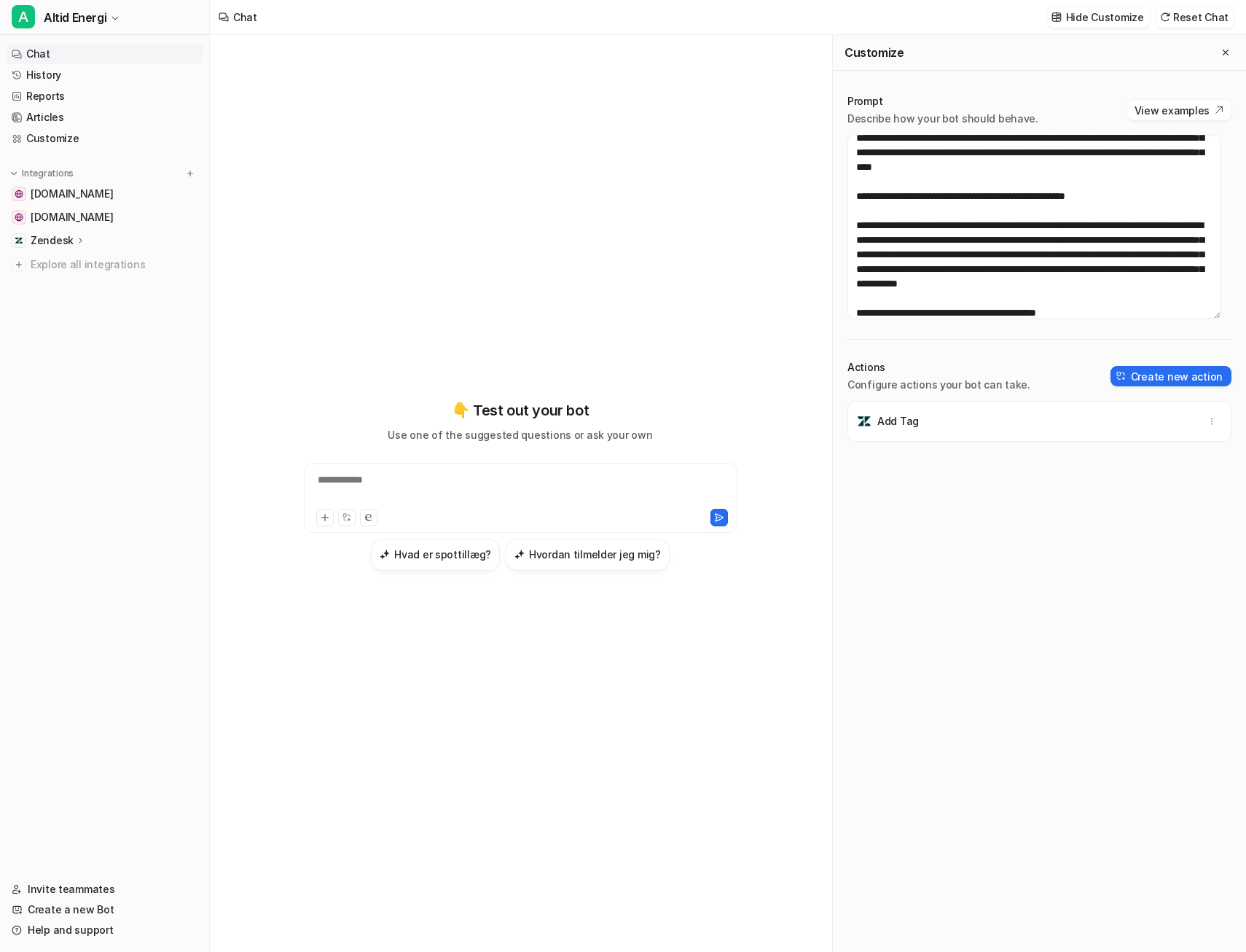
scroll to position [213, 0]
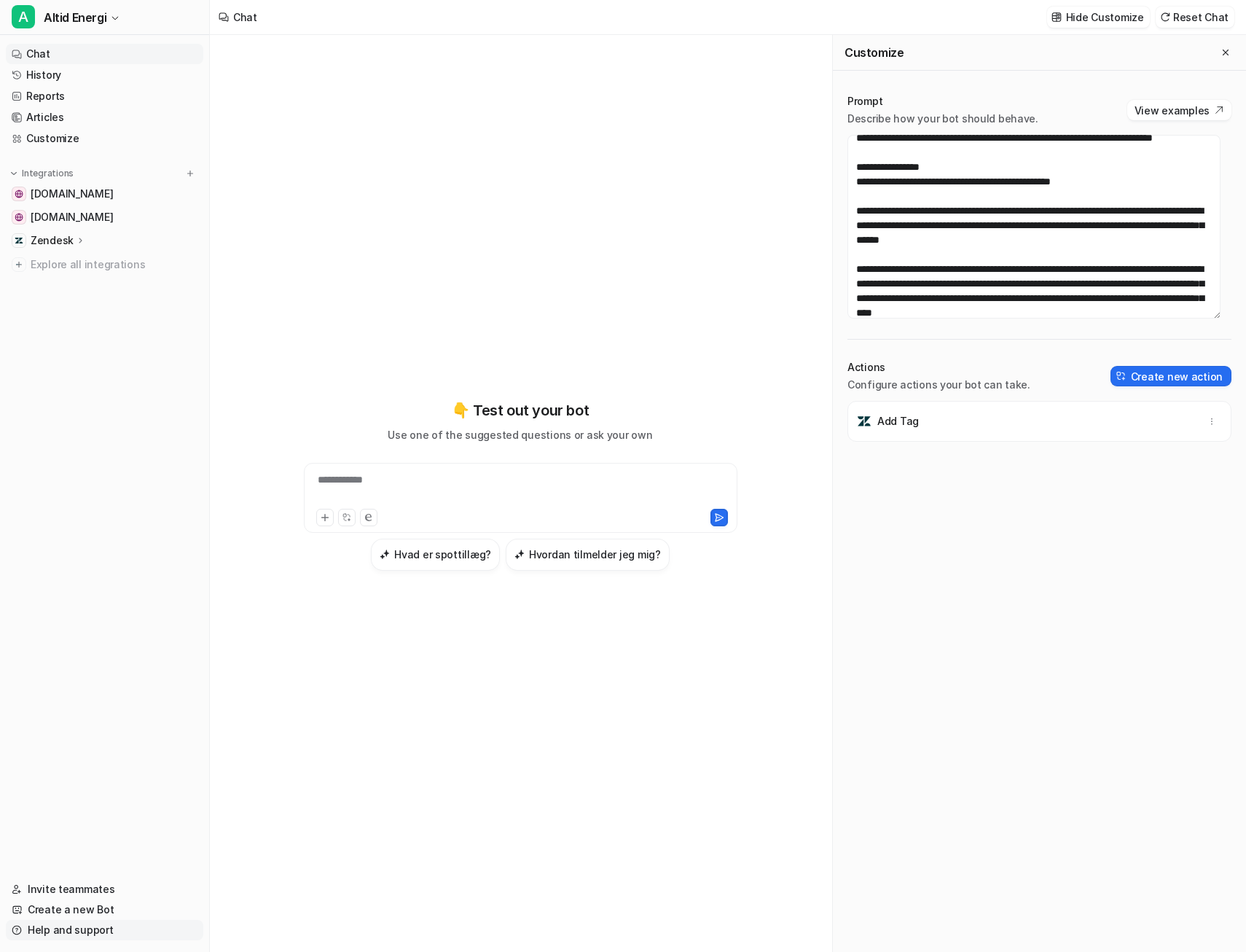
click at [112, 931] on link "Help and support" at bounding box center [104, 930] width 197 height 20
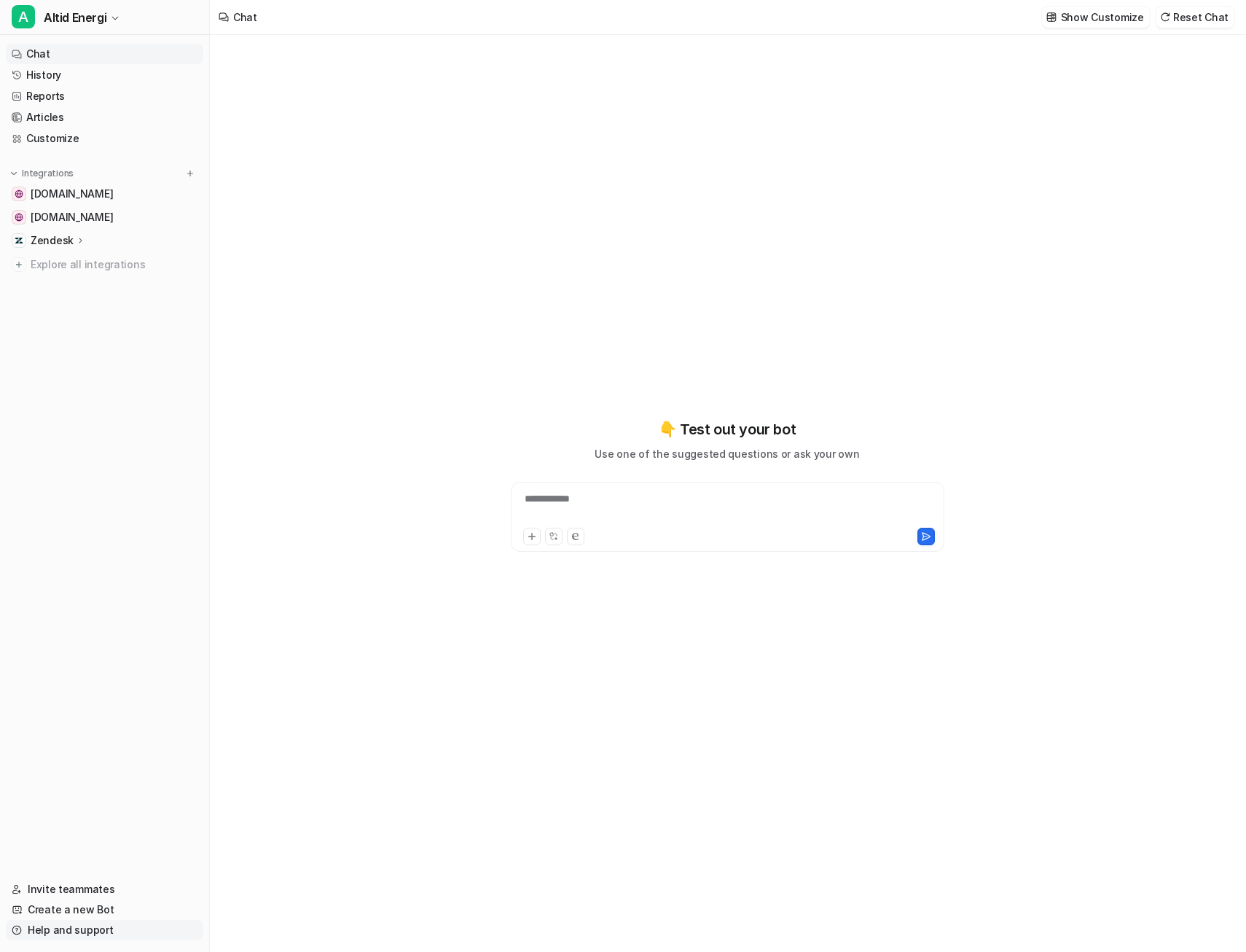
click at [98, 930] on link "Help and support" at bounding box center [104, 930] width 197 height 20
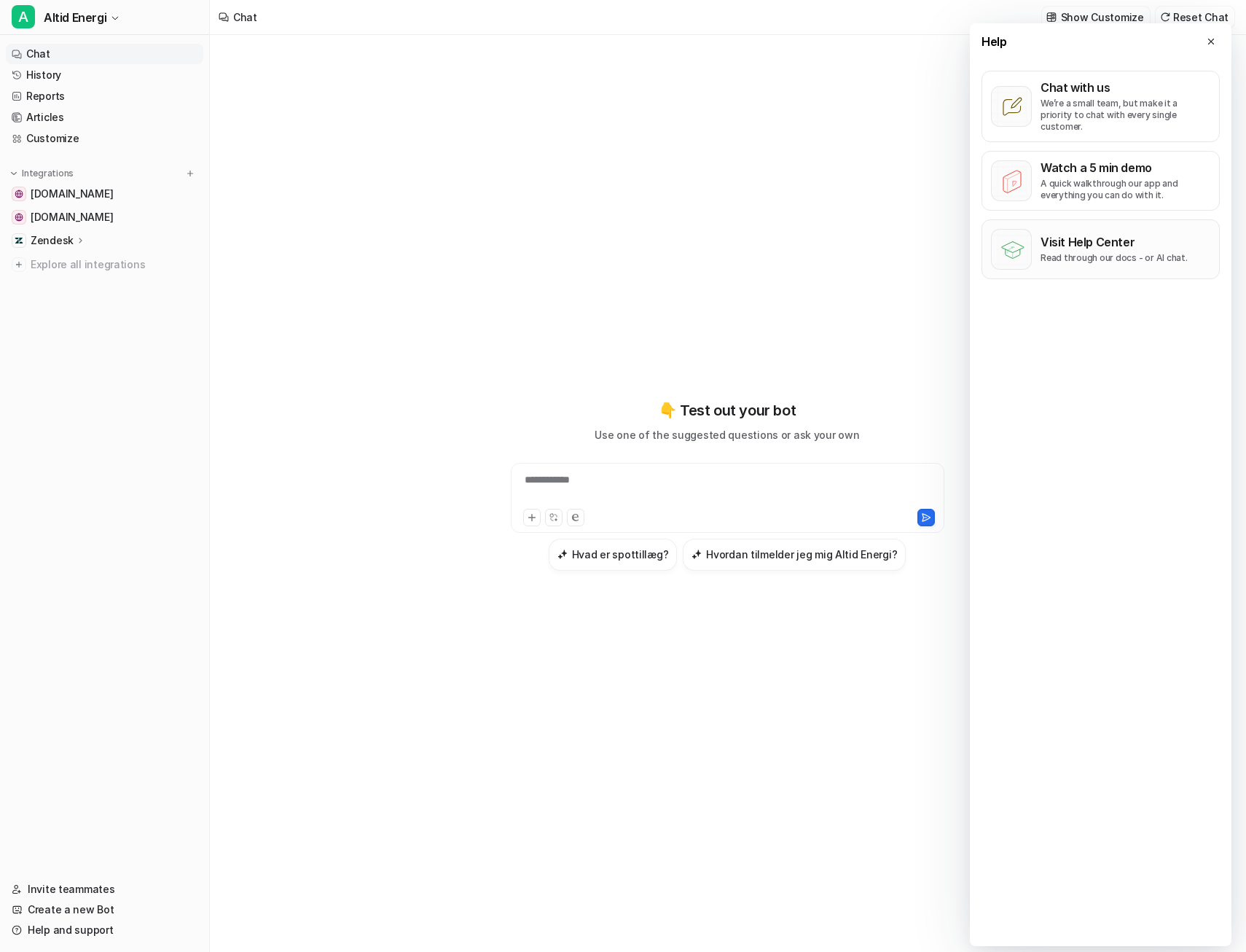
click at [1103, 253] on p "Read through our docs - or AI chat." at bounding box center [1115, 258] width 148 height 12
click at [1213, 41] on icon at bounding box center [1211, 42] width 11 height 11
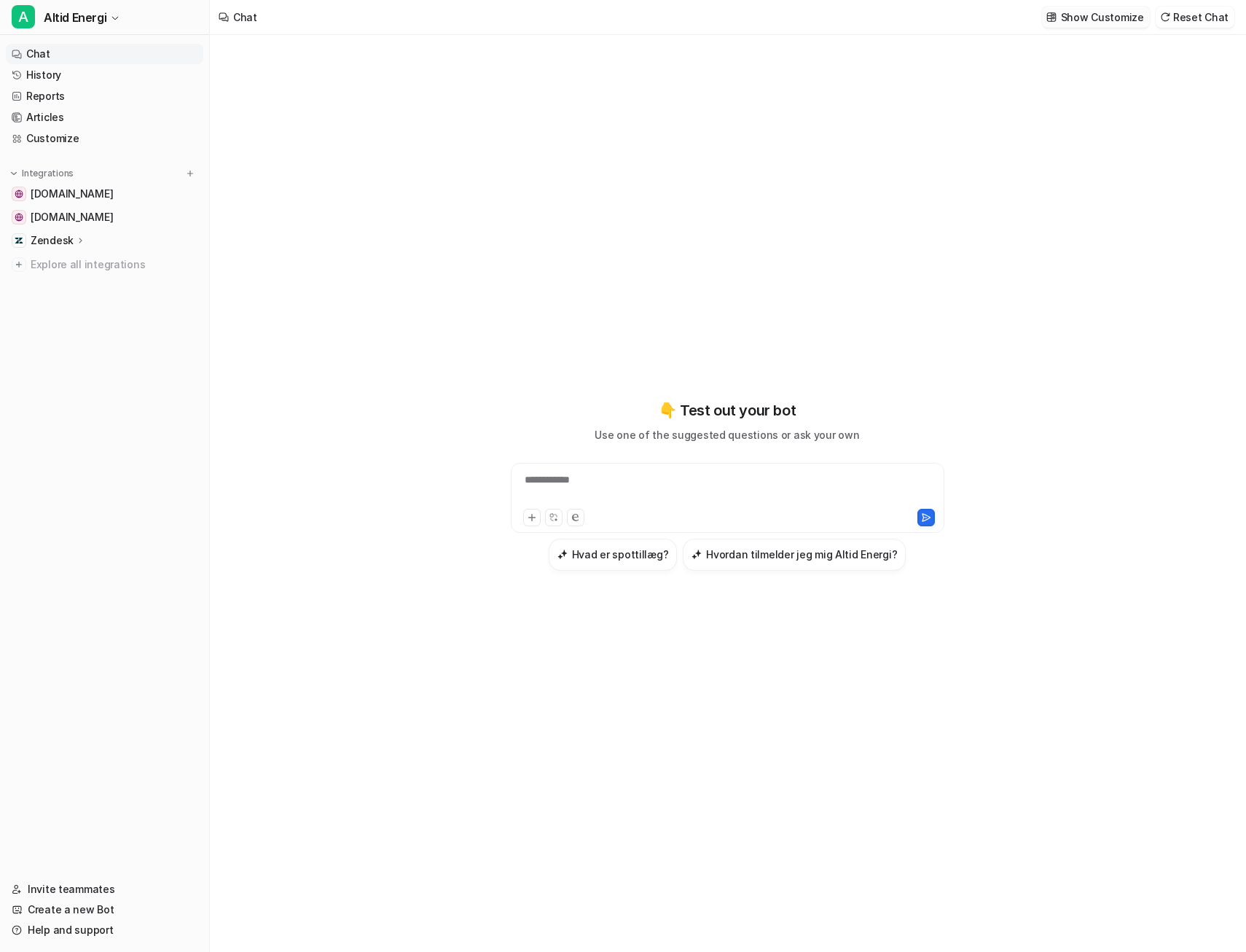
click at [1089, 17] on p "Show Customize" at bounding box center [1103, 17] width 84 height 16
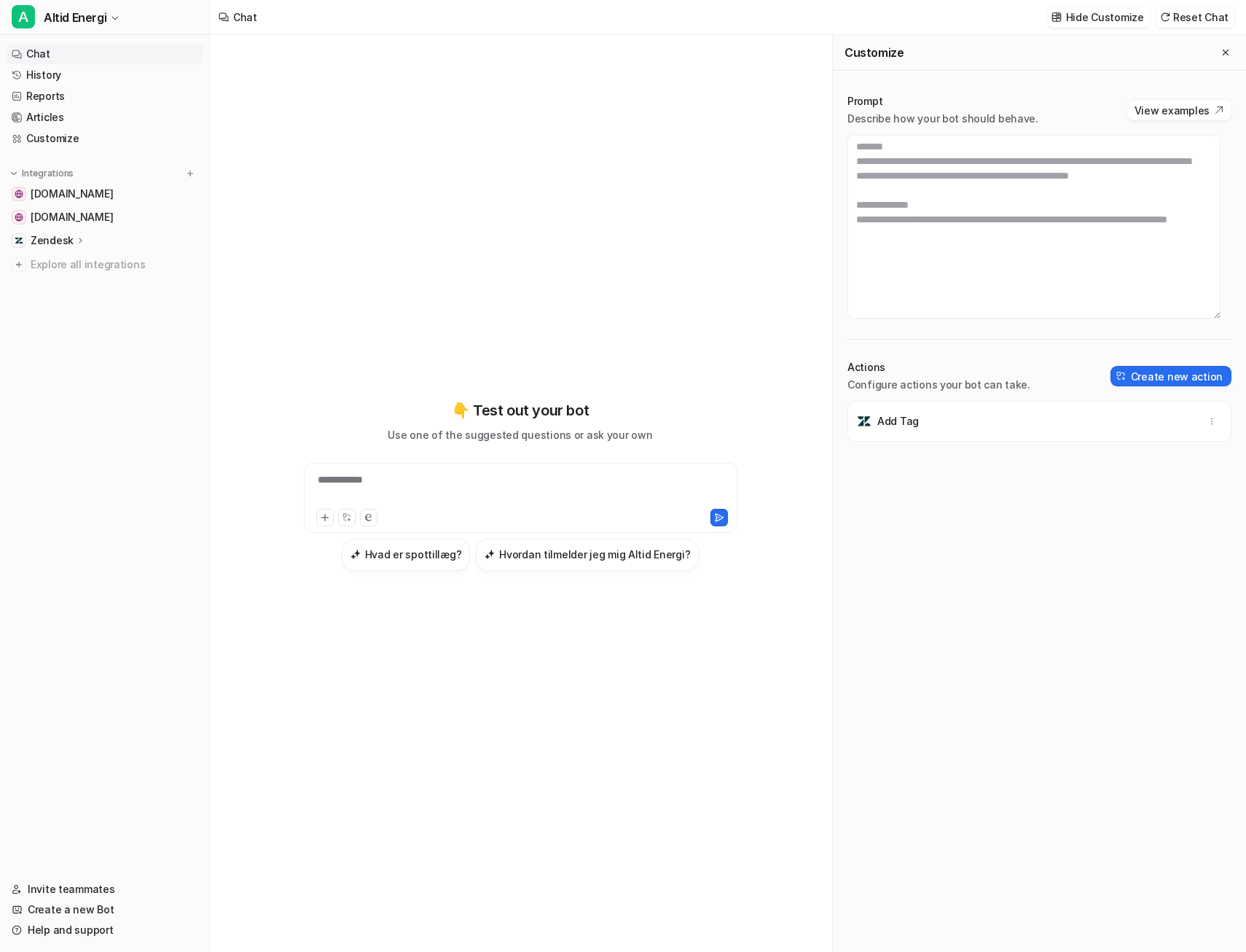
scroll to position [510, 0]
drag, startPoint x: 860, startPoint y: 188, endPoint x: 983, endPoint y: 210, distance: 125.0
click at [983, 210] on textarea at bounding box center [1034, 226] width 373 height 184
click at [857, 188] on textarea at bounding box center [1034, 226] width 373 height 184
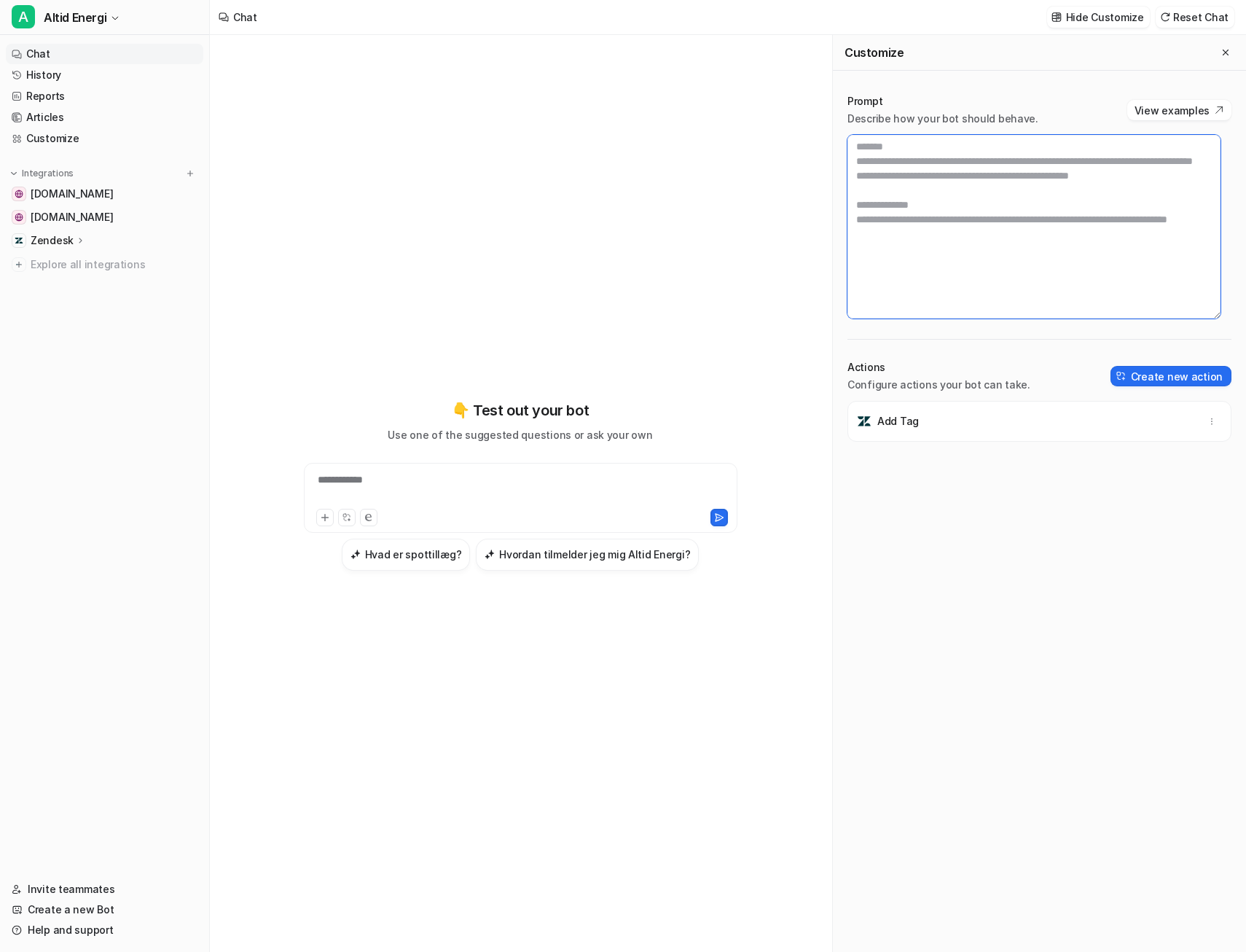
drag, startPoint x: 860, startPoint y: 188, endPoint x: 1083, endPoint y: 234, distance: 227.7
click at [1083, 234] on textarea at bounding box center [1034, 226] width 373 height 184
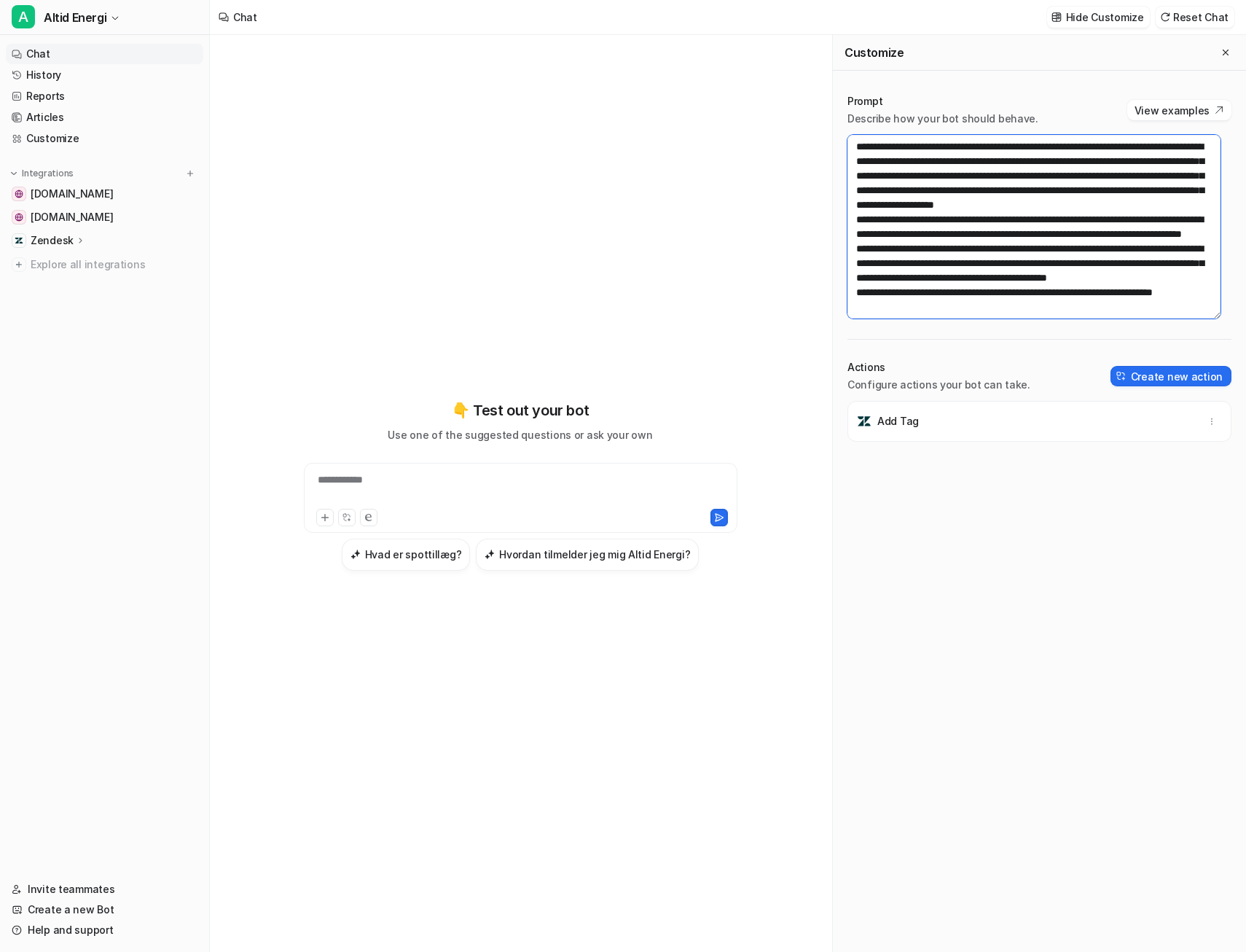
click at [936, 290] on textarea at bounding box center [1034, 226] width 373 height 184
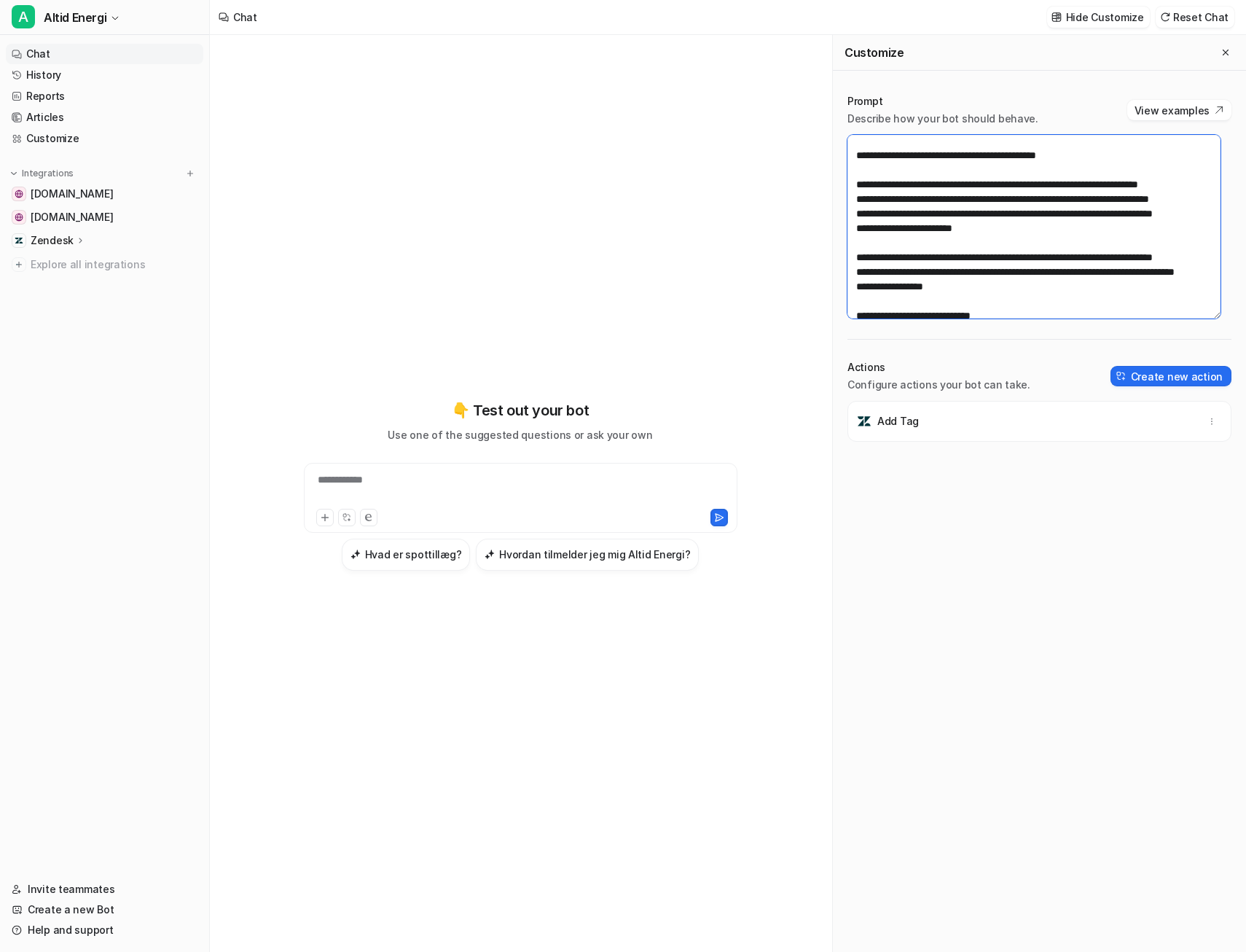
scroll to position [510, 0]
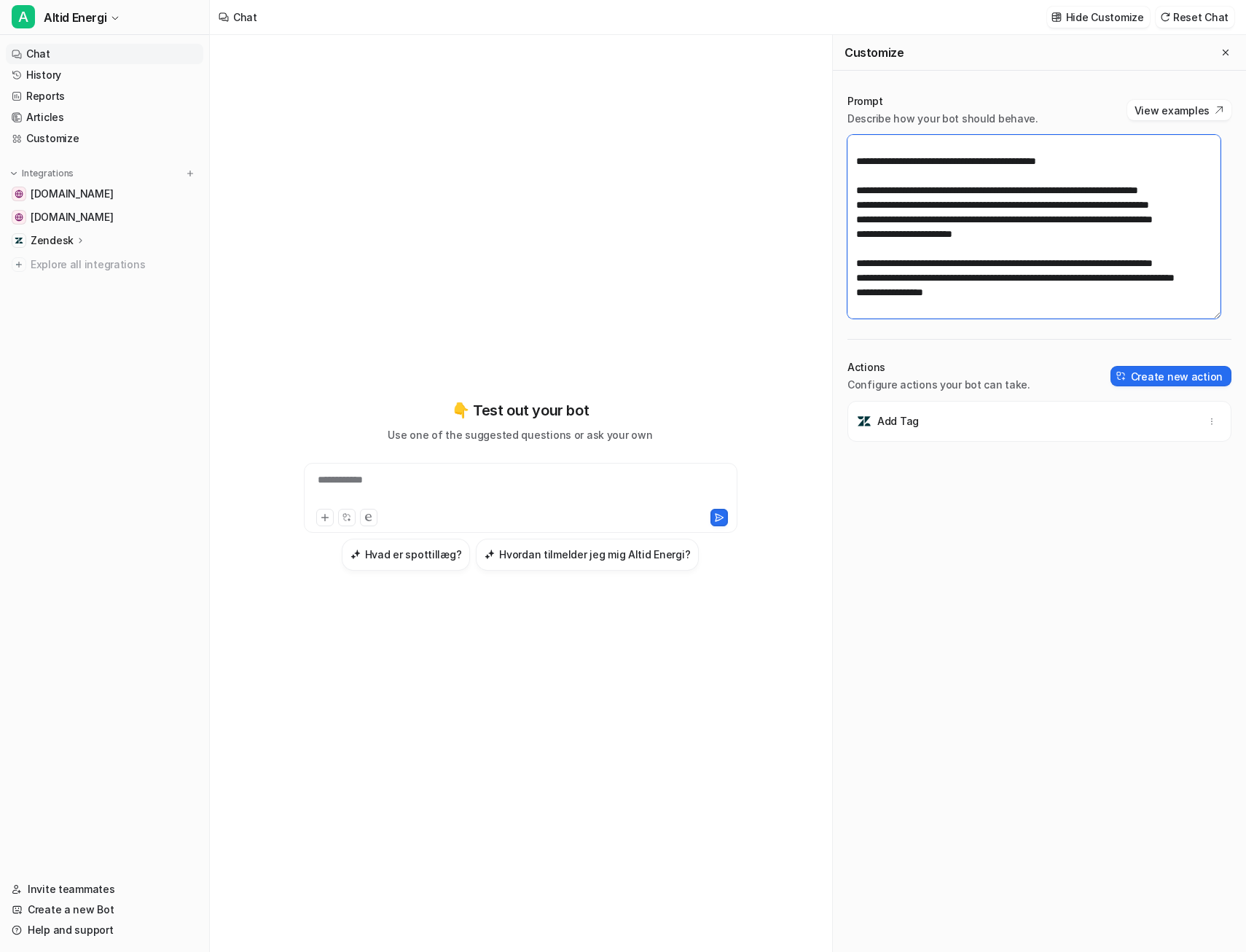
drag, startPoint x: 1094, startPoint y: 232, endPoint x: 859, endPoint y: 191, distance: 238.5
click at [859, 191] on textarea at bounding box center [1034, 226] width 373 height 184
paste textarea "**********"
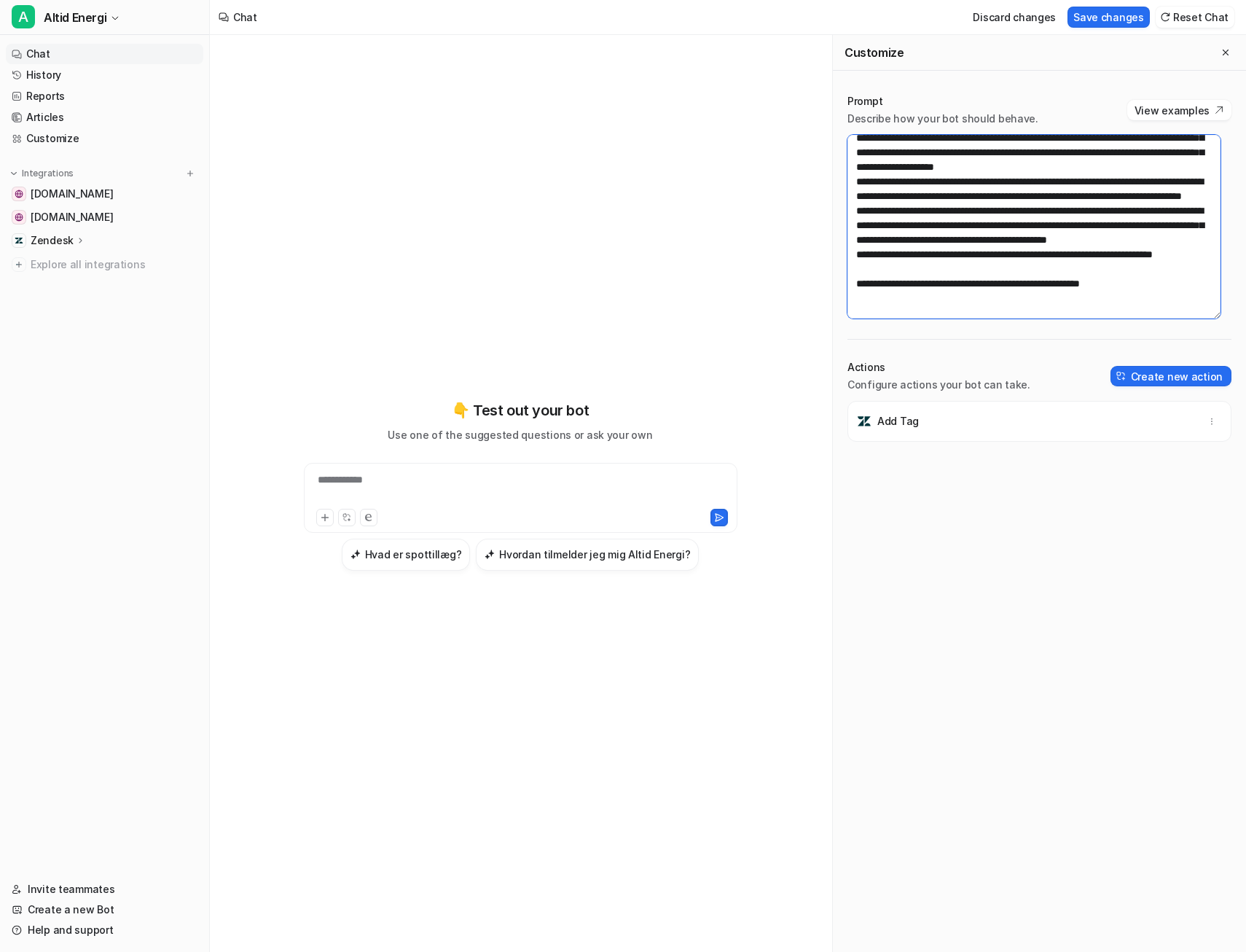
scroll to position [942, 0]
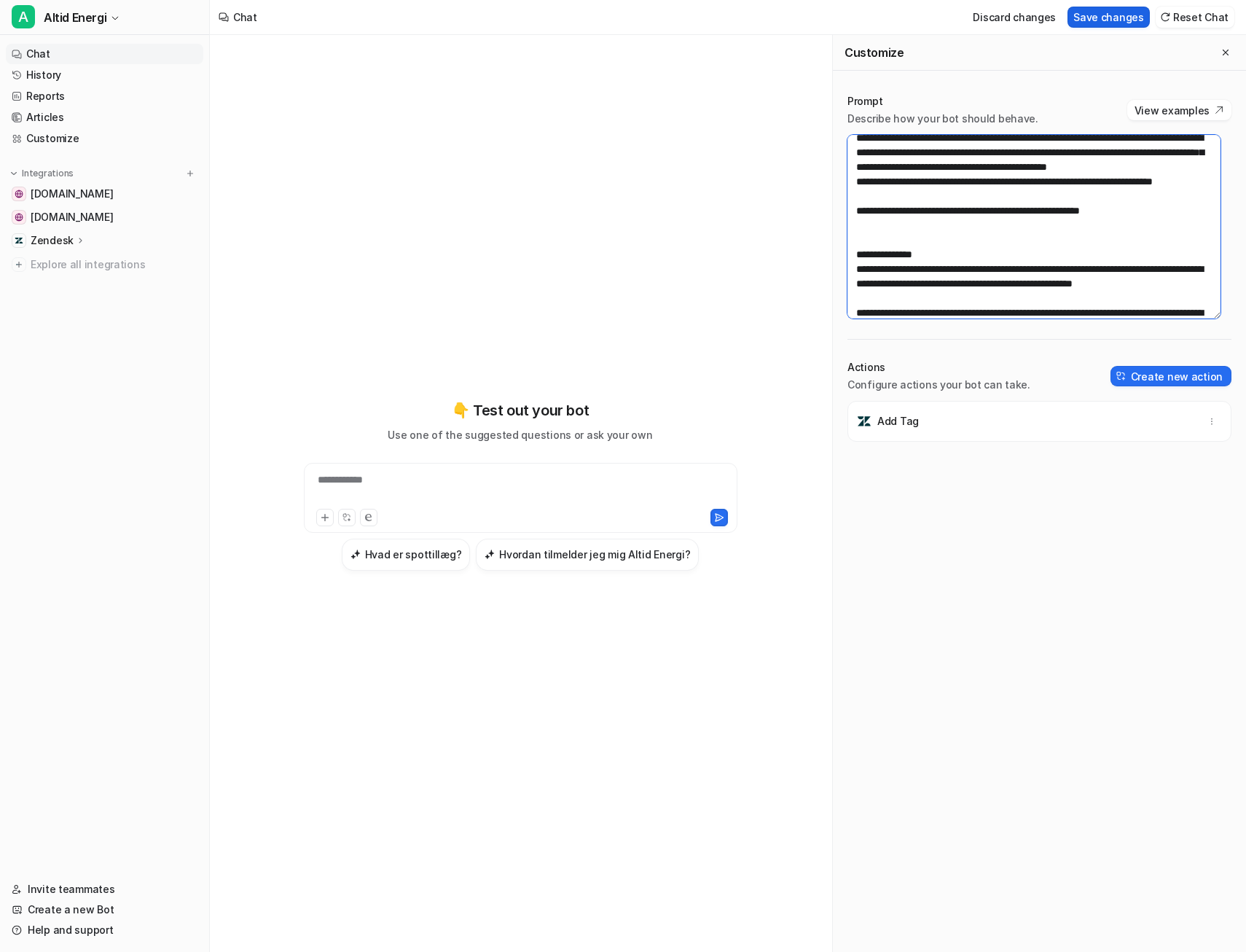
type textarea "**********"
click at [1106, 15] on button "Save changes" at bounding box center [1109, 17] width 83 height 21
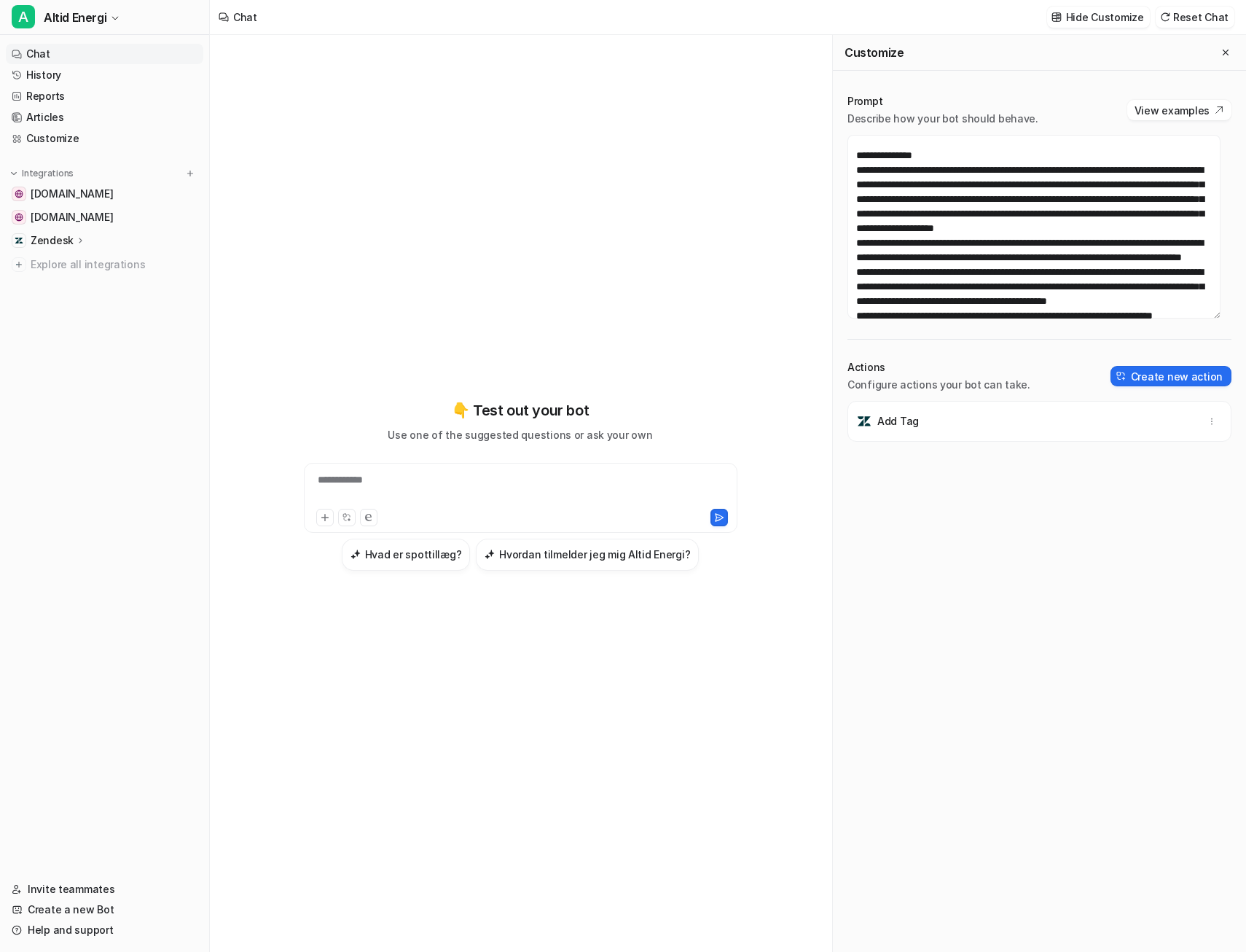
scroll to position [797, 0]
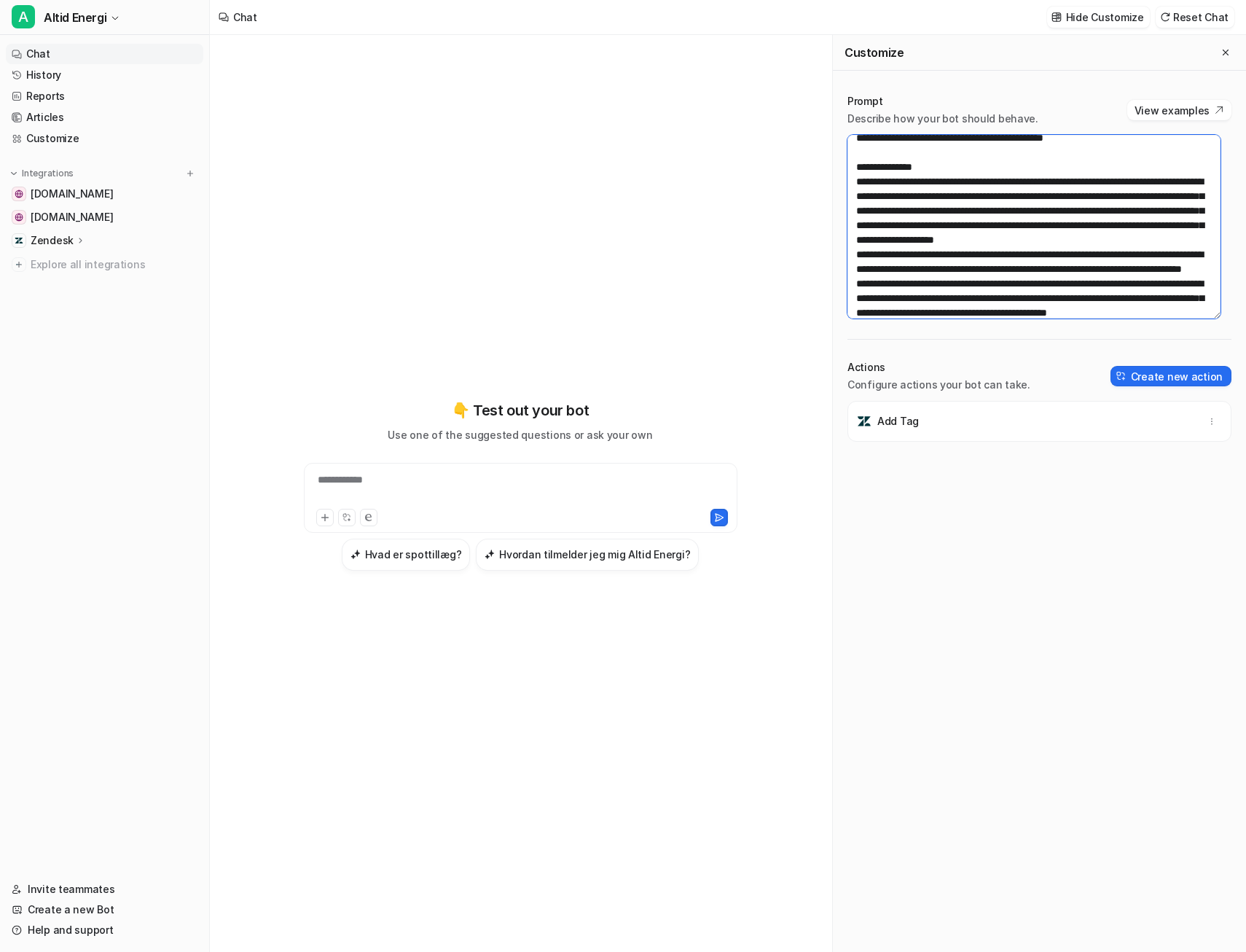
click at [978, 223] on textarea at bounding box center [1034, 226] width 373 height 184
click at [1115, 370] on button "Create new action" at bounding box center [1171, 376] width 121 height 20
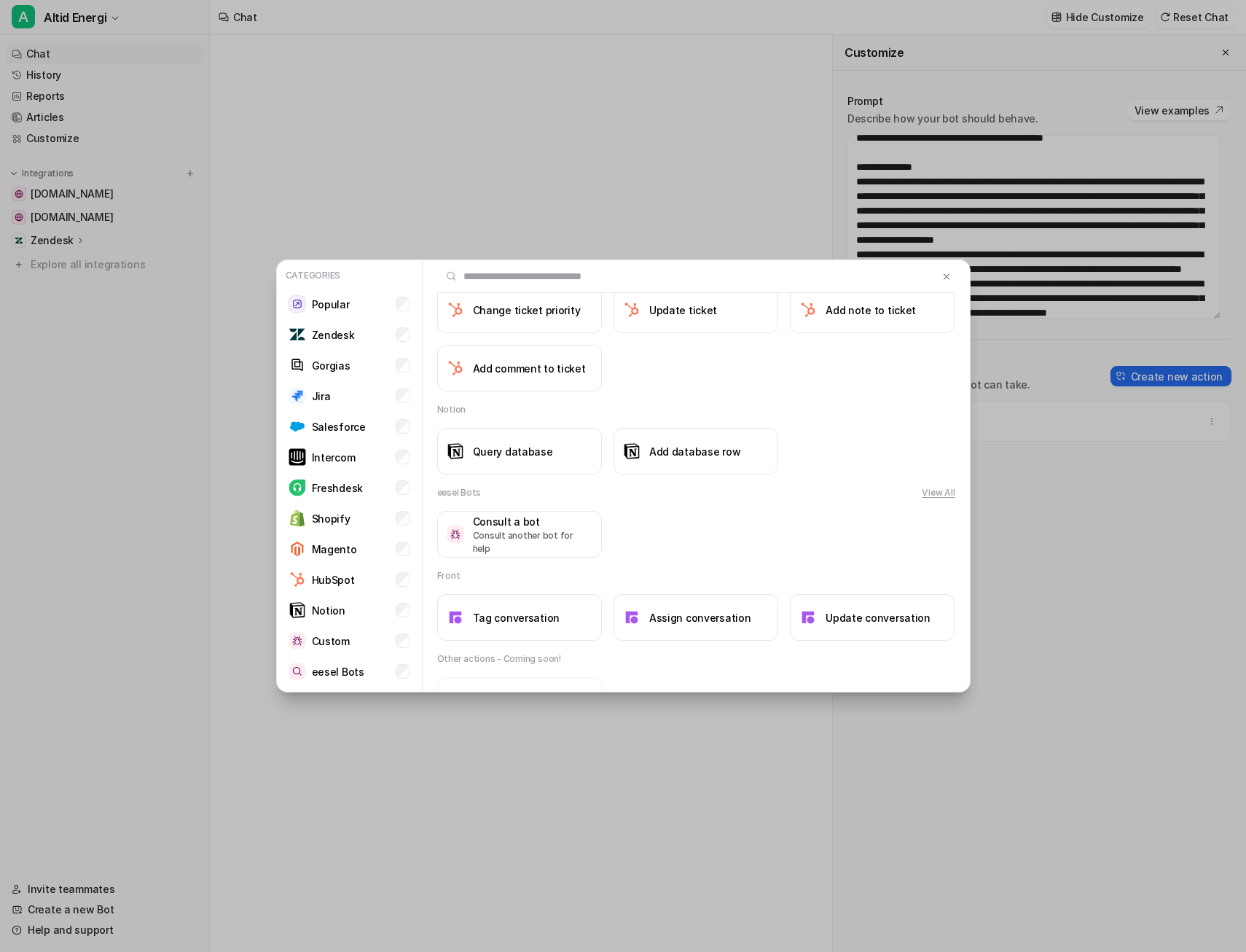
scroll to position [1278, 0]
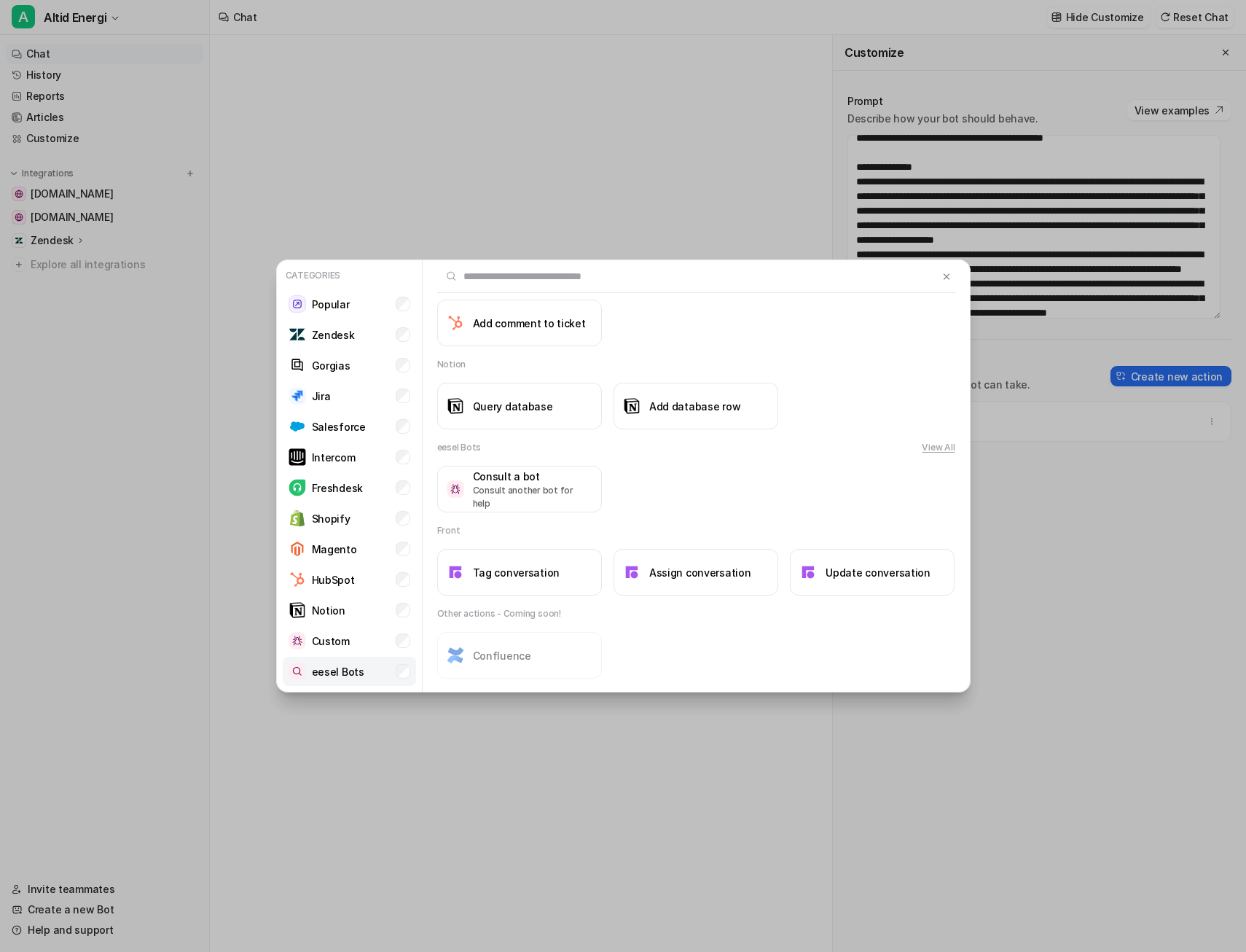
click at [340, 668] on p "eesel Bots" at bounding box center [338, 672] width 52 height 16
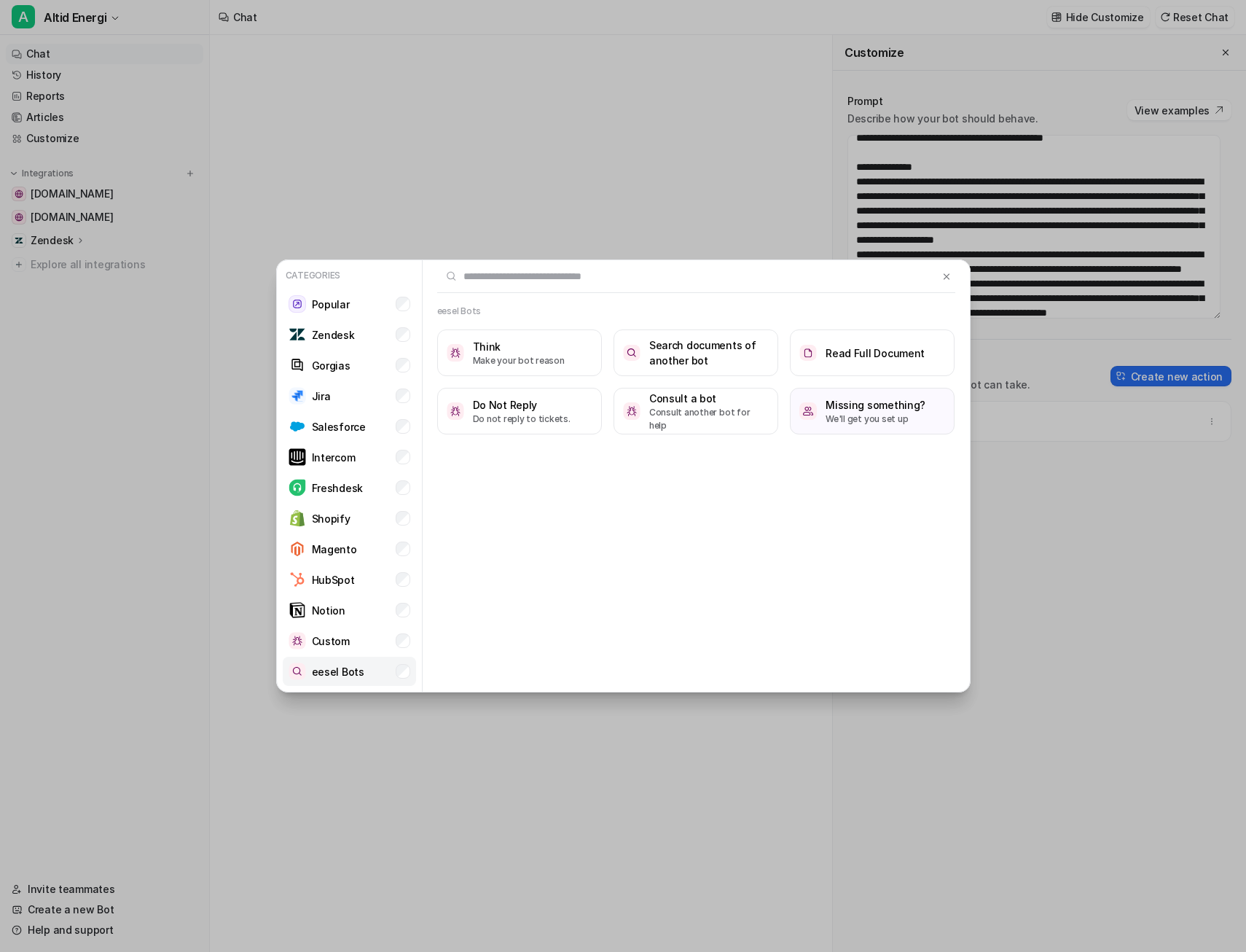
scroll to position [0, 0]
click at [519, 414] on p "Do not reply to tickets." at bounding box center [522, 420] width 98 height 14
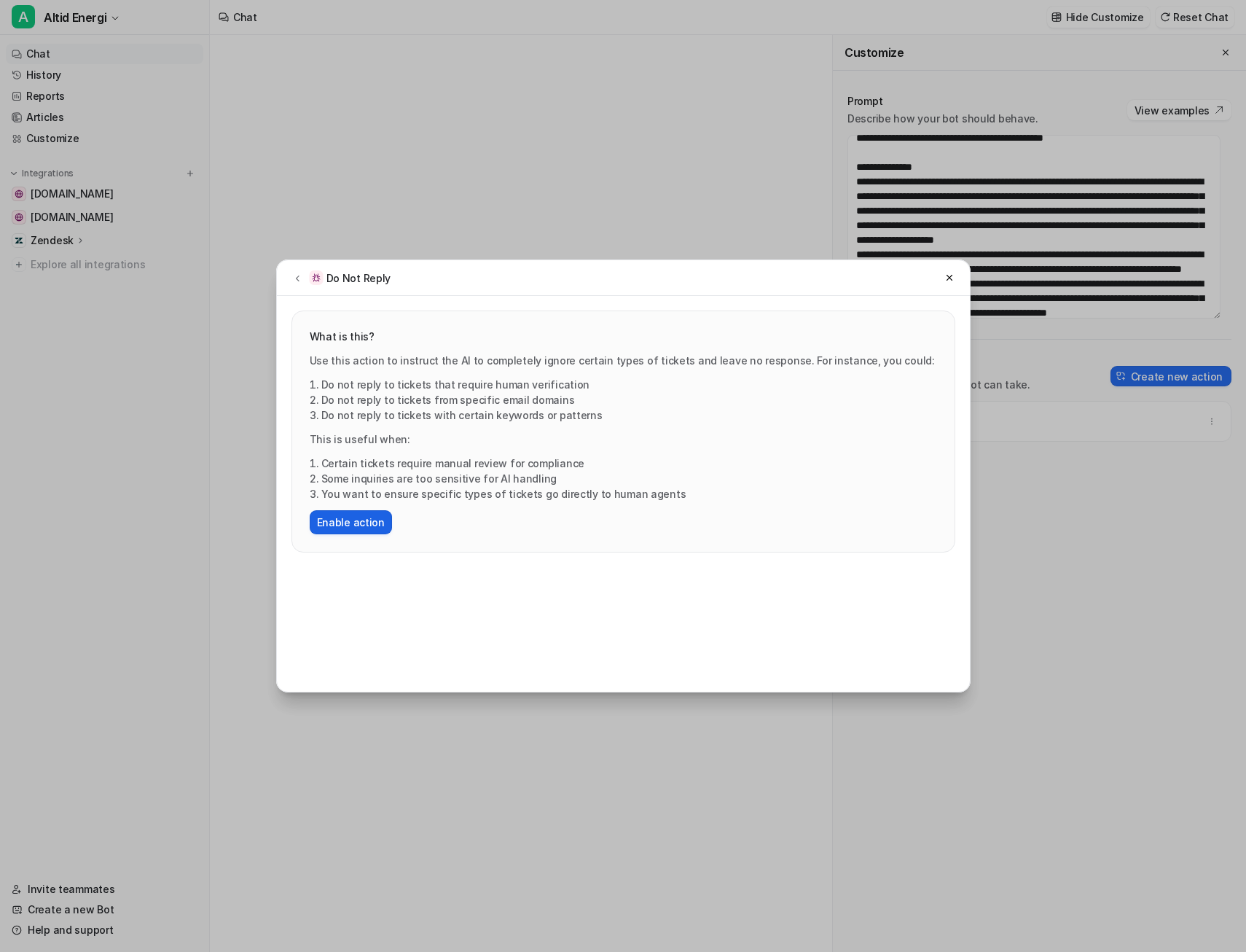
click at [359, 513] on button "Enable action" at bounding box center [351, 522] width 83 height 24
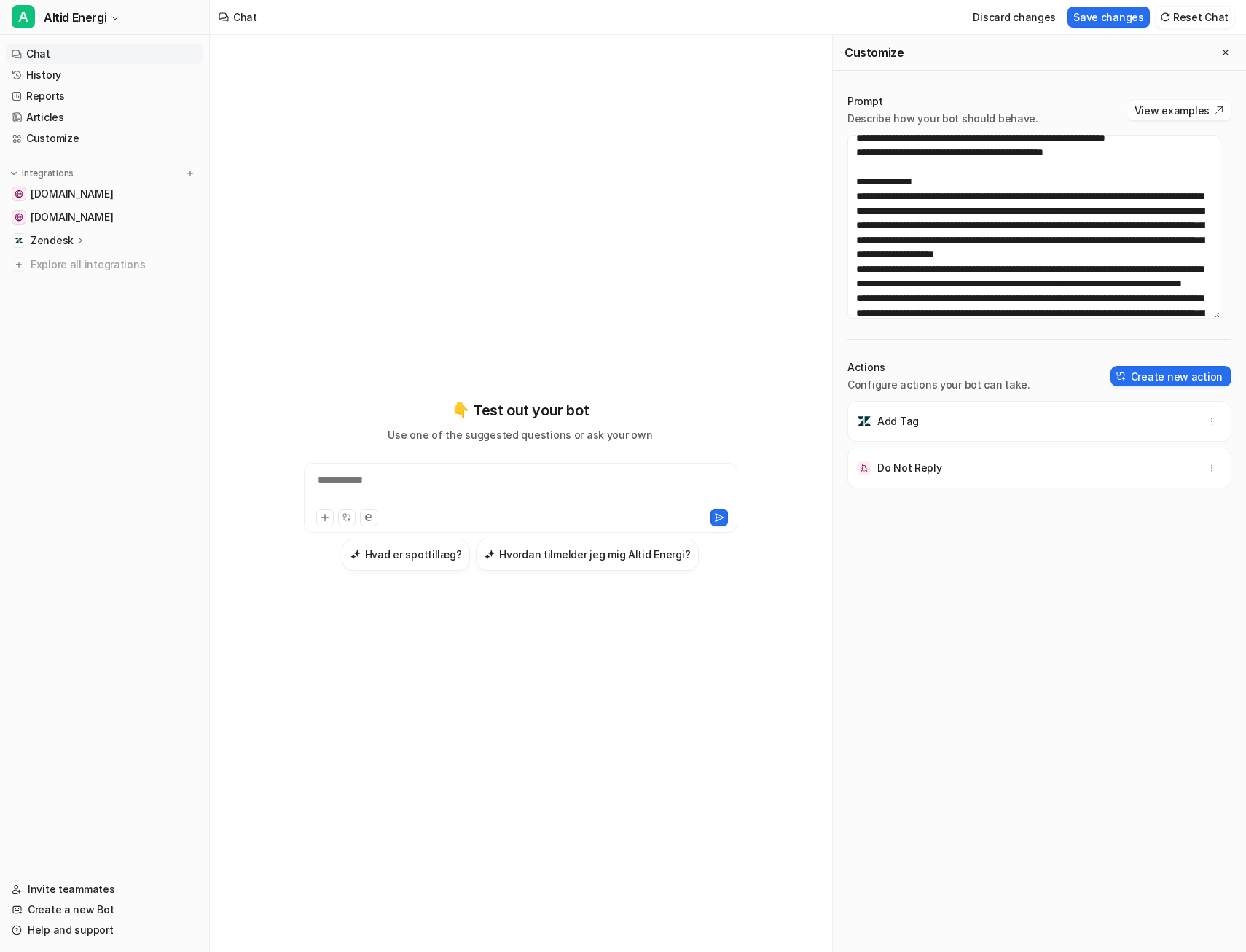
scroll to position [797, 0]
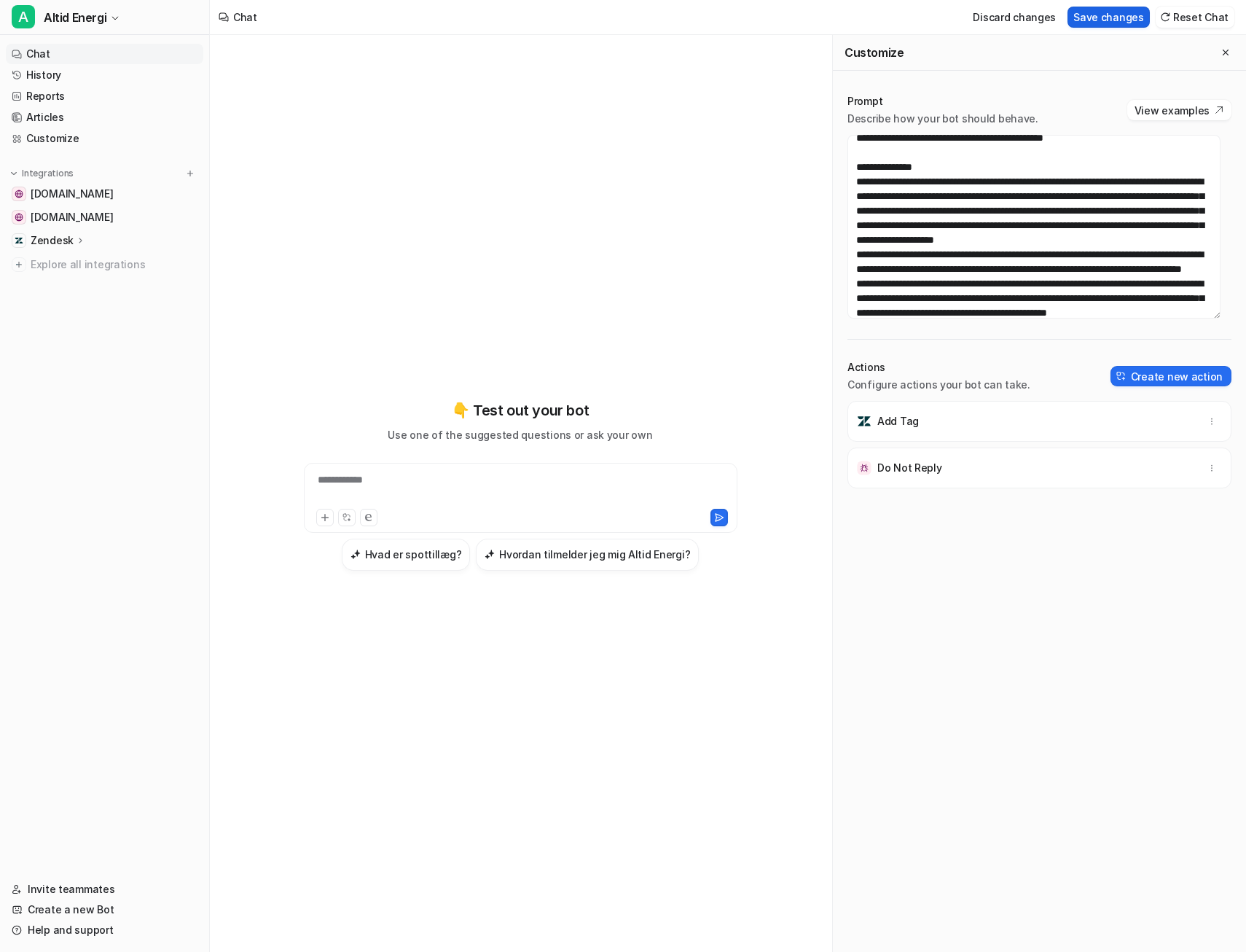
click at [1116, 20] on button "Save changes" at bounding box center [1109, 17] width 83 height 21
click at [1084, 428] on div "Do Not Reply" at bounding box center [1040, 422] width 371 height 41
click at [901, 417] on p "Do Not Reply" at bounding box center [910, 421] width 65 height 15
click at [1202, 417] on button "button" at bounding box center [1212, 421] width 20 height 20
click at [960, 415] on div "Do Not Reply Delete" at bounding box center [1040, 422] width 371 height 41
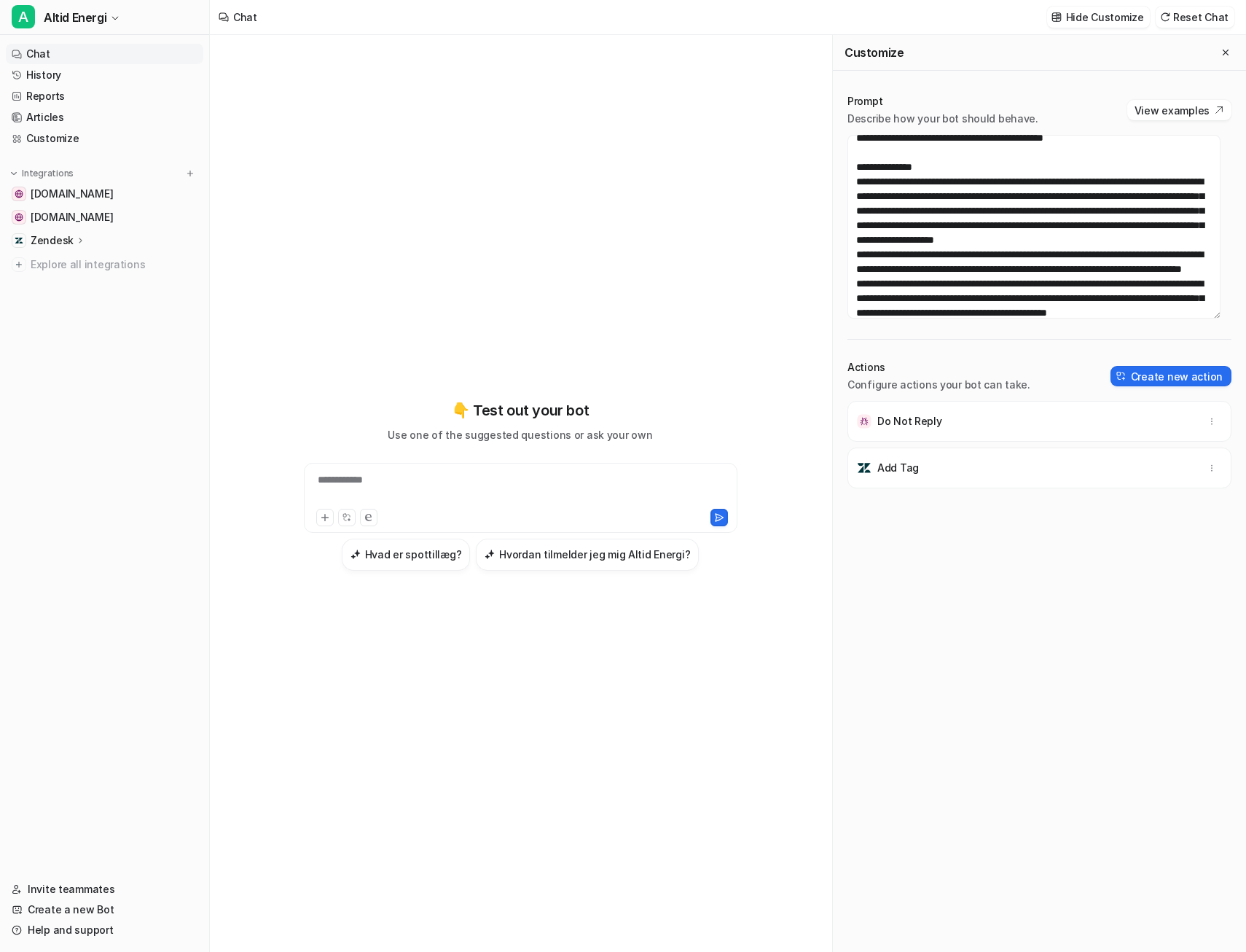
click at [860, 421] on img at bounding box center [864, 421] width 15 height 15
click at [875, 421] on div "Do Not Reply" at bounding box center [900, 421] width 85 height 15
